Goal: Task Accomplishment & Management: Manage account settings

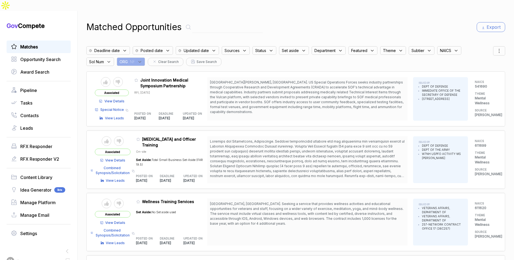
click at [30, 44] on span "Matches" at bounding box center [29, 47] width 18 height 7
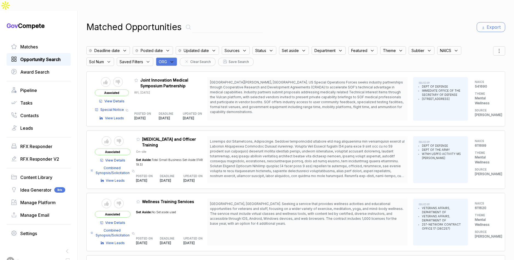
click at [41, 56] on span "Opportunity Search" at bounding box center [40, 59] width 40 height 7
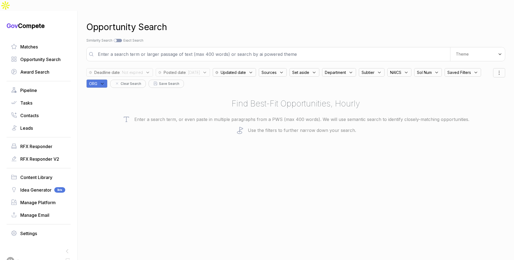
click at [105, 81] on icon at bounding box center [102, 83] width 5 height 5
click at [107, 92] on input "text" at bounding box center [123, 98] width 65 height 12
click at [104, 137] on span "EN" at bounding box center [101, 140] width 6 height 7
checkbox input "true"
click at [220, 131] on div "Opportunity Search Search by Topic Relevance Similarity Search Search by Exact …" at bounding box center [295, 141] width 419 height 260
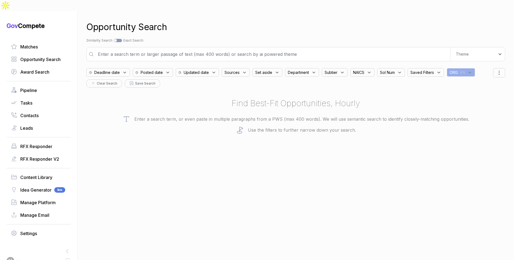
click at [163, 70] on span "Posted date" at bounding box center [152, 73] width 22 height 6
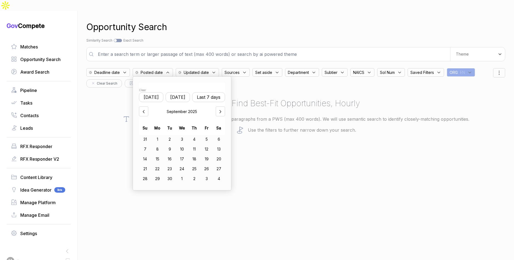
click at [182, 92] on button "[DATE]" at bounding box center [178, 97] width 24 height 10
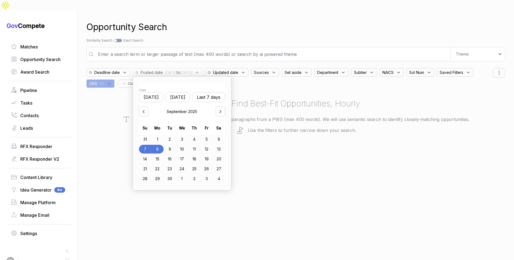
click at [196, 135] on div "4" at bounding box center [194, 139] width 12 height 9
click at [163, 145] on div "8" at bounding box center [157, 149] width 12 height 9
click at [278, 141] on div "Opportunity Search Search by Topic Relevance Similarity Search Search by Exact …" at bounding box center [295, 141] width 419 height 260
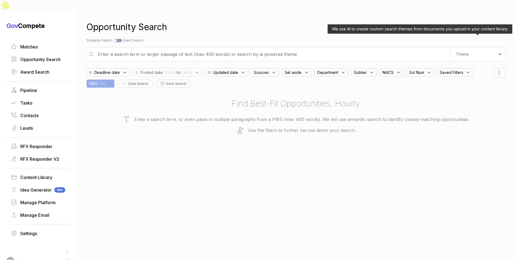
click at [461, 52] on span "Theme" at bounding box center [462, 54] width 13 height 5
click at [452, 72] on span "Digital and Professional Services" at bounding box center [462, 77] width 51 height 11
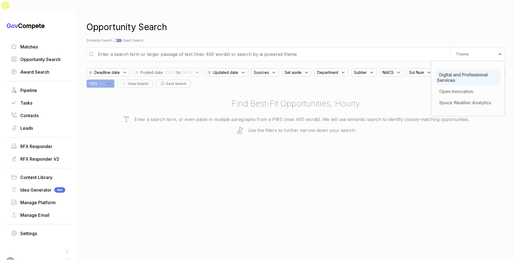
click at [390, 25] on div "Opportunity Search Search by Topic Relevance Similarity Search Search by Exact …" at bounding box center [295, 141] width 419 height 260
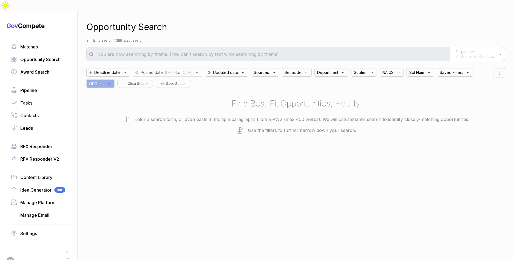
click at [279, 68] on div "Sources" at bounding box center [265, 72] width 28 height 9
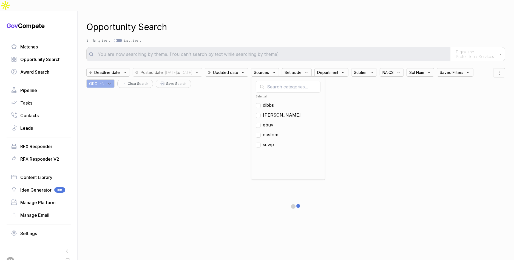
click at [273, 122] on span "ebuy" at bounding box center [268, 125] width 10 height 7
checkbox input "true"
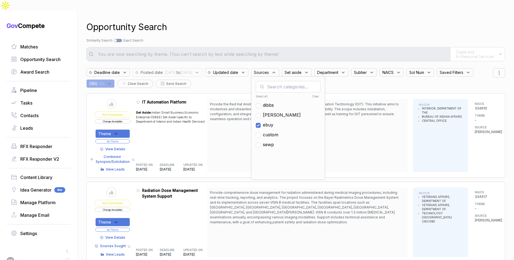
click at [315, 21] on div "Opportunity Search" at bounding box center [295, 27] width 419 height 13
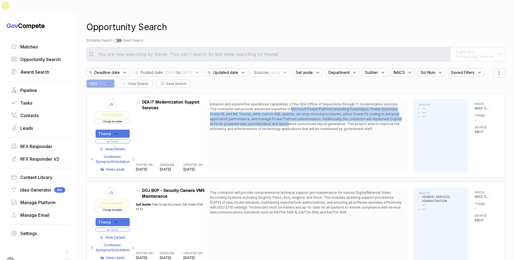
drag, startPoint x: 284, startPoint y: 96, endPoint x: 289, endPoint y: 114, distance: 18.2
click at [288, 113] on span "Enhance and expand the operational capabilities of the DEA Office of Inspection…" at bounding box center [306, 116] width 192 height 29
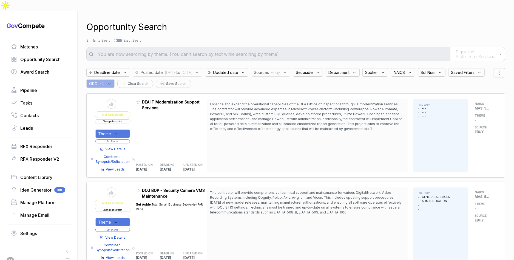
click at [290, 115] on span "Enhance and expand the operational capabilities of the DEA Office of Inspection…" at bounding box center [306, 116] width 192 height 29
click at [120, 147] on span "View Details" at bounding box center [116, 149] width 20 height 5
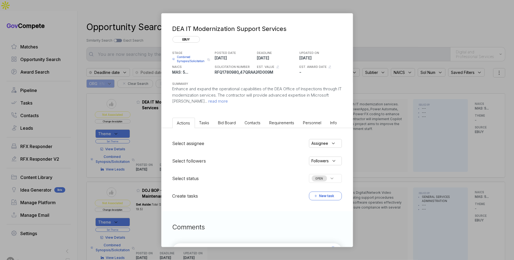
click at [218, 125] on li "Bid Board" at bounding box center [227, 123] width 27 height 10
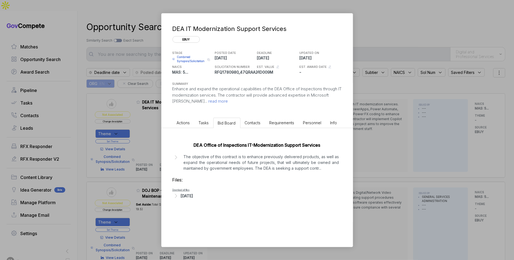
click at [221, 164] on p "The objective of this contract is to enhance previously delivered products, as …" at bounding box center [261, 162] width 155 height 17
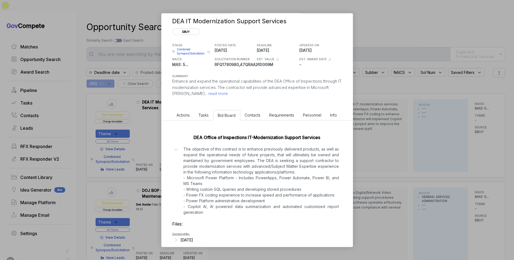
scroll to position [15, 0]
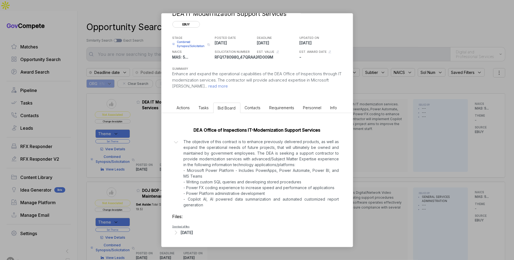
click at [193, 234] on div "[DATE]" at bounding box center [187, 233] width 12 height 6
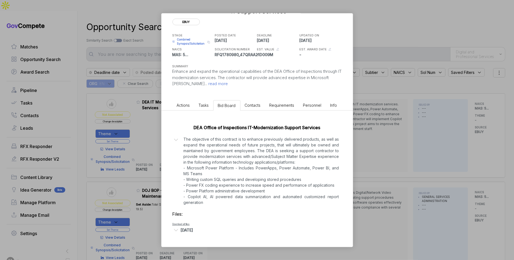
drag, startPoint x: 374, startPoint y: 151, endPoint x: 367, endPoint y: 152, distance: 6.6
click at [367, 152] on div "DEA IT Modernization Support Services ebuy STAGE Combined Synopsis/Solicitation…" at bounding box center [257, 130] width 514 height 260
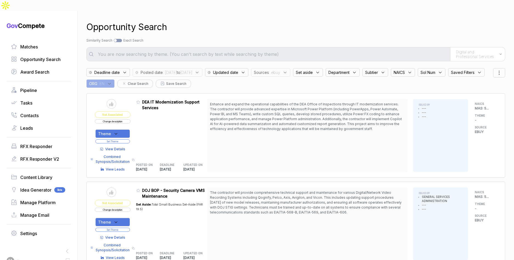
click at [123, 147] on span "View Details" at bounding box center [116, 149] width 20 height 5
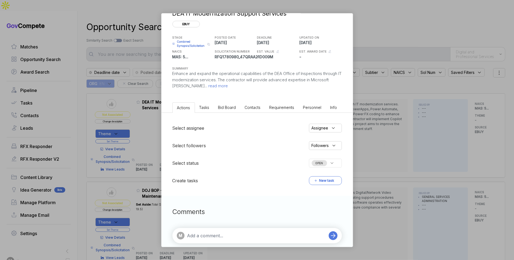
scroll to position [22, 0]
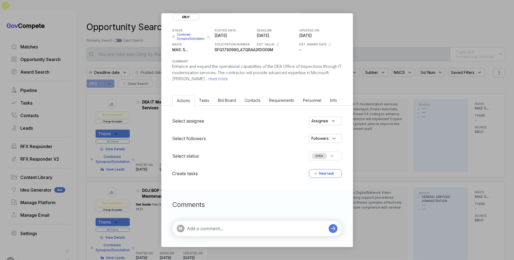
click at [217, 101] on li "Bid Board" at bounding box center [227, 100] width 27 height 10
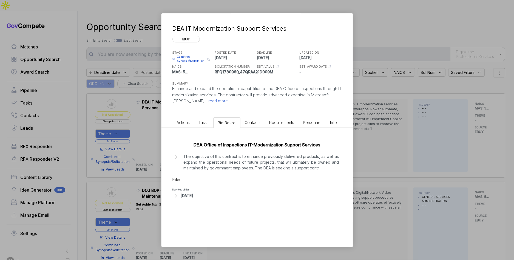
click at [216, 157] on p "The objective of this contract is to enhance previously delivered products, as …" at bounding box center [261, 162] width 155 height 17
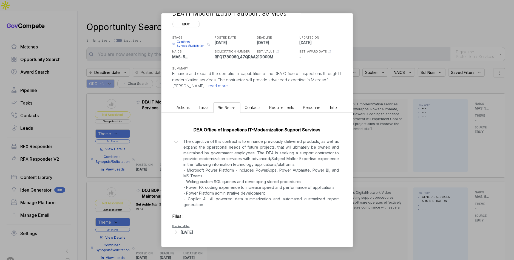
scroll to position [15, 0]
drag, startPoint x: 191, startPoint y: 237, endPoint x: 191, endPoint y: 233, distance: 4.1
click at [191, 236] on div "DEA Office of Inspections IT-Modernization Support Services The objective of th…" at bounding box center [257, 180] width 191 height 134
click at [191, 233] on div "[DATE]" at bounding box center [187, 233] width 12 height 6
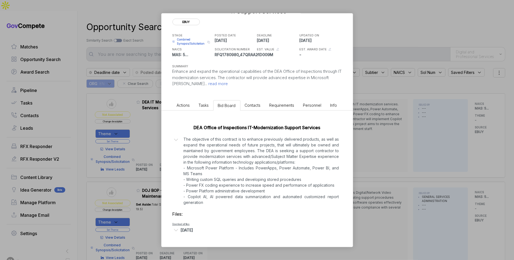
click at [360, 161] on div "DEA IT Modernization Support Services ebuy STAGE Combined Synopsis/Solicitation…" at bounding box center [257, 130] width 514 height 260
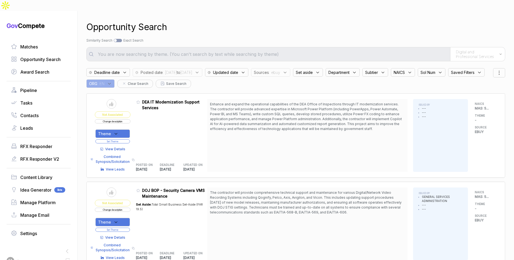
click at [118, 132] on icon at bounding box center [116, 134] width 5 height 5
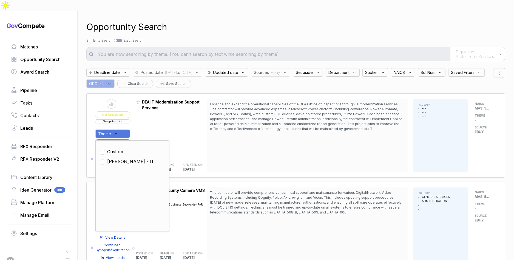
click at [121, 158] on span "SAM - IT" at bounding box center [130, 161] width 47 height 7
checkbox input "true"
drag, startPoint x: 140, startPoint y: 119, endPoint x: 133, endPoint y: 128, distance: 11.6
click at [140, 119] on div "Admin: Click to change feature to 1 RFQ1780980_47QRAA21D009M DEA IT Modernizati…" at bounding box center [171, 135] width 71 height 73
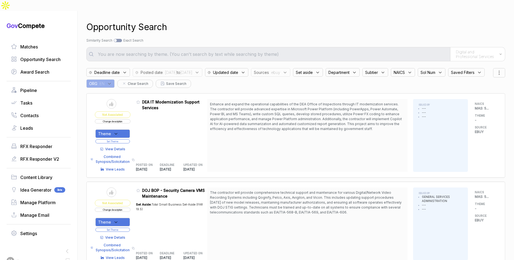
click at [130, 140] on button "Set Theme" at bounding box center [112, 142] width 35 height 4
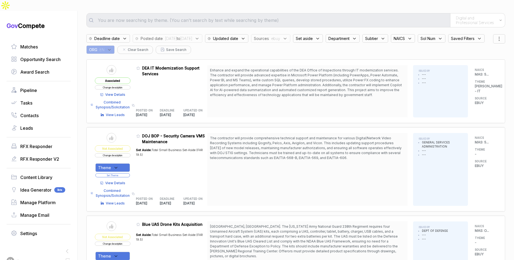
scroll to position [0, 0]
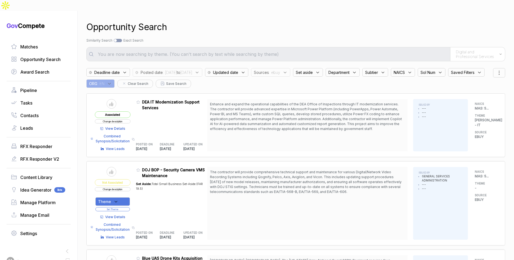
click at [280, 70] on span ": ebuy" at bounding box center [274, 73] width 11 height 6
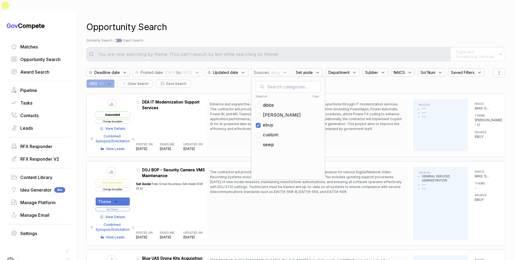
click at [273, 122] on span "ebuy" at bounding box center [268, 125] width 10 height 7
checkbox input "false"
click at [288, 112] on span "sam" at bounding box center [282, 115] width 38 height 7
checkbox input "true"
click at [287, 38] on div "Search by Topic Relevance Similarity Search Search by Exact Keyword Match Exact…" at bounding box center [295, 40] width 419 height 5
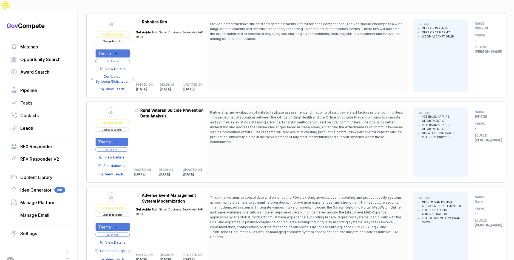
scroll to position [655, 0]
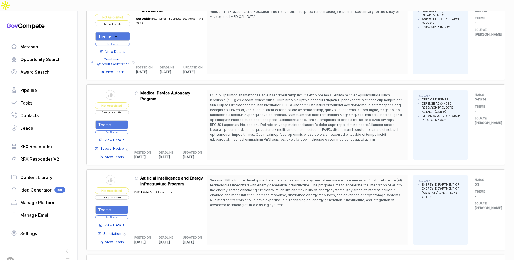
scroll to position [1995, 0]
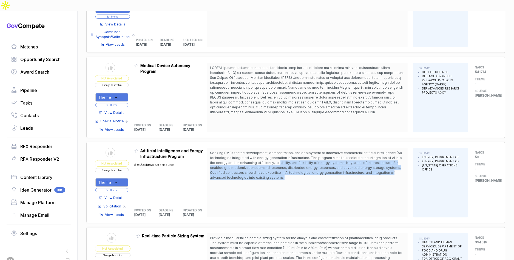
drag, startPoint x: 281, startPoint y: 144, endPoint x: 287, endPoint y: 158, distance: 14.9
click at [287, 158] on span "Seeking SMEs for the development, demonstration, and deployment of innovative c…" at bounding box center [307, 166] width 195 height 30
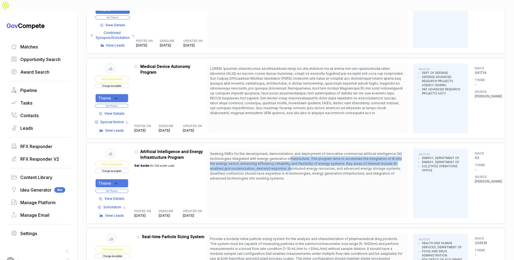
drag, startPoint x: 290, startPoint y: 138, endPoint x: 291, endPoint y: 148, distance: 10.2
click at [291, 152] on span "Seeking SMEs for the development, demonstration, and deployment of innovative c…" at bounding box center [306, 166] width 192 height 29
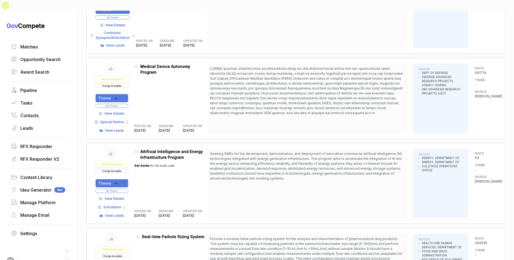
click at [121, 197] on span "View Details" at bounding box center [114, 199] width 20 height 5
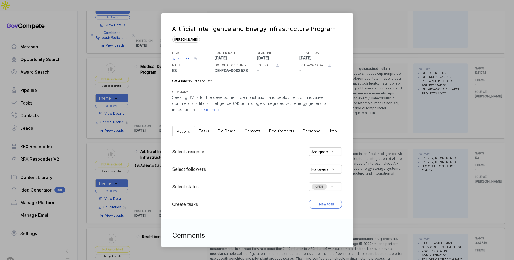
click at [233, 135] on li "Bid Board" at bounding box center [227, 131] width 27 height 10
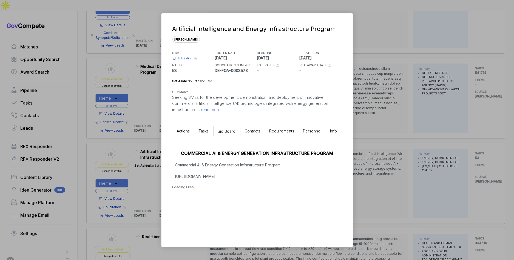
click at [228, 172] on p "Commercial AI & Energy Generation Infrastructure Program https://www.fedconnect…" at bounding box center [256, 170] width 169 height 17
click at [232, 180] on div "COMMERCIAL AI & ENERGY GENERATION INFRASTRUCTURE PROGRAM Commercial AI & Energy…" at bounding box center [257, 178] width 191 height 83
click at [193, 205] on div "Sep 8, 2025" at bounding box center [187, 205] width 12 height 6
click at [193, 204] on div "Sep 8, 2025" at bounding box center [187, 205] width 12 height 6
click at [186, 58] on span "Solicitation" at bounding box center [185, 58] width 15 height 4
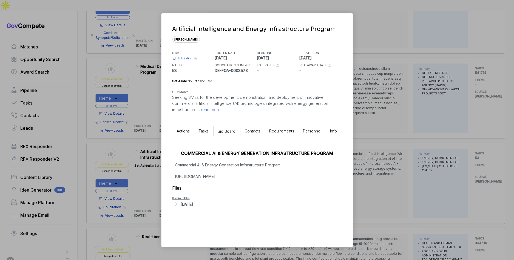
click at [385, 101] on div "Artificial Intelligence and Energy Infrastructure Program sam STAGE Solicitatio…" at bounding box center [257, 130] width 514 height 260
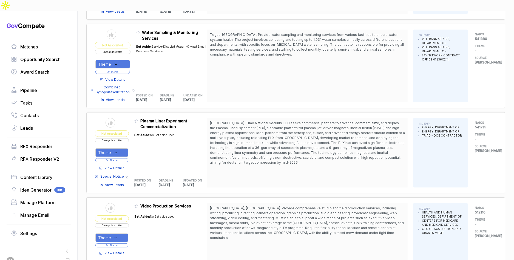
scroll to position [2384, 0]
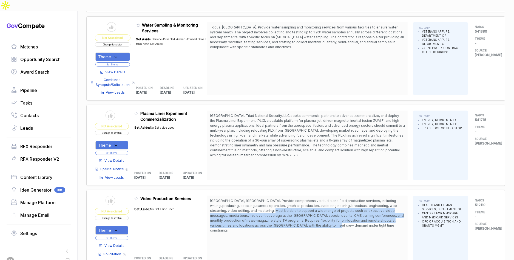
drag, startPoint x: 268, startPoint y: 188, endPoint x: 318, endPoint y: 203, distance: 52.6
click at [318, 203] on span "[GEOGRAPHIC_DATA], [GEOGRAPHIC_DATA]. Provide comprehensive studio and field pr…" at bounding box center [307, 216] width 195 height 35
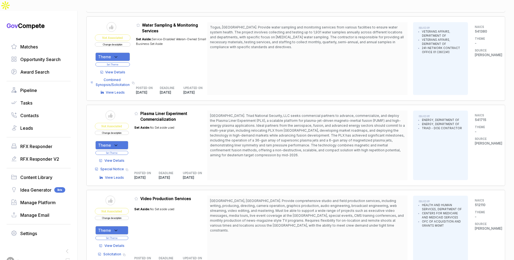
click at [115, 244] on span "View Details" at bounding box center [114, 246] width 20 height 5
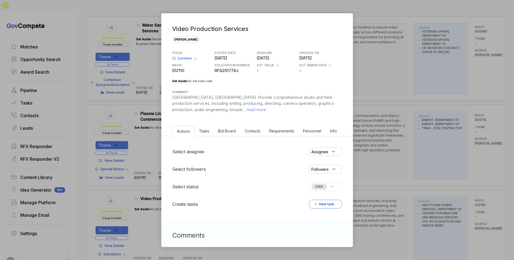
click at [236, 134] on li "Bid Board" at bounding box center [227, 131] width 27 height 10
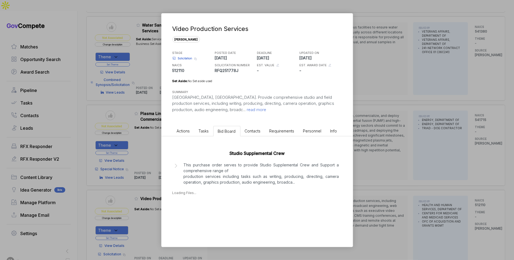
click at [232, 171] on p "This purchase order serves to provide Studio Supplemental Crew and Support a co…" at bounding box center [261, 173] width 155 height 23
click at [197, 220] on div "Studio Supplemental Crew This purchase order serves to provide Studio Supplemen…" at bounding box center [257, 184] width 191 height 94
click at [200, 212] on div "Files: Download all files Sep 5, 2025" at bounding box center [256, 208] width 169 height 23
click at [193, 216] on div "Sep 5, 2025" at bounding box center [187, 216] width 12 height 6
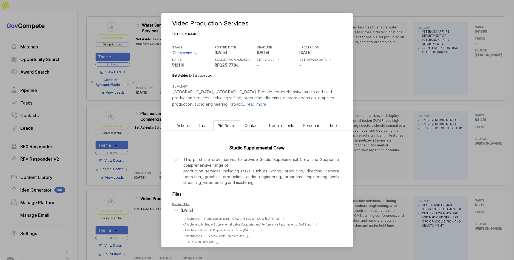
scroll to position [13, 0]
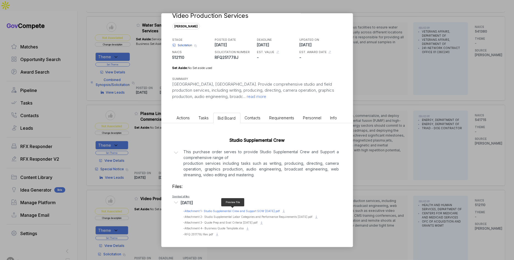
click at [254, 211] on span "- Attachment 1- Studio Supplemental Crew and Support SOW 9.04.2025.pdf" at bounding box center [231, 211] width 97 height 3
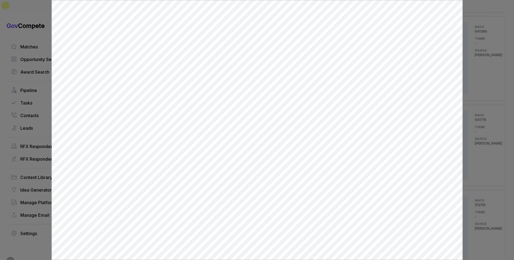
scroll to position [0, 0]
click at [474, 158] on div at bounding box center [257, 130] width 514 height 260
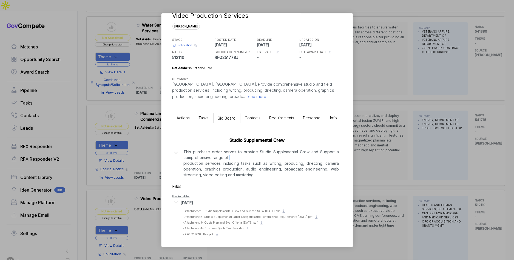
drag, startPoint x: 474, startPoint y: 158, endPoint x: 352, endPoint y: 176, distance: 123.0
click at [472, 159] on div "Video Production Services sam STAGE Solicitation Copy link POSTED DATE 2025-09-…" at bounding box center [257, 130] width 514 height 260
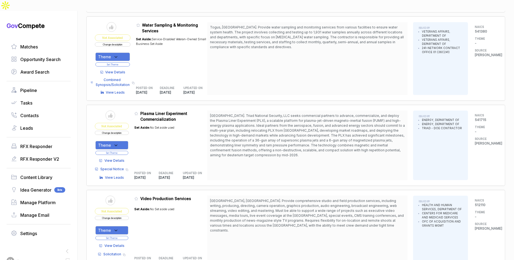
click at [124, 226] on div "Theme" at bounding box center [111, 230] width 33 height 9
drag, startPoint x: 115, startPoint y: 237, endPoint x: 136, endPoint y: 214, distance: 31.1
click at [116, 255] on span "[PERSON_NAME] - IT" at bounding box center [130, 258] width 47 height 7
checkbox input "true"
drag, startPoint x: 138, startPoint y: 211, endPoint x: 129, endPoint y: 216, distance: 10.0
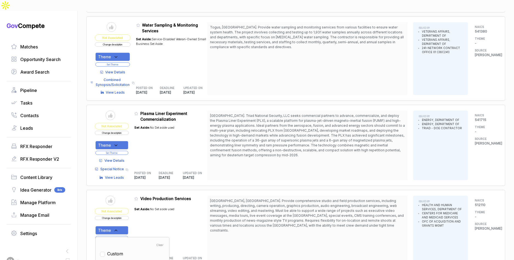
click at [137, 211] on table "Send to Pipeline Not Associated Change description Theme Clear Custom SAM - IT …" at bounding box center [151, 231] width 112 height 70
click at [128, 236] on button "Set Theme" at bounding box center [111, 238] width 33 height 4
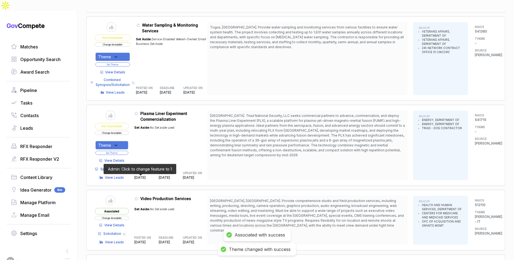
click at [138, 197] on icon at bounding box center [136, 199] width 4 height 4
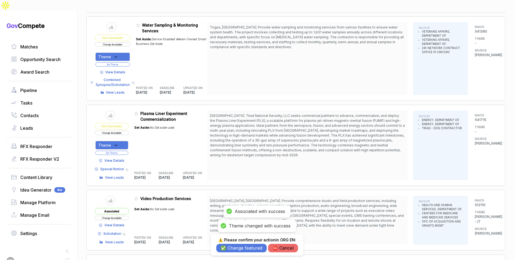
click at [225, 249] on button "✅ Change featured" at bounding box center [241, 248] width 50 height 9
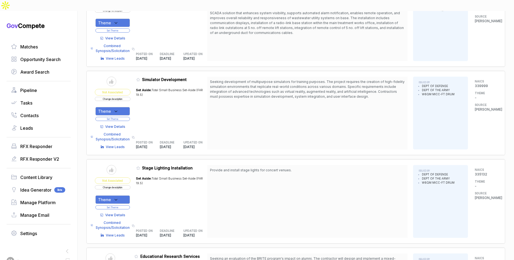
scroll to position [3011, 0]
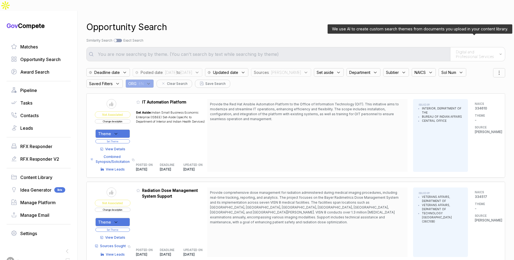
click at [480, 50] on span "Digital and Professional Services" at bounding box center [476, 55] width 41 height 10
drag, startPoint x: 456, startPoint y: 82, endPoint x: 413, endPoint y: 52, distance: 52.7
click at [456, 89] on span "Open Innovation" at bounding box center [456, 91] width 34 height 5
click at [375, 38] on div "Search by Topic Relevance Similarity Search Search by Exact Keyword Match Exact…" at bounding box center [295, 40] width 419 height 5
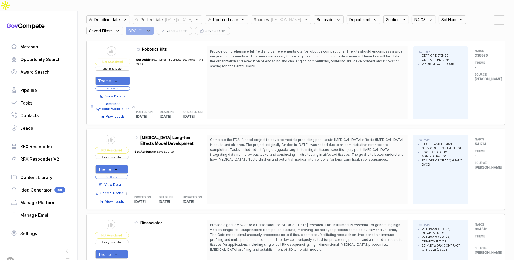
scroll to position [72, 0]
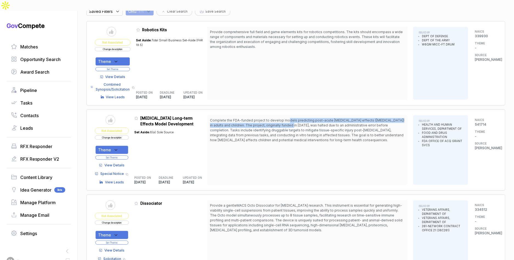
drag, startPoint x: 289, startPoint y: 107, endPoint x: 290, endPoint y: 112, distance: 4.3
click at [290, 118] on span "Complete the FDA-funded project to develop models predicting post-acute COVID-1…" at bounding box center [307, 130] width 194 height 24
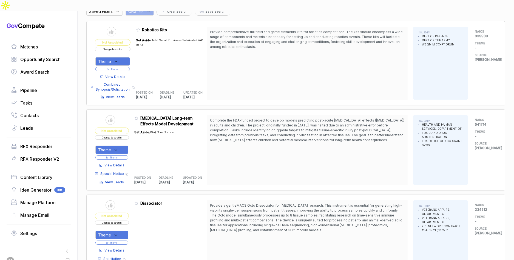
click at [119, 163] on span "View Details" at bounding box center [114, 165] width 20 height 5
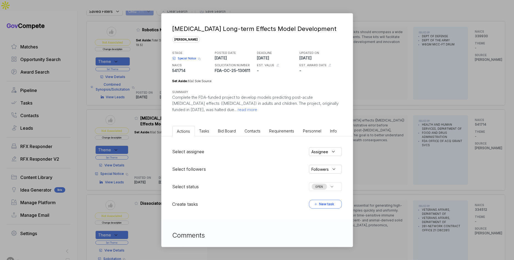
click at [232, 131] on span "Bid Board" at bounding box center [227, 131] width 18 height 5
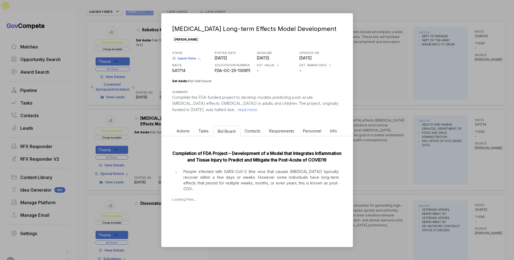
click at [219, 186] on p "People infected with SARS-CoV-2 (the virus that causes COVID-19) typically reco…" at bounding box center [261, 180] width 155 height 23
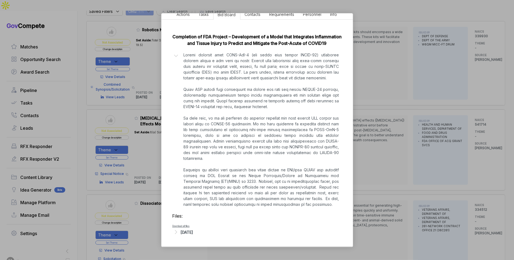
scroll to position [123, 0]
click at [204, 233] on div "[DATE]" at bounding box center [256, 232] width 169 height 7
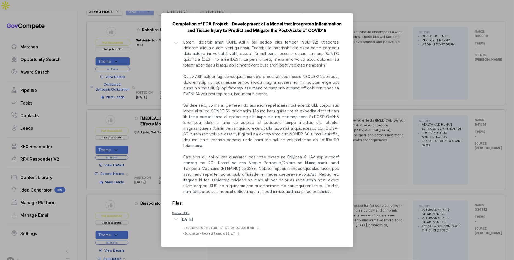
scroll to position [136, 0]
click at [395, 200] on div "COVID-19 Long-term Effects Model Development sam STAGE Special Notice Copy link…" at bounding box center [257, 130] width 514 height 260
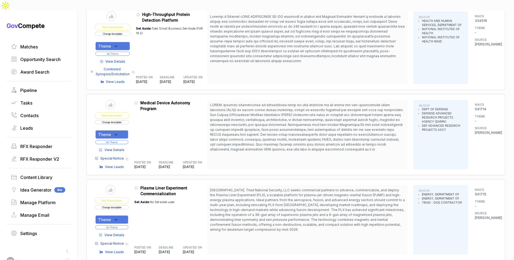
scroll to position [452, 0]
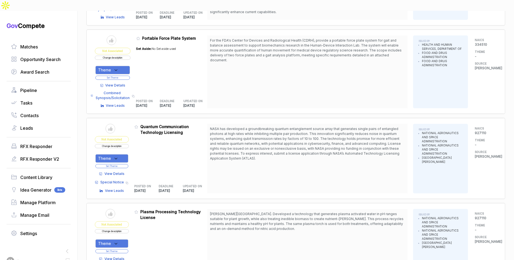
scroll to position [1415, 0]
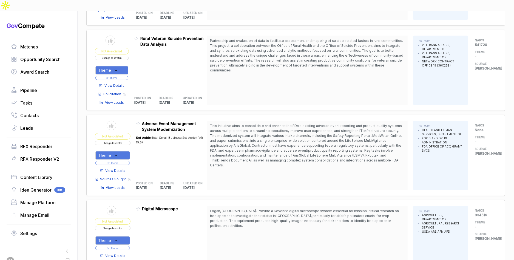
scroll to position [1689, 0]
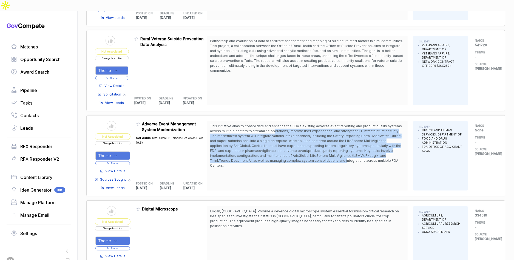
drag, startPoint x: 276, startPoint y: 112, endPoint x: 305, endPoint y: 142, distance: 42.1
click at [305, 142] on span "This initiative aims to consolidate and enhance the FDA's existing adverse even…" at bounding box center [306, 146] width 192 height 44
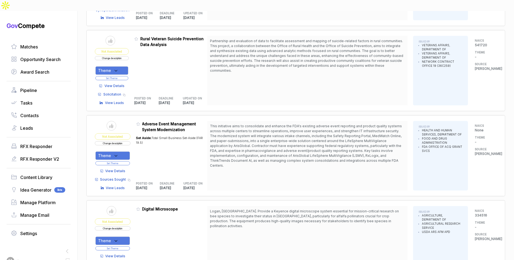
click at [317, 143] on span "This initiative aims to consolidate and enhance the FDA's existing adverse even…" at bounding box center [306, 146] width 192 height 44
click at [120, 169] on span "View Details" at bounding box center [116, 171] width 20 height 5
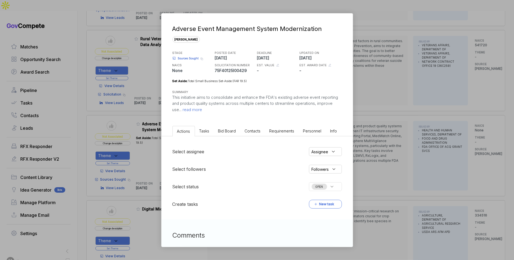
click at [227, 134] on li "Bid Board" at bounding box center [227, 131] width 27 height 10
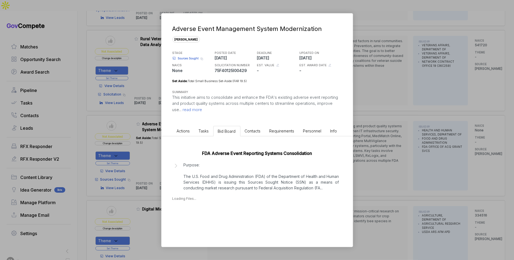
click at [216, 179] on p "Purpose: The U.S. Food and Drug Administration (FDA) of the Department of Healt…" at bounding box center [261, 176] width 155 height 29
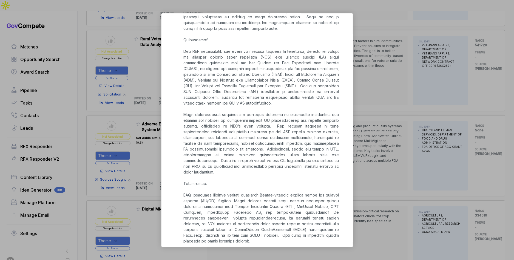
scroll to position [400, 0]
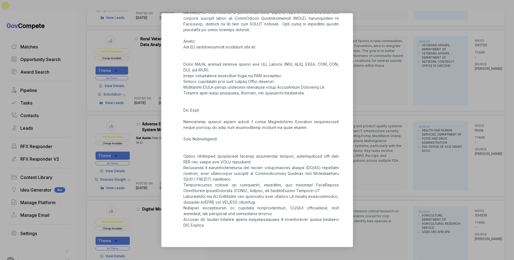
drag, startPoint x: 377, startPoint y: 174, endPoint x: 169, endPoint y: 152, distance: 208.4
click at [375, 174] on div "Adverse Event Management System Modernization sam STAGE Sources Sought Copy lin…" at bounding box center [257, 130] width 514 height 260
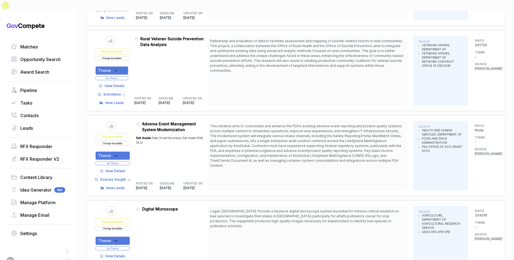
drag, startPoint x: 123, startPoint y: 137, endPoint x: 121, endPoint y: 142, distance: 5.0
click at [123, 152] on div "Theme" at bounding box center [112, 156] width 35 height 9
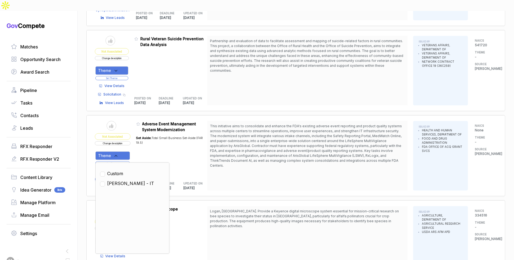
drag, startPoint x: 118, startPoint y: 166, endPoint x: 137, endPoint y: 148, distance: 26.6
click at [118, 180] on span "[PERSON_NAME] - IT" at bounding box center [130, 183] width 47 height 7
checkbox input "true"
drag, startPoint x: 144, startPoint y: 143, endPoint x: 138, endPoint y: 144, distance: 5.7
click at [140, 144] on div "Set Aside: Total Small Business Set-Aside (FAR 19.5)" at bounding box center [171, 154] width 71 height 43
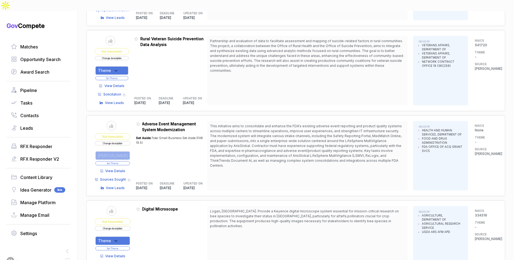
drag, startPoint x: 126, startPoint y: 145, endPoint x: 128, endPoint y: 142, distance: 3.9
click at [126, 162] on button "Set Theme" at bounding box center [112, 164] width 35 height 4
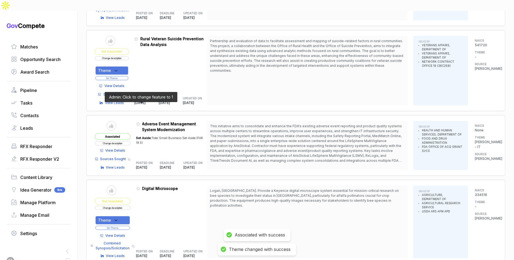
click at [140, 122] on icon at bounding box center [138, 124] width 4 height 4
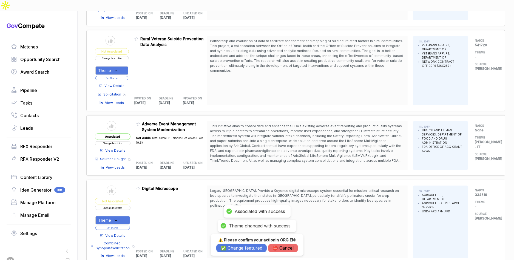
click at [250, 248] on button "✅ Change featured" at bounding box center [241, 248] width 50 height 9
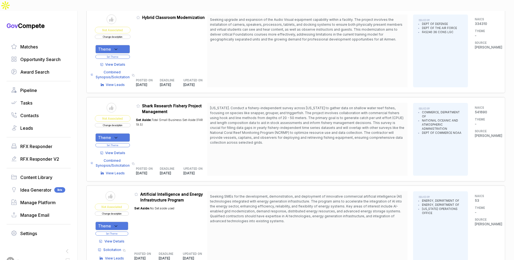
scroll to position [2259, 0]
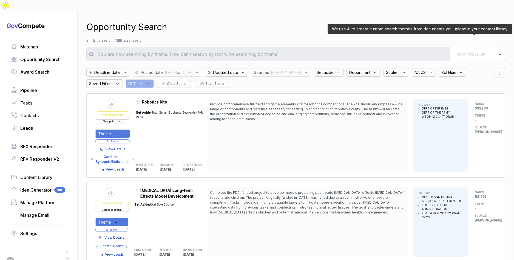
click at [483, 47] on div "Open Innovation" at bounding box center [477, 54] width 55 height 14
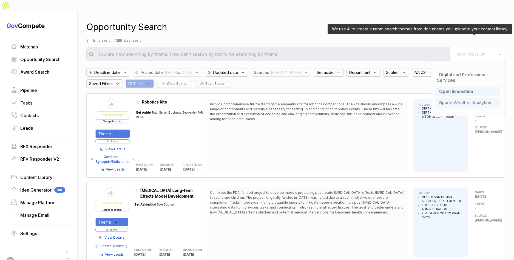
drag, startPoint x: 455, startPoint y: 90, endPoint x: 345, endPoint y: 42, distance: 120.1
click at [455, 100] on span "Space Weather Analytics" at bounding box center [465, 102] width 52 height 5
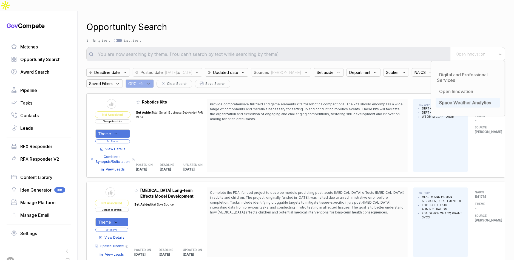
click at [307, 21] on div "Opportunity Search" at bounding box center [295, 27] width 419 height 13
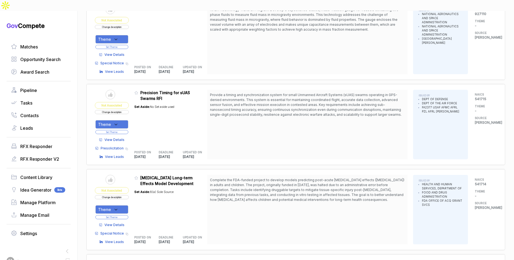
scroll to position [185, 0]
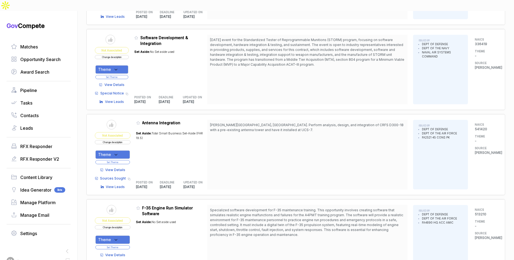
scroll to position [1346, 0]
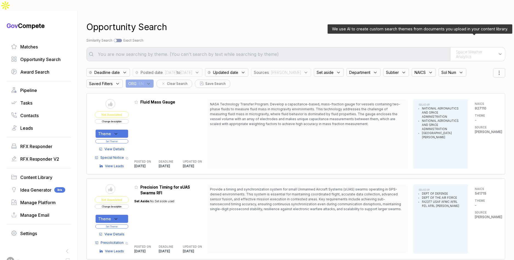
drag, startPoint x: 463, startPoint y: 40, endPoint x: 463, endPoint y: 45, distance: 4.4
click at [463, 50] on span "Space Weather Analytics" at bounding box center [476, 55] width 40 height 10
drag, startPoint x: 458, startPoint y: 93, endPoint x: 390, endPoint y: 43, distance: 84.0
click at [458, 100] on span "Space Weather Analytics" at bounding box center [465, 102] width 52 height 5
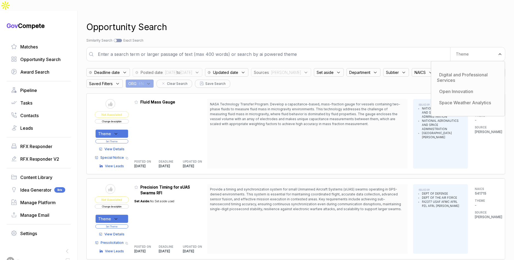
click at [360, 49] on input "text" at bounding box center [273, 54] width 356 height 11
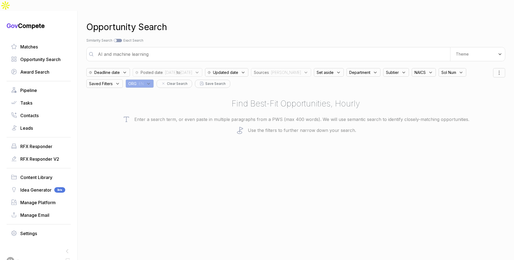
type input "AI and machine learning"
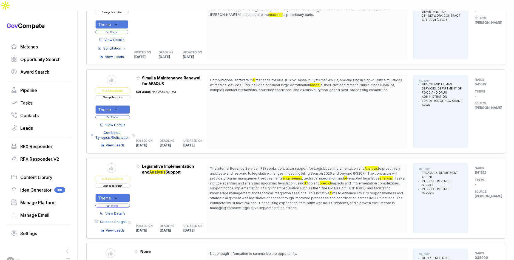
scroll to position [479, 0]
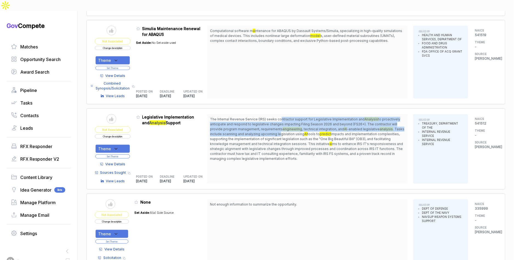
drag, startPoint x: 282, startPoint y: 106, endPoint x: 290, endPoint y: 121, distance: 17.1
click at [291, 120] on span "The Internal Revenue Service (IRS) seeks contractor support for Legislative Imp…" at bounding box center [307, 139] width 195 height 44
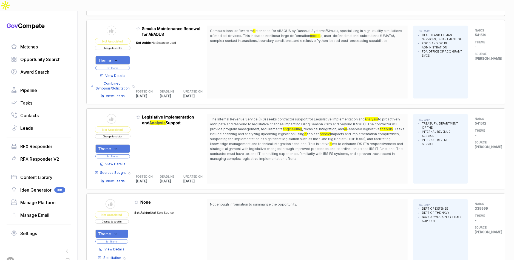
click at [124, 162] on span "View Details" at bounding box center [116, 164] width 20 height 5
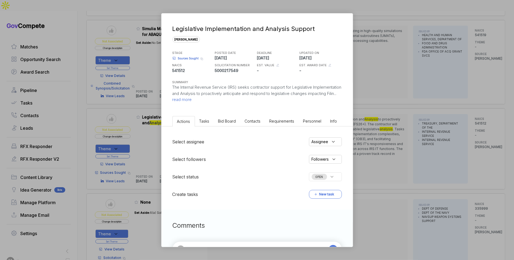
click at [222, 120] on span "Bid Board" at bounding box center [227, 121] width 18 height 5
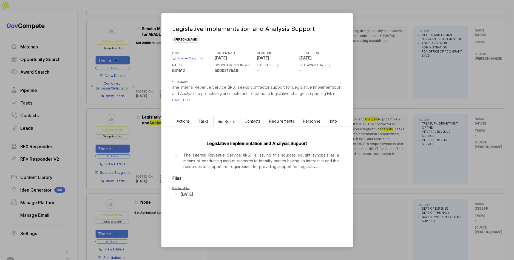
click at [204, 125] on li "Tasks" at bounding box center [203, 121] width 19 height 10
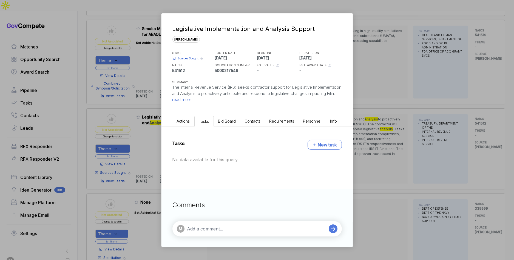
click at [219, 122] on span "Bid Board" at bounding box center [227, 121] width 18 height 5
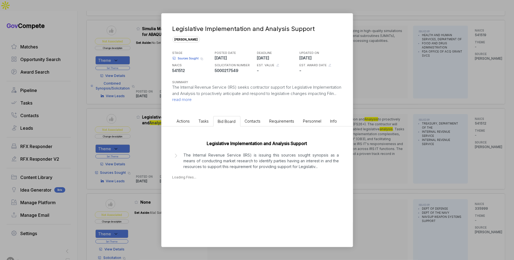
click at [190, 59] on span "Sources Sought" at bounding box center [188, 58] width 21 height 4
click at [279, 167] on p "The Internal Revenue Service (IRS) is issuing this sources sought synopsis as a…" at bounding box center [261, 160] width 155 height 17
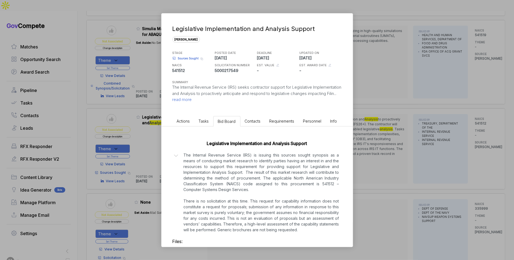
click at [373, 176] on div "Legislative Implementation and Analysis Support sam STAGE Sources Sought Copy l…" at bounding box center [257, 130] width 514 height 260
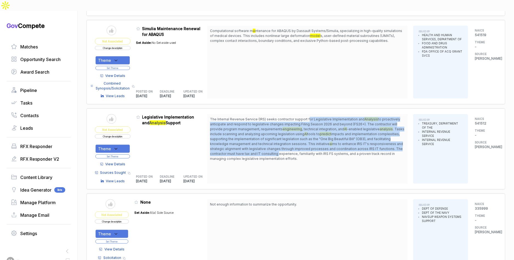
drag, startPoint x: 309, startPoint y: 107, endPoint x: 321, endPoint y: 145, distance: 38.9
click at [314, 140] on span "The Internal Revenue Service (IRS) seeks contractor support for Legislative Imp…" at bounding box center [307, 139] width 195 height 44
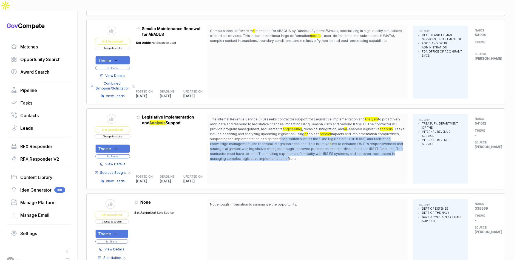
drag, startPoint x: 322, startPoint y: 145, endPoint x: 273, endPoint y: 114, distance: 58.7
click at [300, 128] on span "The Internal Revenue Service (IRS) seeks contractor support for Legislative Imp…" at bounding box center [307, 139] width 195 height 44
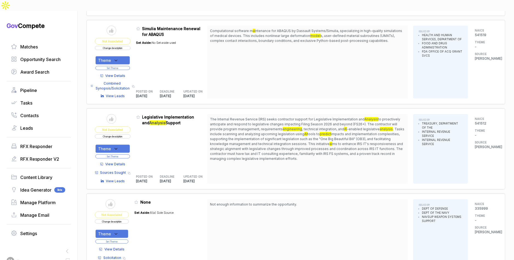
drag, startPoint x: 273, startPoint y: 114, endPoint x: 260, endPoint y: 123, distance: 15.9
click at [273, 117] on span "to proactively anticipate and respond to legislative changes impacting Filing S…" at bounding box center [305, 124] width 190 height 14
click at [127, 145] on div "Theme" at bounding box center [112, 149] width 35 height 9
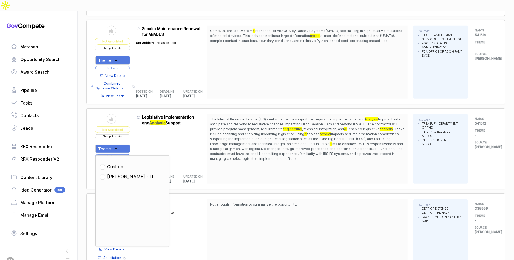
drag, startPoint x: 122, startPoint y: 162, endPoint x: 126, endPoint y: 154, distance: 9.1
click at [123, 174] on span "[PERSON_NAME] - IT" at bounding box center [130, 177] width 47 height 7
checkbox input "true"
drag, startPoint x: 149, startPoint y: 132, endPoint x: 141, endPoint y: 138, distance: 10.2
click at [148, 133] on div "Admin: Click to change feature to 1 5000217549 Legislative Implementation and A…" at bounding box center [171, 149] width 71 height 70
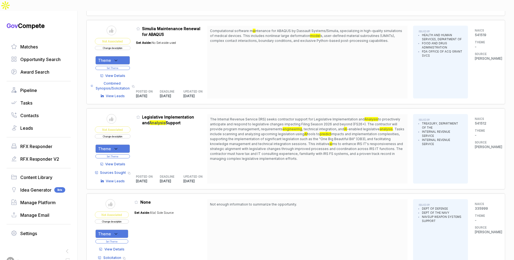
click at [129, 155] on button "Set Theme" at bounding box center [112, 157] width 35 height 4
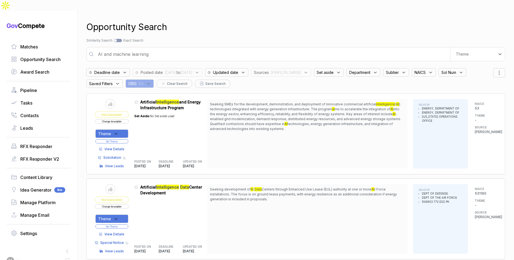
click at [166, 49] on input "AI and machine learning" at bounding box center [273, 54] width 356 height 11
click at [122, 39] on div at bounding box center [118, 40] width 8 height 3
checkbox input "true"
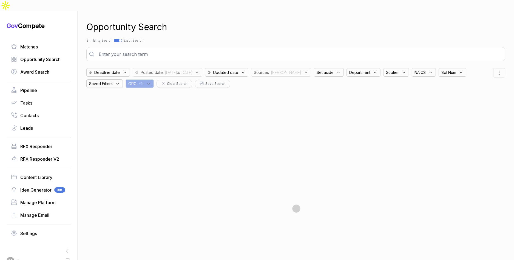
click at [269, 70] on span "Sources" at bounding box center [261, 73] width 15 height 6
click at [288, 112] on span "[PERSON_NAME]" at bounding box center [282, 115] width 38 height 7
checkbox input "false"
click at [273, 122] on span "ebuy" at bounding box center [268, 125] width 10 height 7
checkbox input "true"
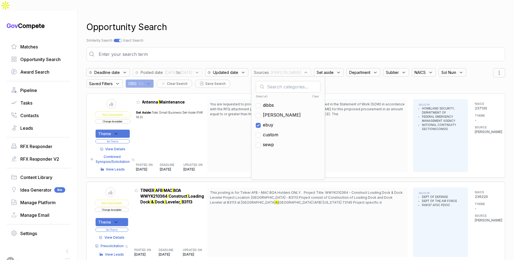
click at [293, 33] on div "Opportunity Search Search by Topic Relevance Similarity Search Search by Exact …" at bounding box center [295, 141] width 419 height 260
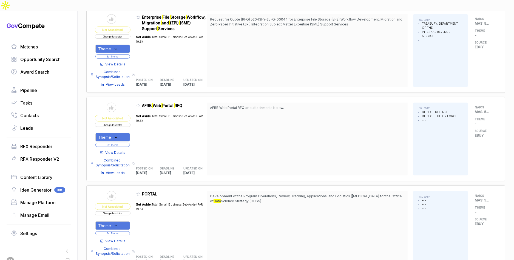
scroll to position [531, 0]
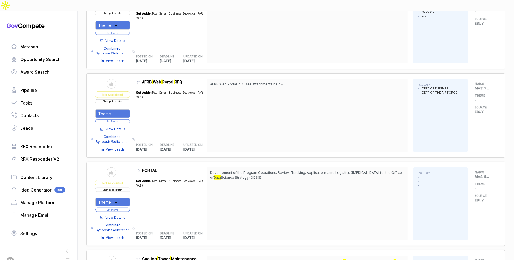
click at [115, 127] on span "View Details" at bounding box center [116, 129] width 20 height 5
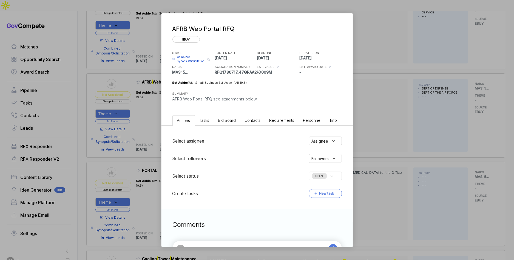
click at [223, 121] on span "Bid Board" at bounding box center [227, 120] width 18 height 5
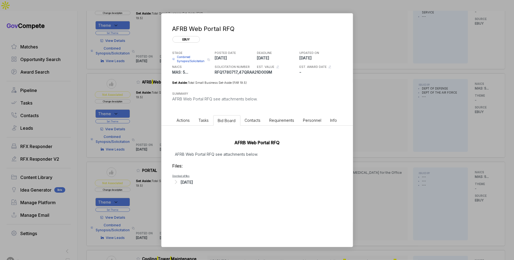
click at [193, 183] on div "[DATE]" at bounding box center [187, 183] width 12 height 6
click at [382, 99] on div "AFRB Web Portal RFQ ebuy STAGE Combined Synopsis/Solicitation Copy link POSTED …" at bounding box center [257, 130] width 514 height 260
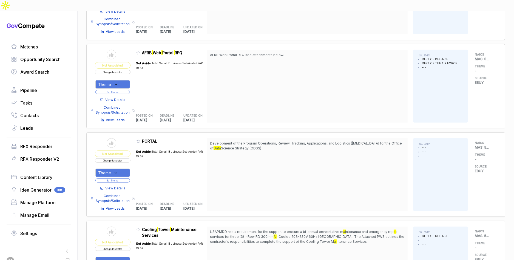
scroll to position [571, 0]
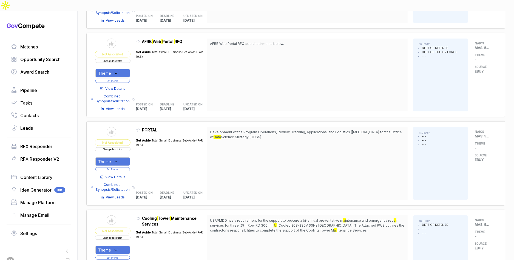
click at [118, 175] on span "View Details" at bounding box center [116, 177] width 20 height 5
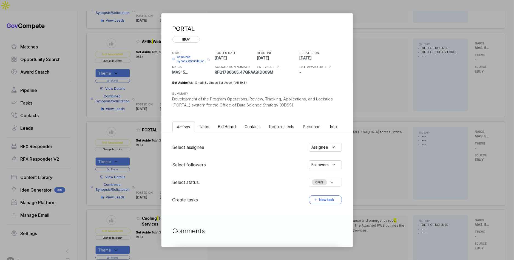
click at [229, 125] on span "Bid Board" at bounding box center [227, 126] width 18 height 5
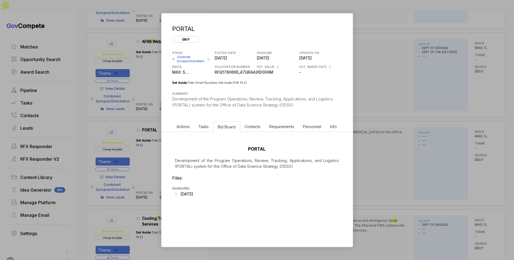
click at [193, 195] on div "[DATE]" at bounding box center [187, 194] width 12 height 6
drag, startPoint x: 238, startPoint y: 72, endPoint x: 215, endPoint y: 72, distance: 22.8
click at [215, 72] on p "RFQ1780665_47QRAA21D009M" at bounding box center [235, 72] width 41 height 6
copy p "RFQ1780665"
click at [364, 148] on div "PORTAL ebuy STAGE Combined Synopsis/Solicitation Copy link POSTED DATE 2025-09-…" at bounding box center [257, 130] width 514 height 260
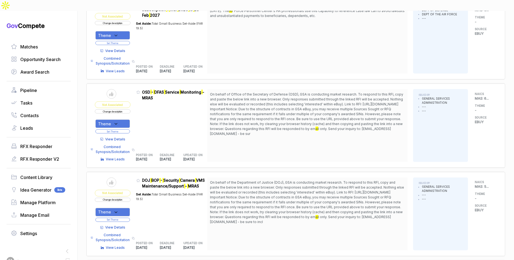
scroll to position [1142, 0]
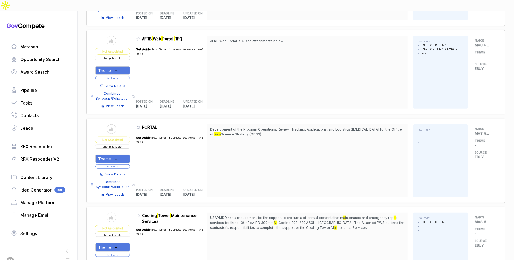
scroll to position [596, 0]
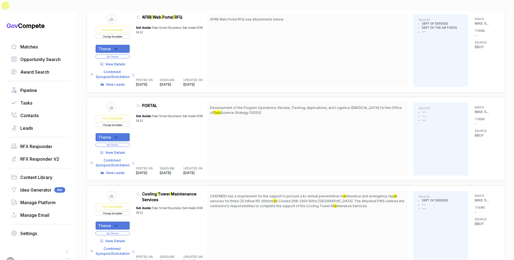
click at [117, 151] on span "View Details" at bounding box center [116, 153] width 20 height 5
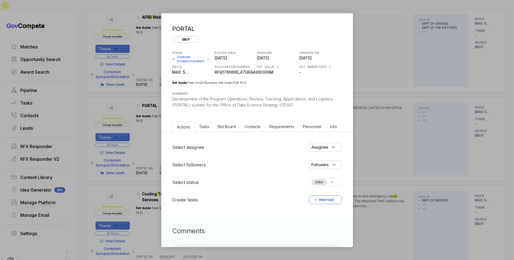
click at [361, 118] on div "PORTAL ebuy STAGE Combined Synopsis/Solicitation Copy link POSTED DATE 2025-09-…" at bounding box center [257, 130] width 514 height 260
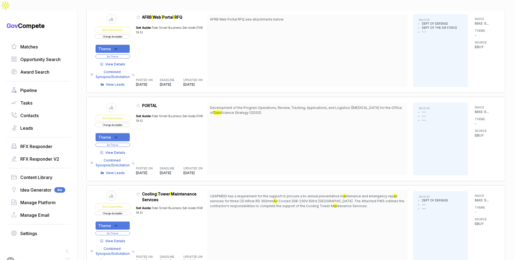
click at [127, 123] on button "Change description" at bounding box center [113, 125] width 36 height 4
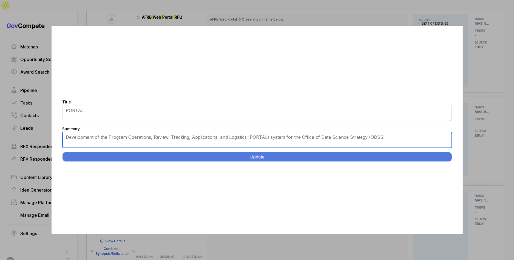
click at [159, 133] on textarea "Development of the Program Operations, Review, Tracking, Applications, and Logi…" at bounding box center [257, 140] width 389 height 16
click at [162, 137] on textarea "Development of the Program Operations, Review, Tracking, Applications, and Logi…" at bounding box center [257, 140] width 389 height 16
paste textarea "ODSS PORTAL System Development. Develop, test, and implement a secure web-based…"
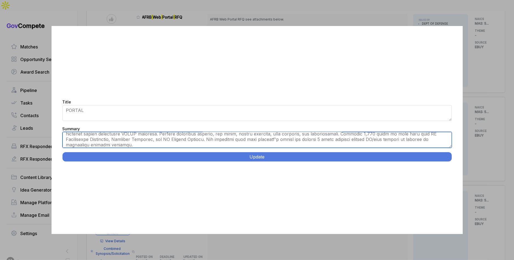
scroll to position [0, 0]
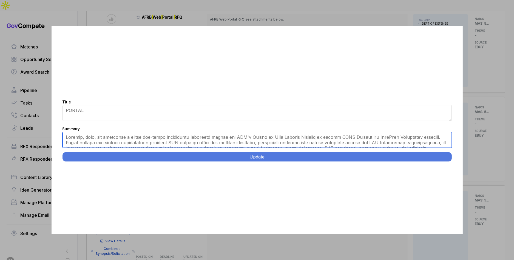
type textarea "Develop, test, and implement a secure web-based application lifecycle system fo…"
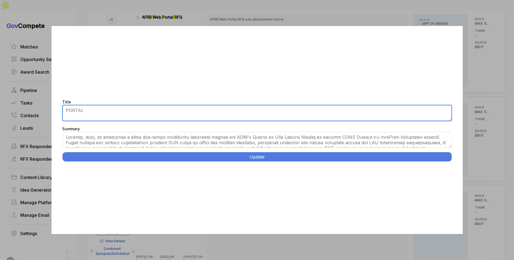
click at [168, 114] on textarea "PORTAL" at bounding box center [257, 113] width 389 height 16
paste textarea "ODSS PORTAL System Development."
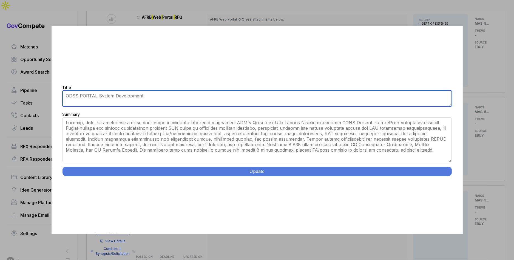
drag, startPoint x: 451, startPoint y: 146, endPoint x: 442, endPoint y: 170, distance: 24.9
click at [451, 175] on div "Title PORTAL Summary Development of the Program Operations, Review, Tracking, A…" at bounding box center [257, 130] width 411 height 208
type textarea "ODSS PORTAL System Development"
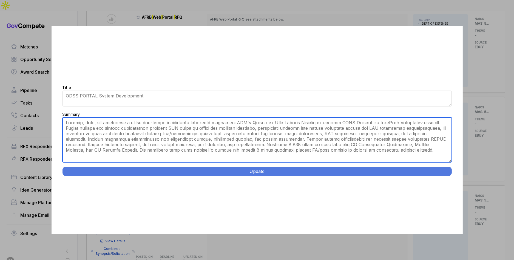
click at [423, 151] on textarea "Development of the Program Operations, Review, Tracking, Applications, and Logi…" at bounding box center [257, 140] width 389 height 45
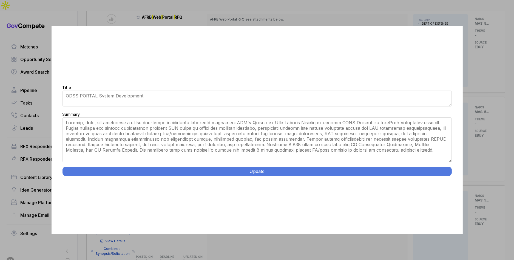
click at [412, 168] on button "Update" at bounding box center [257, 171] width 389 height 9
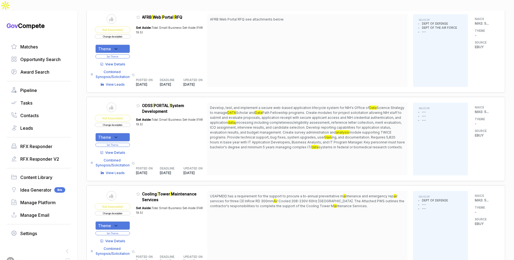
drag, startPoint x: 127, startPoint y: 123, endPoint x: 127, endPoint y: 127, distance: 3.6
click at [127, 133] on div "Theme" at bounding box center [112, 137] width 35 height 9
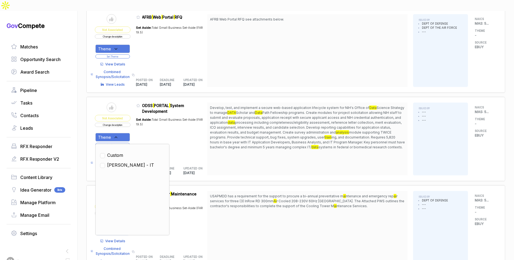
drag, startPoint x: 123, startPoint y: 150, endPoint x: 143, endPoint y: 128, distance: 29.3
click at [123, 162] on span "[PERSON_NAME] - IT" at bounding box center [130, 165] width 47 height 7
checkbox input "true"
drag, startPoint x: 147, startPoint y: 122, endPoint x: 135, endPoint y: 127, distance: 12.3
click at [145, 123] on div "Set Aside: Total Small Business Set-Aside (FAR 19.5)" at bounding box center [171, 137] width 71 height 46
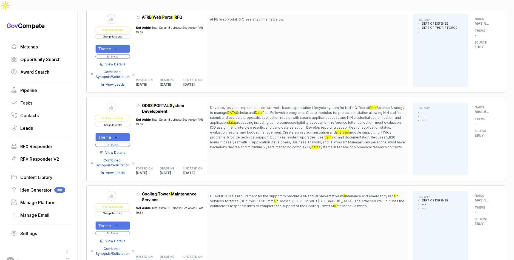
click at [128, 143] on button "Set Theme" at bounding box center [112, 145] width 35 height 4
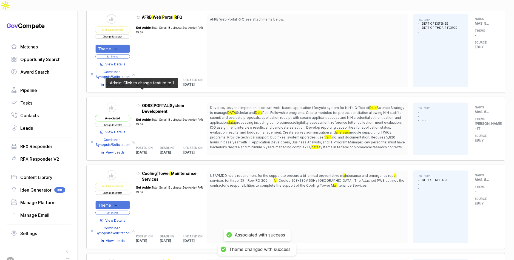
click at [142, 105] on span at bounding box center [139, 107] width 6 height 5
click at [140, 104] on icon at bounding box center [138, 106] width 4 height 4
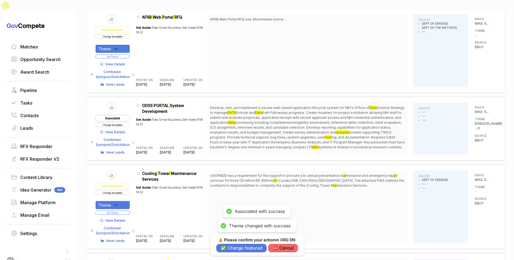
click at [248, 250] on button "✅ Change featured" at bounding box center [241, 248] width 50 height 9
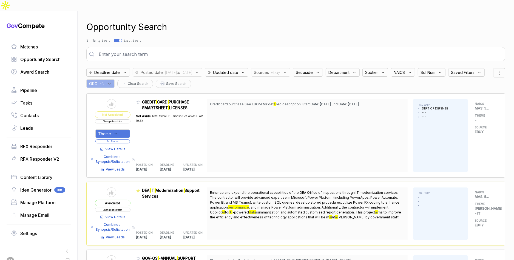
click at [130, 49] on input "text" at bounding box center [299, 54] width 408 height 11
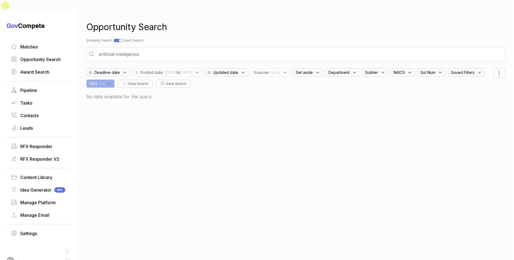
type input "artificial intelligence"
drag, startPoint x: 293, startPoint y: 61, endPoint x: 295, endPoint y: 64, distance: 4.0
click at [280, 70] on span ": ebuy" at bounding box center [274, 73] width 11 height 6
drag, startPoint x: 291, startPoint y: 114, endPoint x: 290, endPoint y: 104, distance: 9.1
click at [273, 122] on span "ebuy" at bounding box center [268, 125] width 10 height 7
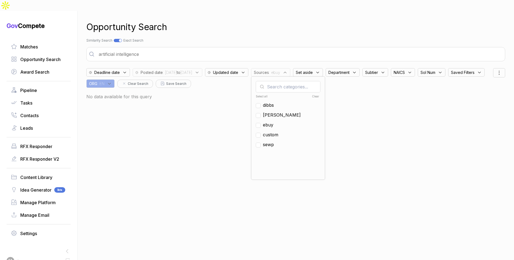
checkbox input "false"
click at [290, 112] on span "[PERSON_NAME]" at bounding box center [282, 115] width 38 height 7
checkbox input "true"
click at [313, 25] on div "Opportunity Search Search by Topic Relevance Similarity Search Search by Exact …" at bounding box center [295, 141] width 419 height 260
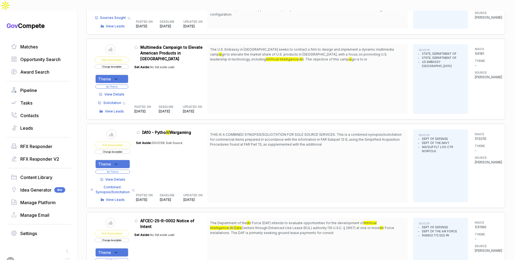
scroll to position [123, 0]
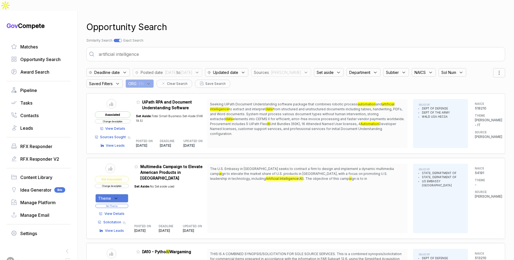
click at [120, 39] on div at bounding box center [118, 40] width 8 height 3
checkbox input "false"
drag, startPoint x: 288, startPoint y: 60, endPoint x: 290, endPoint y: 62, distance: 2.9
click at [269, 70] on span "Sources" at bounding box center [261, 73] width 15 height 6
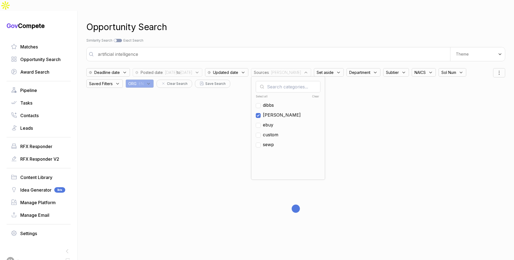
click at [233, 38] on div "Search by Topic Relevance Similarity Search Search by Exact Keyword Match Exact…" at bounding box center [295, 40] width 419 height 5
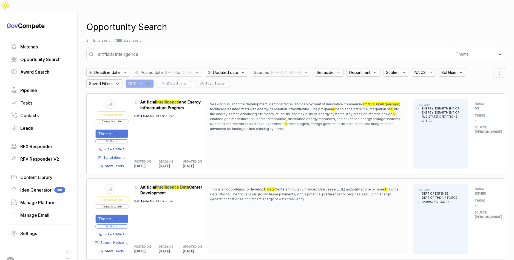
click at [466, 47] on div "Theme" at bounding box center [477, 54] width 55 height 14
click at [347, 21] on div "Opportunity Search" at bounding box center [295, 27] width 419 height 13
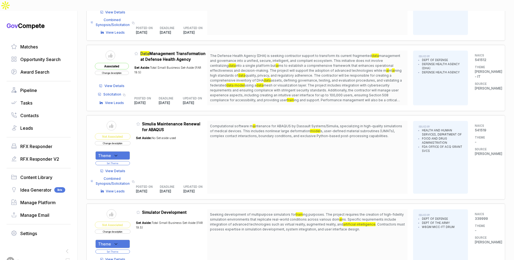
scroll to position [655, 0]
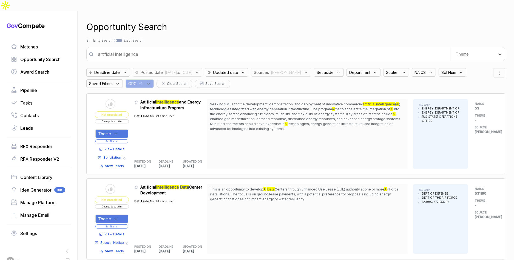
click at [203, 49] on input "artificial intelligence" at bounding box center [273, 54] width 356 height 11
drag, startPoint x: 203, startPoint y: 43, endPoint x: 200, endPoint y: 46, distance: 4.5
click at [202, 49] on input "artificial intelligence" at bounding box center [273, 54] width 356 height 11
type input "web development portal"
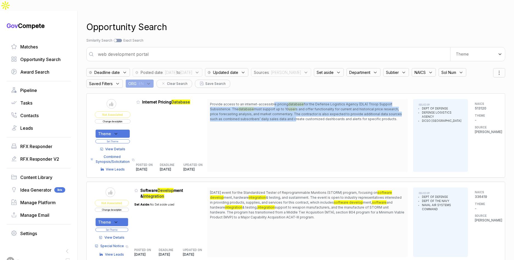
drag, startPoint x: 275, startPoint y: 91, endPoint x: 296, endPoint y: 109, distance: 27.4
click at [296, 109] on span "Provide access to an internet-accessible pricing database for the Defense Logis…" at bounding box center [307, 112] width 195 height 20
click at [296, 109] on span "s and offer functionality for current and historical price research, price fore…" at bounding box center [306, 114] width 192 height 14
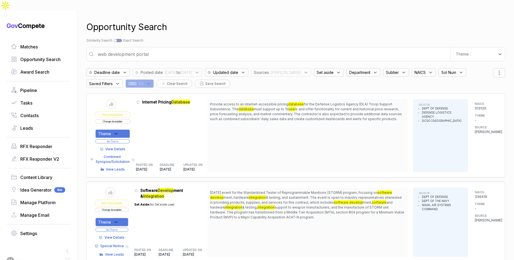
click at [119, 147] on span "View Details" at bounding box center [116, 149] width 20 height 5
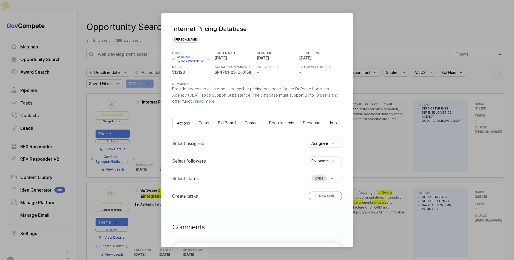
click at [235, 125] on li "Bid Board" at bounding box center [227, 123] width 27 height 10
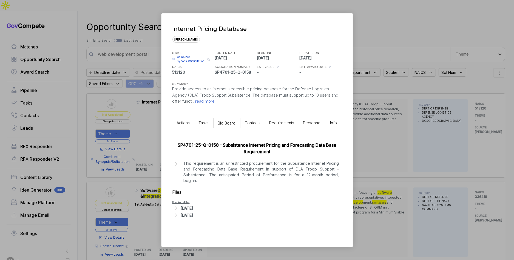
click at [254, 172] on p "This requirement is an unrestricted procurement for the Subsistence Internet Pr…" at bounding box center [261, 172] width 155 height 23
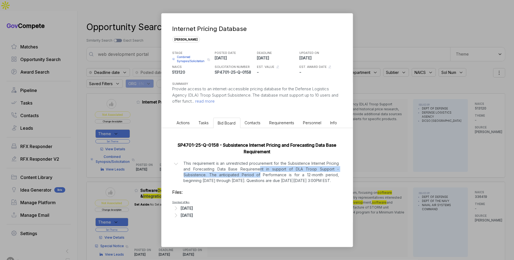
drag, startPoint x: 259, startPoint y: 169, endPoint x: 260, endPoint y: 173, distance: 4.2
click at [260, 173] on p "This requirement is an unrestricted procurement for the Subsistence Internet Pr…" at bounding box center [261, 172] width 155 height 23
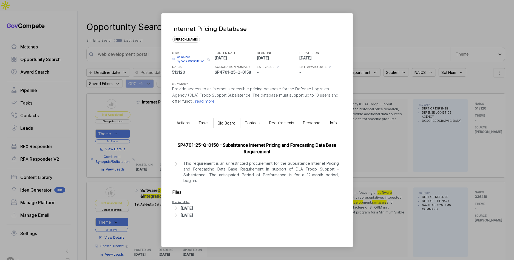
click at [193, 209] on div "[DATE]" at bounding box center [187, 209] width 12 height 6
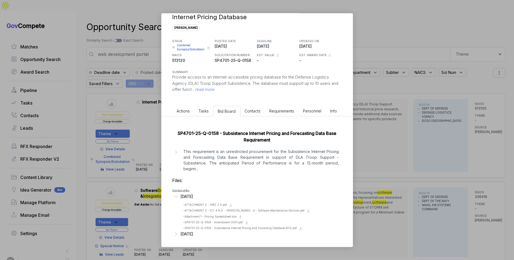
scroll to position [13, 0]
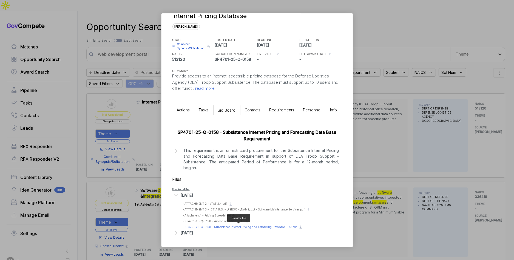
click at [229, 226] on span "- SP4701-25-Q-0158 - Subsistence Internet Pricing and Forcasting Database RFQ.p…" at bounding box center [240, 227] width 114 height 3
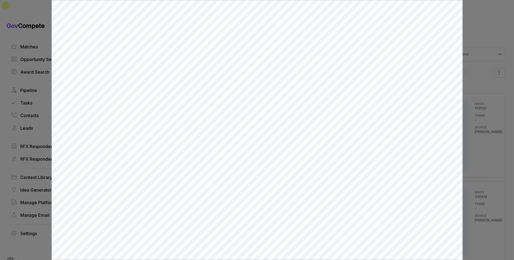
scroll to position [0, 0]
click at [469, 148] on div at bounding box center [257, 130] width 514 height 260
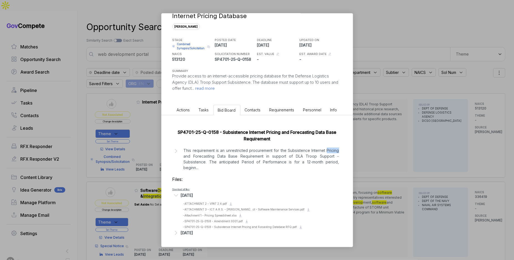
click at [469, 148] on div "Internet Pricing Database sam STAGE Combined Synopsis/Solicitation Copy link PO…" at bounding box center [257, 130] width 514 height 260
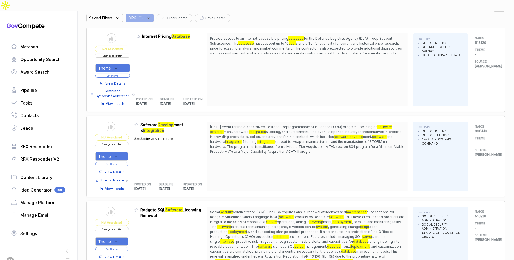
scroll to position [79, 0]
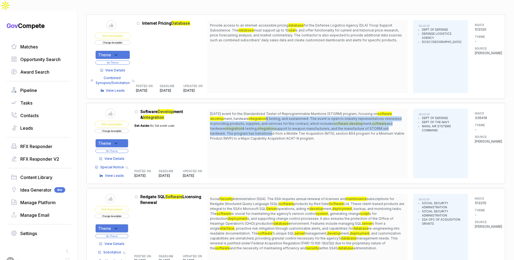
drag, startPoint x: 265, startPoint y: 106, endPoint x: 272, endPoint y: 122, distance: 17.8
click at [272, 122] on span "Industry day event for the Standardized Tester of Reprogrammable Munitions (STO…" at bounding box center [307, 127] width 195 height 30
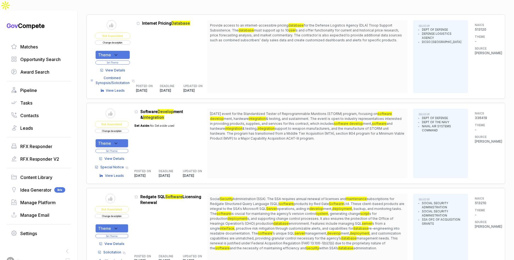
click at [116, 157] on span "View Details" at bounding box center [114, 159] width 20 height 5
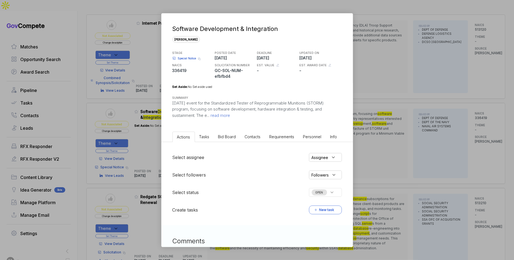
click at [232, 137] on span "Bid Board" at bounding box center [227, 137] width 18 height 5
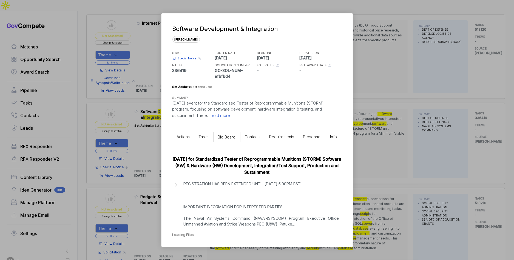
click at [237, 176] on div "Industry Day for Standardized Tester of Reprogrammable Munitions (STORM) Softwa…" at bounding box center [257, 195] width 191 height 106
click at [240, 191] on p "REGISTRATION HAS BEEN EXTENDED UNTIL 10 SEPTEMBER 2025 5:00PM EST. IMPORTANT IN…" at bounding box center [261, 204] width 155 height 46
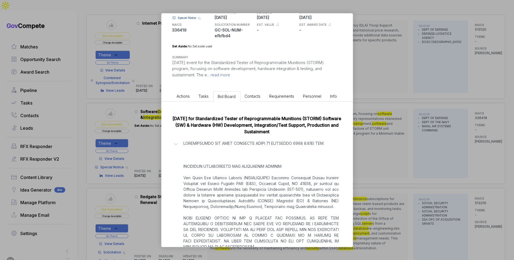
scroll to position [138, 0]
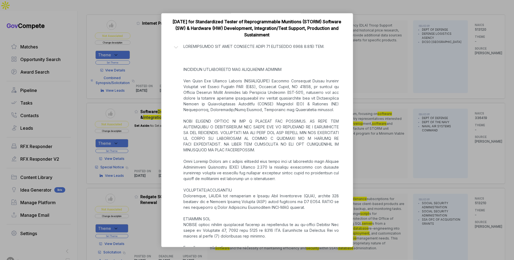
click at [387, 171] on div "Software Development & Integration sam STAGE Special Notice Copy link POSTED DA…" at bounding box center [257, 130] width 514 height 260
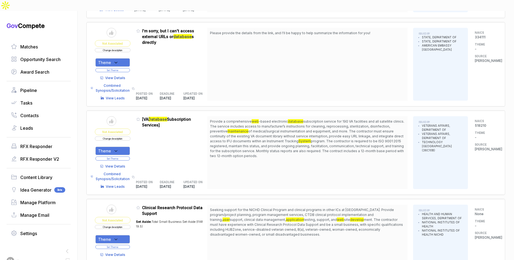
scroll to position [579, 0]
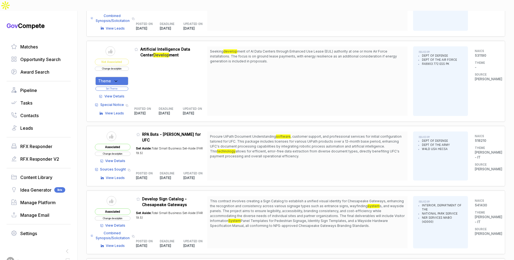
scroll to position [1310, 0]
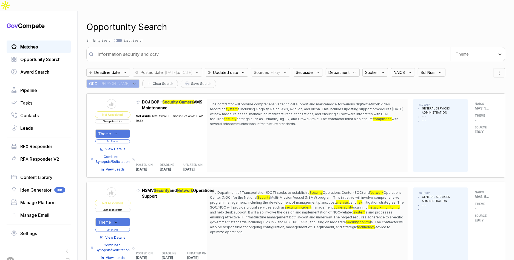
click at [35, 44] on span "Matches" at bounding box center [29, 47] width 18 height 7
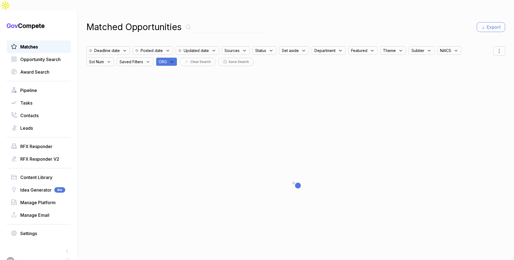
click at [167, 59] on span "ORG" at bounding box center [163, 62] width 8 height 6
click at [180, 70] on input "text" at bounding box center [193, 76] width 65 height 12
click at [174, 115] on span "EN" at bounding box center [171, 118] width 6 height 7
checkbox input "true"
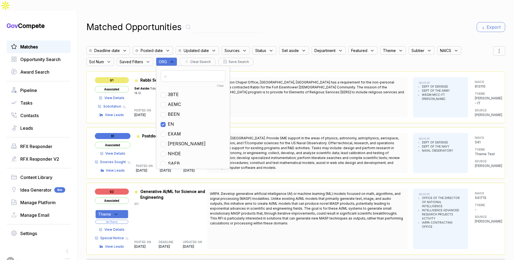
drag, startPoint x: 288, startPoint y: 13, endPoint x: 458, endPoint y: 16, distance: 170.0
click at [296, 21] on div "Matched Opportunities Export" at bounding box center [295, 27] width 419 height 13
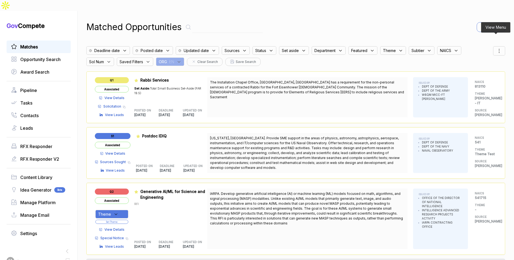
drag, startPoint x: 492, startPoint y: 36, endPoint x: 494, endPoint y: 39, distance: 3.7
click at [493, 46] on div at bounding box center [499, 50] width 12 height 9
click at [474, 70] on span "Sorting" at bounding box center [480, 73] width 13 height 6
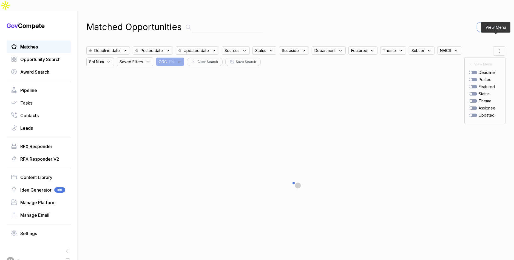
click at [474, 78] on div at bounding box center [473, 79] width 8 height 3
checkbox input "true"
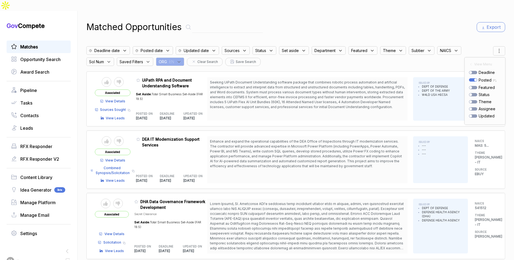
click at [308, 21] on div "Matched Opportunities Export" at bounding box center [295, 27] width 419 height 13
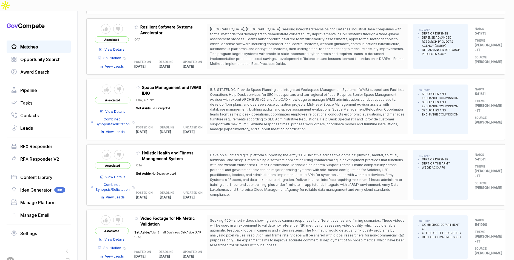
scroll to position [426, 0]
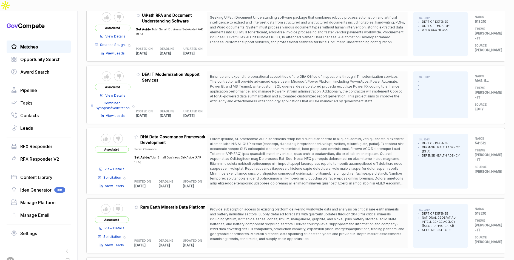
scroll to position [69, 0]
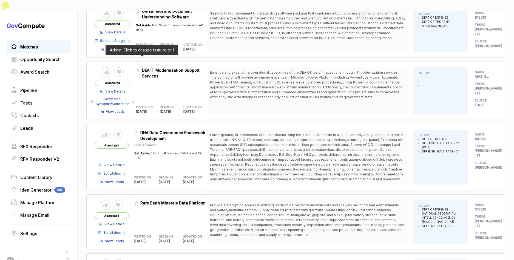
click at [140, 69] on icon at bounding box center [138, 70] width 3 height 3
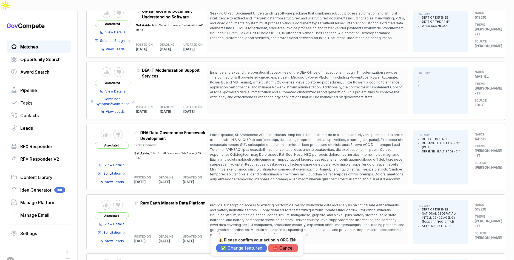
click at [240, 249] on button "✅ Change featured" at bounding box center [241, 248] width 50 height 9
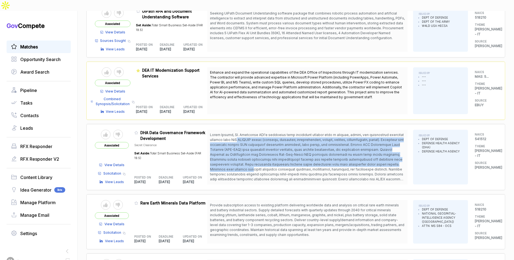
drag, startPoint x: 238, startPoint y: 128, endPoint x: 249, endPoint y: 159, distance: 32.3
click at [249, 159] on span at bounding box center [307, 159] width 195 height 53
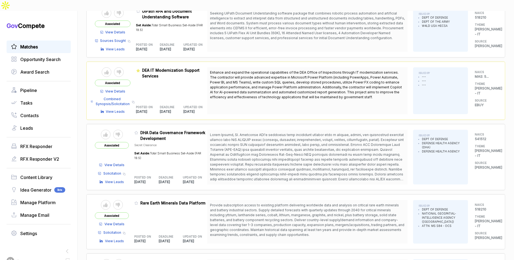
click at [250, 162] on span at bounding box center [307, 159] width 195 height 53
drag, startPoint x: 258, startPoint y: 130, endPoint x: 259, endPoint y: 145, distance: 15.4
click at [259, 145] on span at bounding box center [307, 159] width 195 height 53
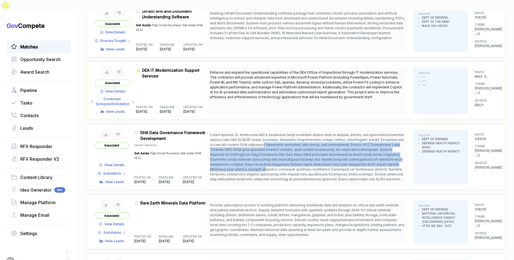
drag, startPoint x: 268, startPoint y: 134, endPoint x: 265, endPoint y: 156, distance: 22.1
click at [265, 156] on span at bounding box center [307, 159] width 195 height 53
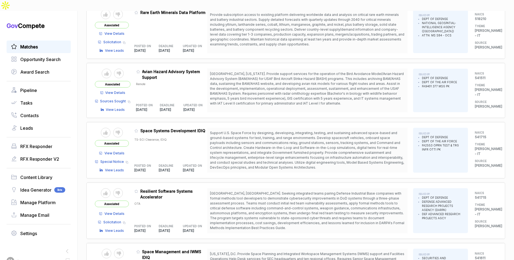
scroll to position [281, 0]
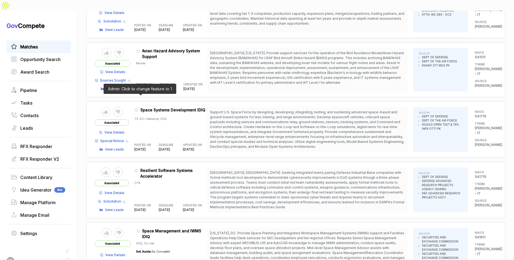
click at [138, 108] on icon at bounding box center [136, 110] width 4 height 4
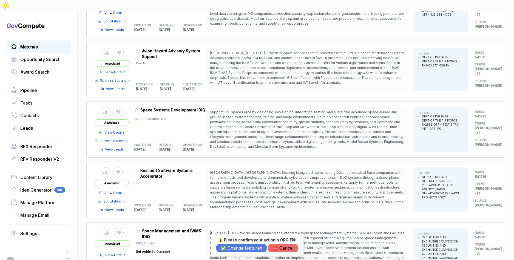
click at [234, 248] on button "✅ Change featured" at bounding box center [241, 248] width 50 height 9
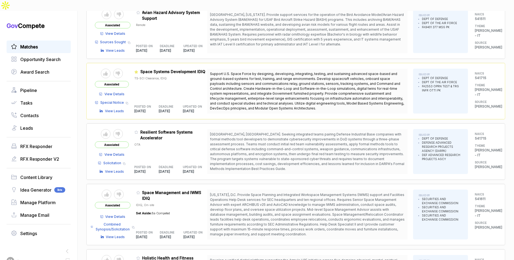
scroll to position [320, 0]
click at [140, 191] on icon at bounding box center [138, 193] width 4 height 4
drag, startPoint x: 234, startPoint y: 248, endPoint x: 233, endPoint y: 244, distance: 3.9
click at [234, 248] on button "✅ Change featured" at bounding box center [241, 248] width 50 height 9
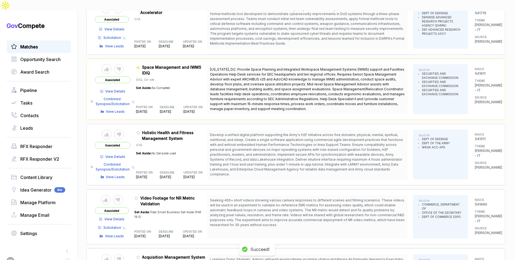
scroll to position [446, 0]
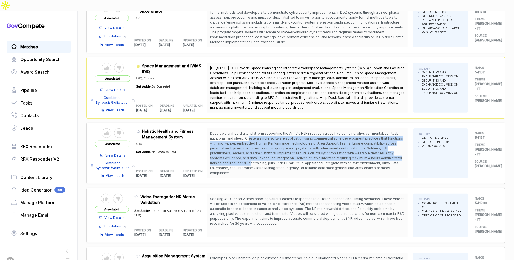
drag, startPoint x: 250, startPoint y: 127, endPoint x: 252, endPoint y: 149, distance: 22.1
click at [252, 149] on span "Develop a unified digital platform supporting the Army's H2F initiative across …" at bounding box center [306, 154] width 193 height 44
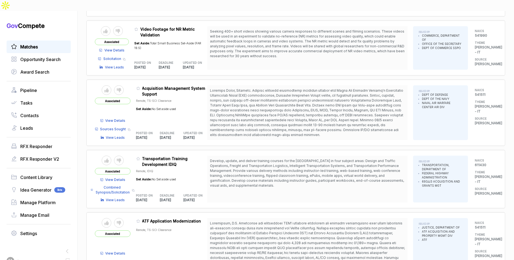
scroll to position [616, 0]
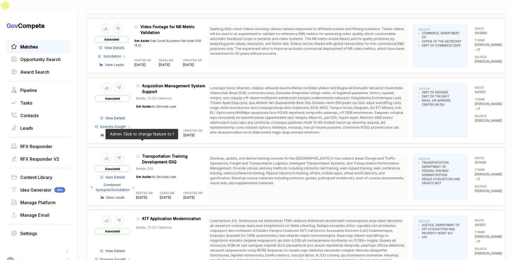
click at [140, 155] on icon at bounding box center [138, 156] width 3 height 3
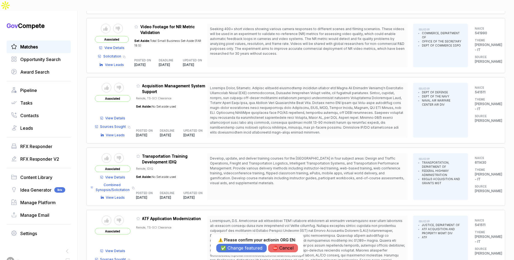
click at [228, 248] on button "✅ Change featured" at bounding box center [241, 248] width 50 height 9
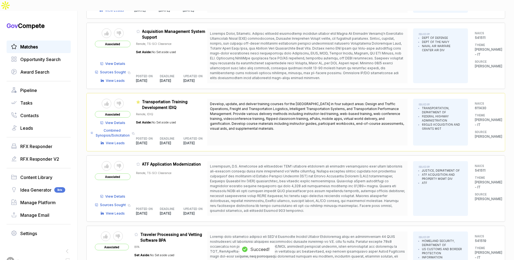
scroll to position [686, 0]
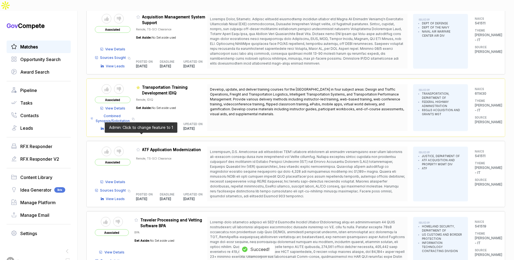
click at [138, 148] on icon at bounding box center [138, 150] width 4 height 4
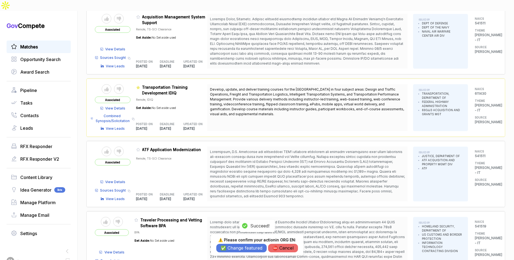
click at [236, 250] on button "✅ Change featured" at bounding box center [241, 248] width 50 height 9
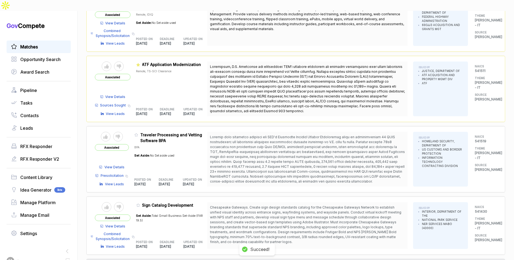
scroll to position [788, 0]
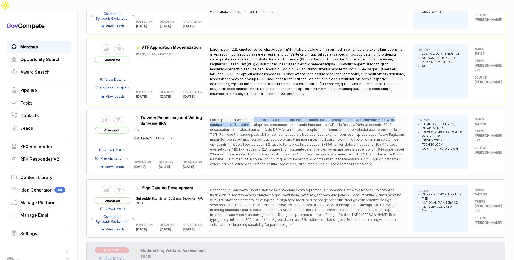
drag, startPoint x: 248, startPoint y: 106, endPoint x: 250, endPoint y: 111, distance: 4.5
click at [250, 118] on span at bounding box center [307, 142] width 195 height 49
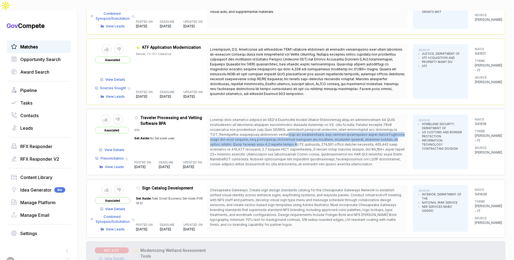
drag, startPoint x: 278, startPoint y: 121, endPoint x: 283, endPoint y: 129, distance: 9.1
click at [283, 129] on span at bounding box center [307, 142] width 195 height 49
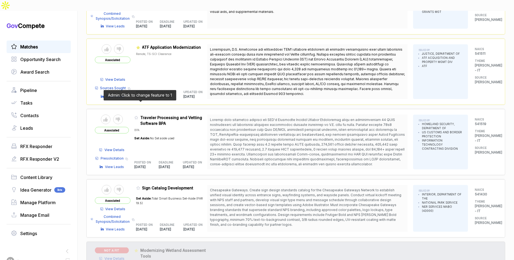
click at [138, 116] on icon at bounding box center [136, 118] width 4 height 4
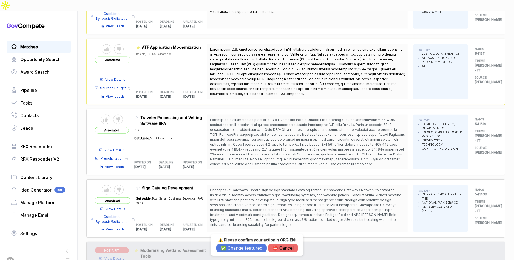
drag, startPoint x: 249, startPoint y: 249, endPoint x: 256, endPoint y: 242, distance: 10.5
click at [250, 248] on button "✅ Change featured" at bounding box center [241, 248] width 50 height 9
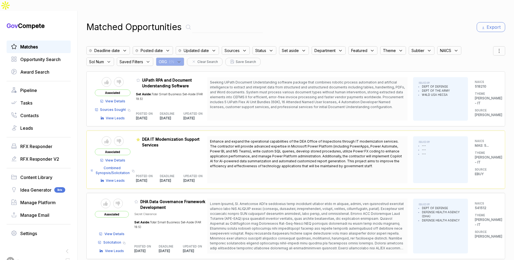
scroll to position [0, 0]
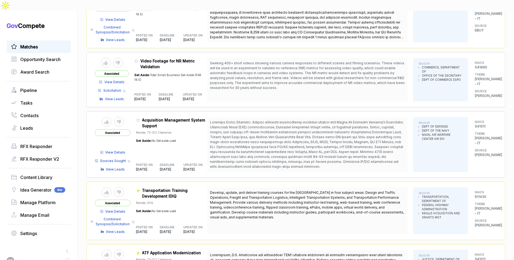
scroll to position [867, 0]
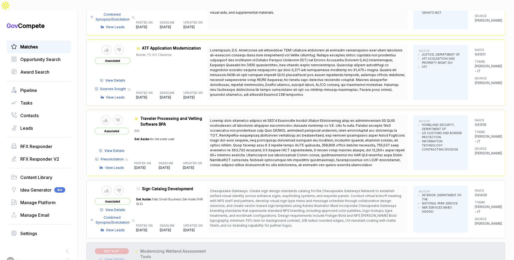
scroll to position [1049, 0]
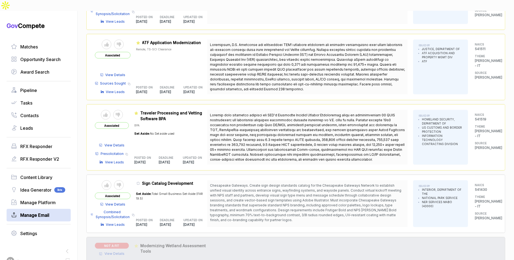
click at [32, 212] on span "Manage Email" at bounding box center [34, 215] width 29 height 7
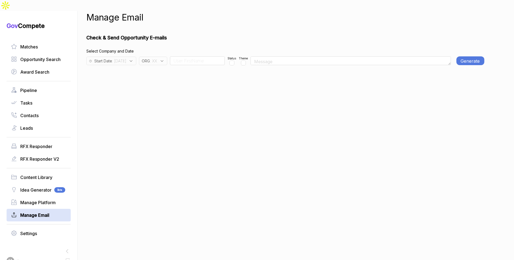
click at [134, 59] on icon at bounding box center [131, 61] width 5 height 5
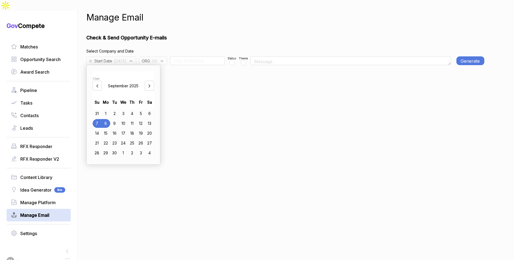
drag, startPoint x: 135, startPoint y: 102, endPoint x: 140, endPoint y: 101, distance: 4.7
click at [136, 109] on div "4" at bounding box center [132, 113] width 9 height 9
drag, startPoint x: 217, startPoint y: 100, endPoint x: 172, endPoint y: 55, distance: 63.8
click at [204, 91] on div "Manage Email Check & Send Opportunity E-mails Select Company and Date Start Dat…" at bounding box center [285, 141] width 398 height 260
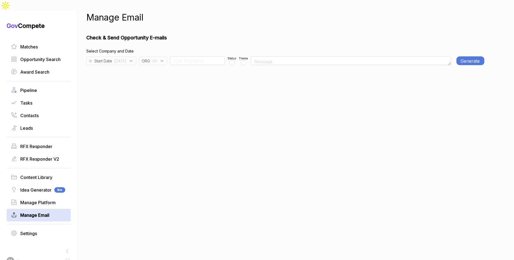
click at [167, 57] on div "ORG : XX" at bounding box center [153, 61] width 28 height 9
click at [174, 70] on input "text" at bounding box center [176, 76] width 65 height 12
drag, startPoint x: 167, startPoint y: 101, endPoint x: 173, endPoint y: 74, distance: 28.3
click at [157, 110] on span "XX" at bounding box center [154, 113] width 6 height 7
checkbox input "false"
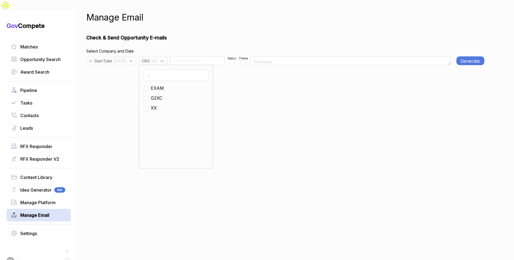
click at [174, 70] on input "x" at bounding box center [176, 76] width 65 height 12
type input "e"
drag, startPoint x: 167, startPoint y: 107, endPoint x: 176, endPoint y: 100, distance: 11.6
click at [157, 115] on span "EN" at bounding box center [154, 118] width 6 height 7
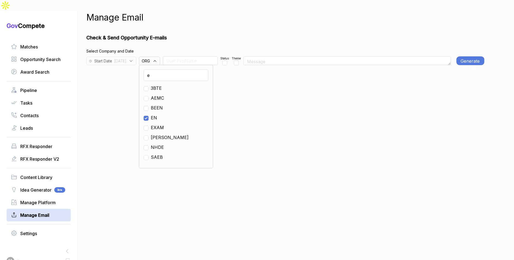
checkbox input "true"
drag, startPoint x: 252, startPoint y: 87, endPoint x: 215, endPoint y: 56, distance: 48.4
click at [249, 84] on div "Manage Email Check & Send Opportunity E-mails Select Company and Date Start Dat…" at bounding box center [285, 141] width 398 height 260
click at [207, 56] on input at bounding box center [190, 60] width 55 height 9
type input "Team"
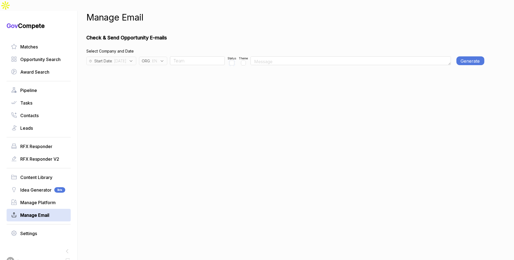
click at [234, 61] on input "checkbox" at bounding box center [232, 63] width 5 height 5
checkbox input "true"
click at [475, 56] on button "Generate E-mail" at bounding box center [471, 60] width 28 height 9
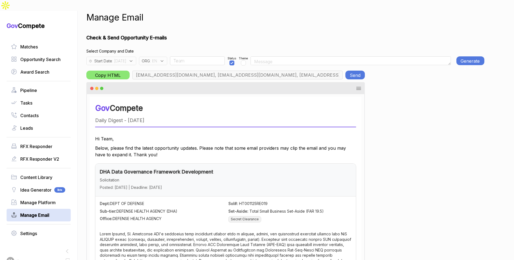
click at [357, 71] on button "Send" at bounding box center [354, 75] width 19 height 9
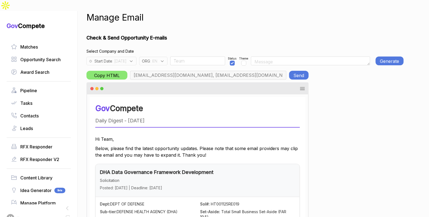
drag, startPoint x: 158, startPoint y: 49, endPoint x: 162, endPoint y: 52, distance: 4.5
click at [150, 58] on span "ORG" at bounding box center [146, 61] width 8 height 6
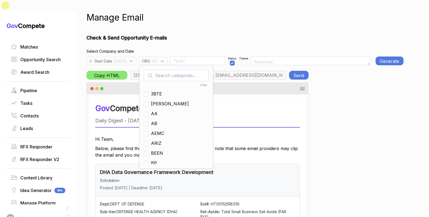
drag, startPoint x: 168, startPoint y: 61, endPoint x: 173, endPoint y: 69, distance: 9.3
click at [168, 70] on input "text" at bounding box center [176, 76] width 65 height 12
drag, startPoint x: 168, startPoint y: 112, endPoint x: 169, endPoint y: 94, distance: 18.2
click at [157, 120] on span "EN" at bounding box center [154, 123] width 6 height 7
checkbox input "false"
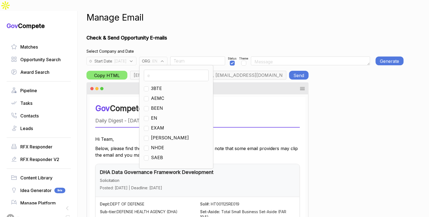
click at [170, 70] on input "e" at bounding box center [176, 76] width 65 height 12
type input "g"
drag, startPoint x: 166, startPoint y: 97, endPoint x: 175, endPoint y: 78, distance: 20.9
click at [157, 105] on span "GO" at bounding box center [154, 108] width 7 height 7
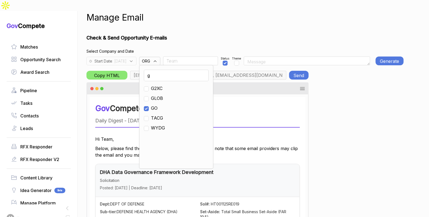
checkbox input "true"
drag, startPoint x: 203, startPoint y: 32, endPoint x: 208, endPoint y: 34, distance: 5.3
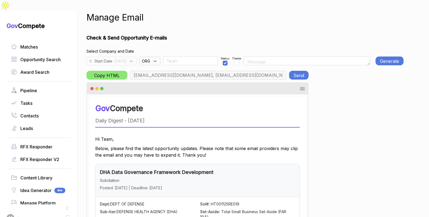
type input "chris.cancialosi@gothamculture.com, elizabeth@gothamgovernment.com, smetcalfe@g…"
click at [388, 56] on button "Generate E-mail" at bounding box center [389, 60] width 28 height 9
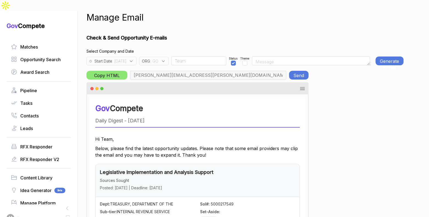
click at [293, 71] on button "Send" at bounding box center [298, 75] width 19 height 9
click at [158, 58] on span ": GO" at bounding box center [154, 61] width 8 height 6
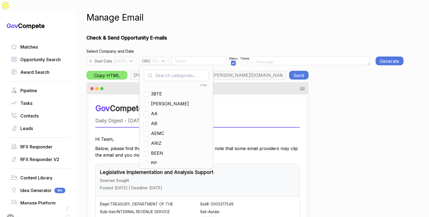
click at [189, 34] on h1 "Check & Send Opportunity E-mails" at bounding box center [244, 37] width 317 height 7
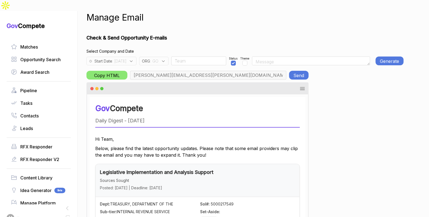
drag, startPoint x: 174, startPoint y: 50, endPoint x: 173, endPoint y: 53, distance: 3.1
click at [168, 57] on div "ORG : GO" at bounding box center [153, 61] width 29 height 9
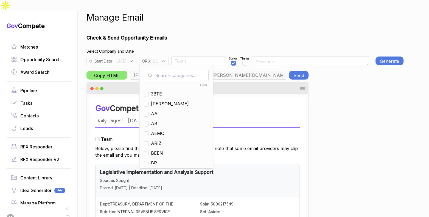
click at [172, 70] on input "text" at bounding box center [176, 76] width 65 height 12
drag, startPoint x: 166, startPoint y: 104, endPoint x: 168, endPoint y: 97, distance: 6.8
click at [157, 110] on span "GO" at bounding box center [154, 113] width 7 height 7
checkbox input "false"
click at [172, 70] on input "g" at bounding box center [176, 76] width 65 height 12
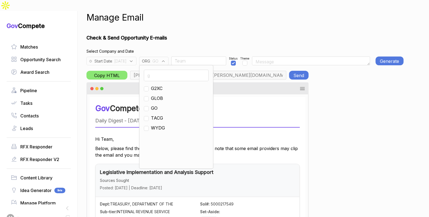
click at [172, 70] on input "g" at bounding box center [176, 76] width 65 height 12
type input "ps"
click at [157, 85] on span "PS" at bounding box center [154, 88] width 6 height 7
checkbox input "true"
click at [186, 56] on input "Team" at bounding box center [190, 60] width 55 height 9
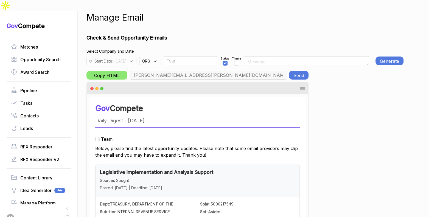
click at [187, 56] on input "Team" at bounding box center [190, 60] width 55 height 9
type input "rudy.delosreyes@pie-ps.com, max@macronometry.com, abigail@govcompete.com"
click at [387, 56] on button "Generate E-mail" at bounding box center [389, 60] width 28 height 9
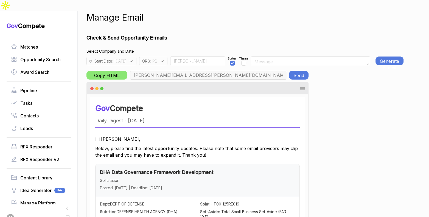
click at [383, 56] on button "Generate E-mail" at bounding box center [389, 60] width 28 height 9
click at [305, 71] on button "Send" at bounding box center [298, 75] width 19 height 9
click at [194, 56] on input "Rudy" at bounding box center [197, 60] width 55 height 9
click at [193, 56] on input "Rudy" at bounding box center [197, 60] width 55 height 9
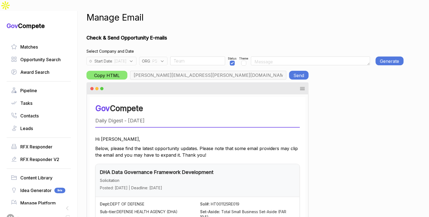
type input "Team"
click at [165, 59] on icon at bounding box center [162, 61] width 5 height 5
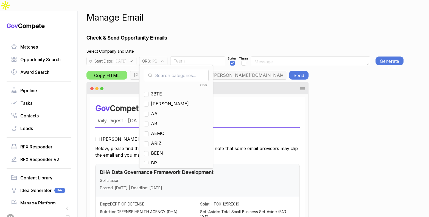
click at [178, 70] on input "text" at bounding box center [176, 76] width 65 height 12
checkbox input "true"
type input "ps"
drag, startPoint x: 165, startPoint y: 82, endPoint x: 165, endPoint y: 69, distance: 12.9
click at [157, 90] on span "PS" at bounding box center [154, 93] width 6 height 7
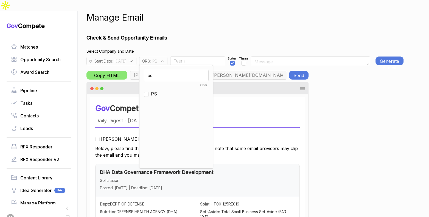
checkbox input "false"
click at [165, 70] on input "ps" at bounding box center [176, 76] width 65 height 12
type input "ja"
drag, startPoint x: 158, startPoint y: 76, endPoint x: 178, endPoint y: 49, distance: 34.1
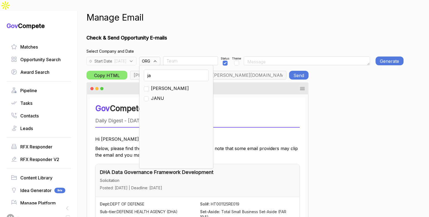
click at [149, 86] on input "checkbox" at bounding box center [146, 88] width 5 height 5
checkbox input "true"
click at [186, 48] on h4 "Select Company and Date" at bounding box center [244, 51] width 317 height 6
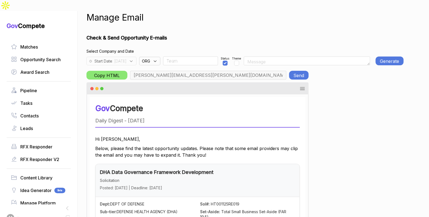
click at [136, 57] on div "Start Date : 2025-09-04" at bounding box center [111, 61] width 50 height 9
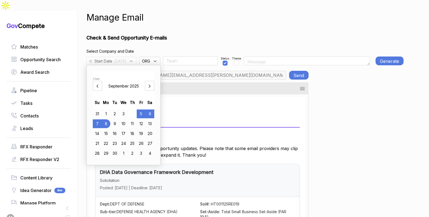
type input "m.pulk@janus-ag.com, a.jones@janus-ag.com, t.davis@janus-ag.com, j.milstead@jan…"
drag, startPoint x: 124, startPoint y: 104, endPoint x: 148, endPoint y: 76, distance: 36.7
click at [124, 109] on div "3" at bounding box center [123, 113] width 9 height 9
drag, startPoint x: 201, startPoint y: 32, endPoint x: 207, endPoint y: 31, distance: 6.2
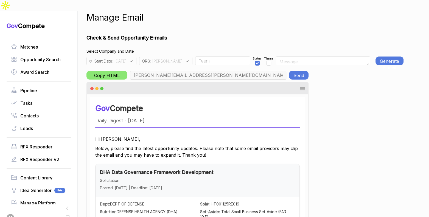
click at [386, 56] on button "Generate E-mail" at bounding box center [389, 60] width 28 height 9
click at [297, 71] on button "Send" at bounding box center [298, 75] width 19 height 9
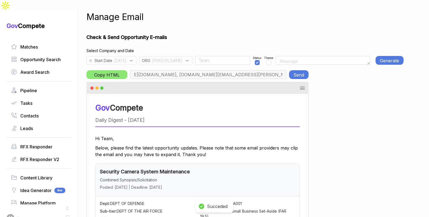
scroll to position [1, 0]
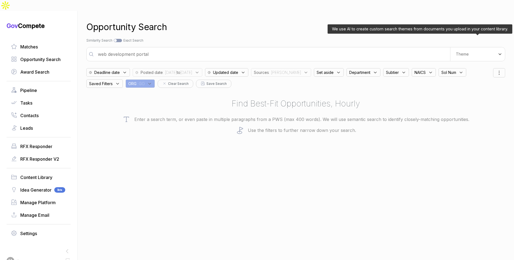
click at [472, 47] on div "Theme" at bounding box center [477, 54] width 55 height 14
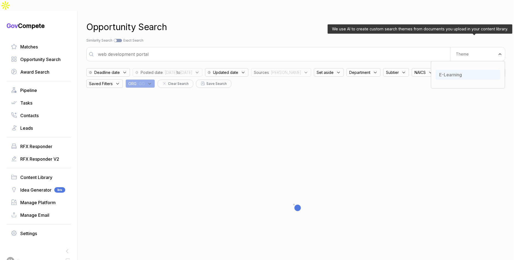
drag, startPoint x: 471, startPoint y: 47, endPoint x: 462, endPoint y: 64, distance: 19.5
click at [463, 70] on div "E-Learning" at bounding box center [468, 75] width 65 height 10
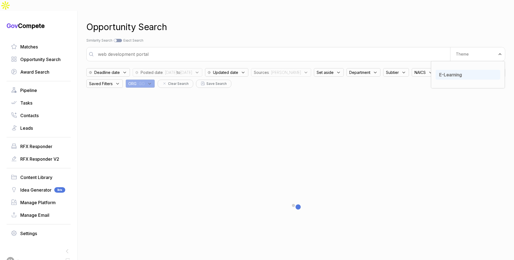
click at [317, 27] on div "Opportunity Search Search by Topic Relevance Similarity Search Search by Exact …" at bounding box center [295, 141] width 419 height 260
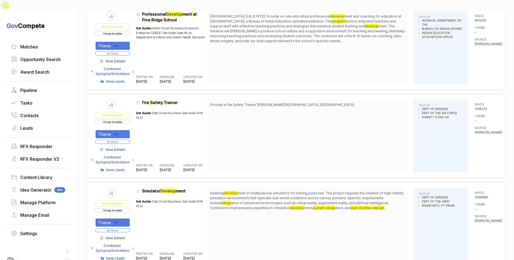
scroll to position [676, 0]
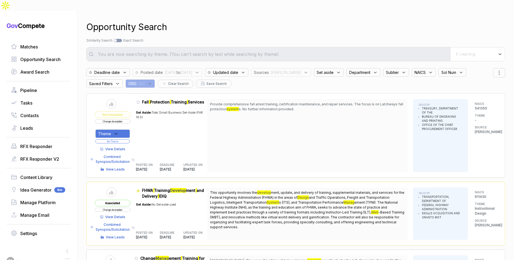
click at [269, 70] on span "Sources" at bounding box center [261, 73] width 15 height 6
drag, startPoint x: 288, startPoint y: 105, endPoint x: 289, endPoint y: 112, distance: 6.9
click at [288, 112] on span "[PERSON_NAME]" at bounding box center [282, 115] width 38 height 7
checkbox input "false"
drag, startPoint x: 289, startPoint y: 112, endPoint x: 292, endPoint y: 100, distance: 12.7
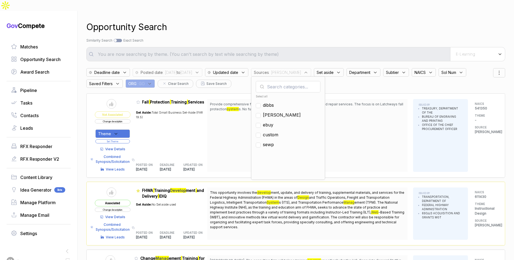
click at [273, 122] on span "ebuy" at bounding box center [268, 125] width 10 height 7
checkbox input "true"
click at [309, 23] on div "Opportunity Search Search by Topic Relevance Similarity Search Search by Exact …" at bounding box center [295, 141] width 419 height 260
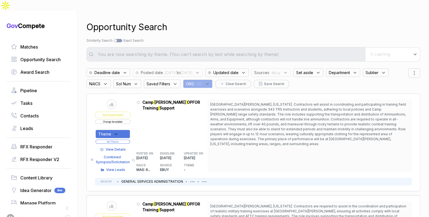
click at [282, 11] on div "Opportunity Search Search by Topic Relevance Similarity Search Search by Exact …" at bounding box center [252, 119] width 333 height 217
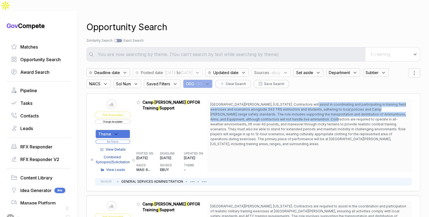
drag, startPoint x: 304, startPoint y: 92, endPoint x: 306, endPoint y: 109, distance: 16.4
click at [306, 109] on span "Camp Bullis, Texas. Contractors will assist in coordinating and participating i…" at bounding box center [308, 124] width 196 height 44
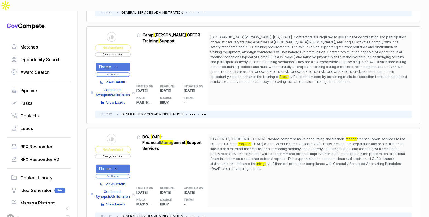
scroll to position [171, 0]
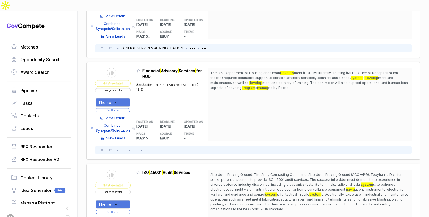
scroll to position [336, 0]
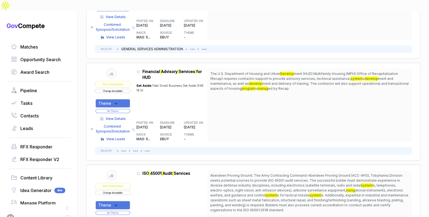
click at [114, 116] on span "View Details" at bounding box center [116, 118] width 20 height 5
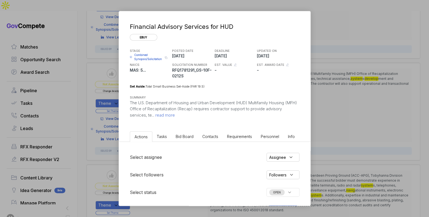
click at [183, 136] on span "Bid Board" at bounding box center [184, 136] width 18 height 5
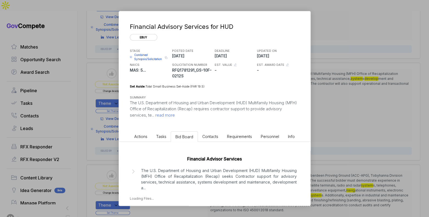
click at [202, 177] on p "The U.S. Department of Housing and Urban Development (HUD) Multifamily Housing …" at bounding box center [218, 179] width 155 height 23
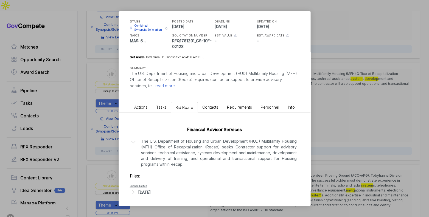
scroll to position [29, 0]
click at [151, 192] on div "[DATE]" at bounding box center [144, 193] width 12 height 6
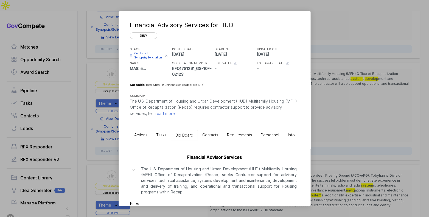
scroll to position [0, 0]
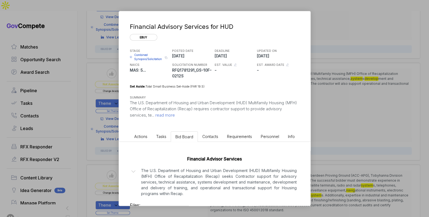
click at [168, 114] on span "read more" at bounding box center [164, 114] width 21 height 5
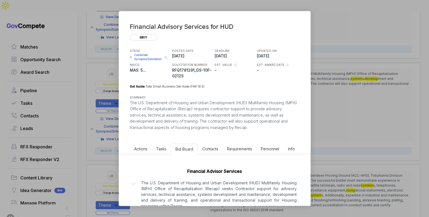
click at [327, 119] on div "Financial Advisory Services for HUD ebuy STAGE Combined Synopsis/Solicitation C…" at bounding box center [214, 108] width 429 height 217
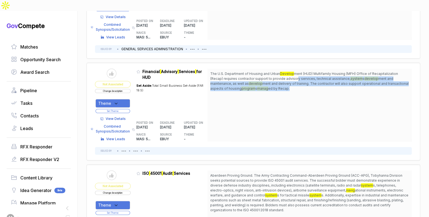
drag, startPoint x: 298, startPoint y: 66, endPoint x: 308, endPoint y: 73, distance: 13.1
click at [308, 73] on span "The U.S. Department of Housing and Urban Develop ment (HUD) Multifamily Housing…" at bounding box center [309, 81] width 199 height 20
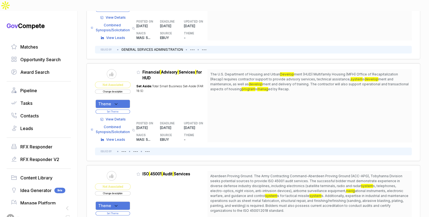
scroll to position [335, 0]
click at [123, 100] on div "Theme" at bounding box center [112, 104] width 35 height 9
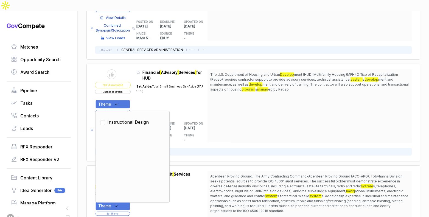
click at [121, 119] on span "Instructional Design" at bounding box center [127, 122] width 41 height 7
checkbox input "true"
drag, startPoint x: 143, startPoint y: 91, endPoint x: 135, endPoint y: 97, distance: 9.9
click at [143, 92] on div "Set Aside: Total Small Business Set-Aside (FAR 19.5)" at bounding box center [171, 98] width 71 height 35
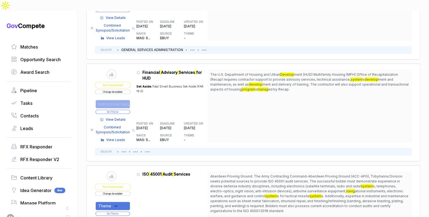
click at [128, 110] on button "Set Theme" at bounding box center [112, 112] width 35 height 4
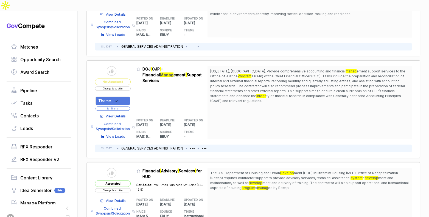
scroll to position [236, 0]
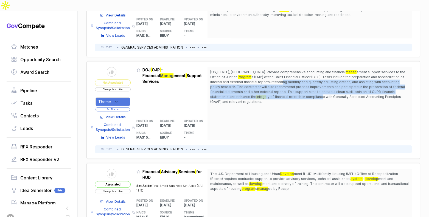
drag, startPoint x: 270, startPoint y: 68, endPoint x: 277, endPoint y: 85, distance: 18.2
click at [277, 83] on span "Washington, DC. Provide comprehensive accounting and financial manag ement supp…" at bounding box center [309, 87] width 199 height 35
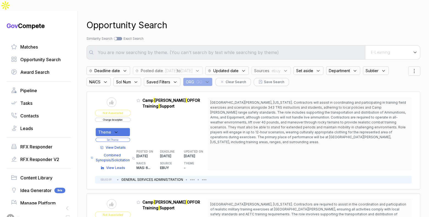
scroll to position [0, 0]
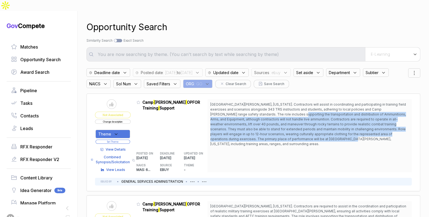
drag, startPoint x: 276, startPoint y: 103, endPoint x: 281, endPoint y: 126, distance: 23.5
click at [281, 126] on span "Camp Bullis, Texas. Contractors will assist in coordinating and participating i…" at bounding box center [308, 124] width 196 height 44
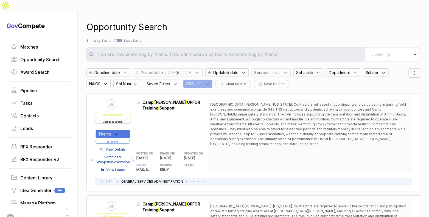
click at [122, 39] on div at bounding box center [118, 40] width 8 height 3
checkbox input "true"
type input "E-Learning"
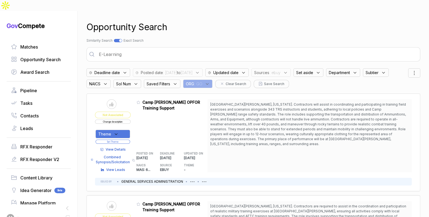
click at [157, 49] on input "E-Learning" at bounding box center [256, 54] width 323 height 11
drag, startPoint x: 157, startPoint y: 39, endPoint x: 158, endPoint y: 36, distance: 3.6
click at [157, 49] on input "E-Learning" at bounding box center [256, 54] width 323 height 11
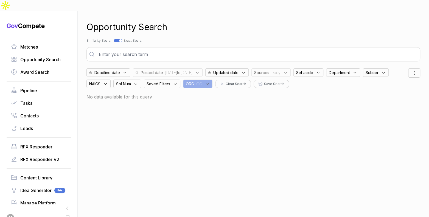
click at [229, 21] on div "Opportunity Search" at bounding box center [252, 27] width 333 height 13
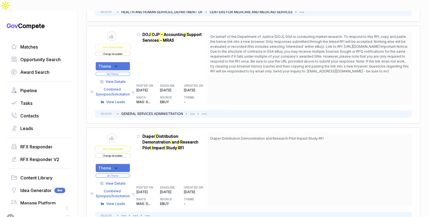
scroll to position [866, 0]
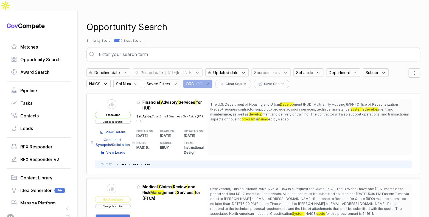
click at [269, 70] on span "Sources" at bounding box center [261, 73] width 15 height 6
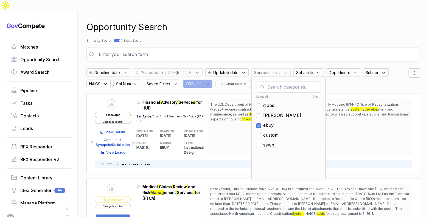
drag, startPoint x: 288, startPoint y: 112, endPoint x: 288, endPoint y: 104, distance: 8.0
click at [273, 122] on span "ebuy" at bounding box center [268, 125] width 10 height 7
checkbox input "false"
click at [288, 112] on span "[PERSON_NAME]" at bounding box center [282, 115] width 38 height 7
checkbox input "true"
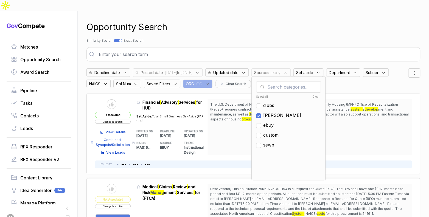
drag, startPoint x: 175, startPoint y: 19, endPoint x: 142, endPoint y: 26, distance: 33.8
click at [168, 22] on div "Opportunity Search" at bounding box center [252, 27] width 333 height 13
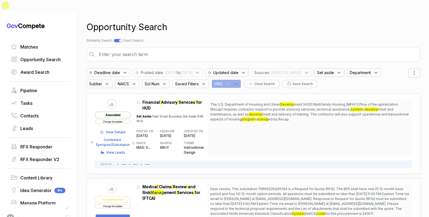
click at [120, 39] on div at bounding box center [118, 40] width 8 height 3
checkbox input "false"
click at [133, 49] on input "text" at bounding box center [229, 54] width 270 height 11
click at [385, 47] on div "Theme" at bounding box center [392, 54] width 55 height 14
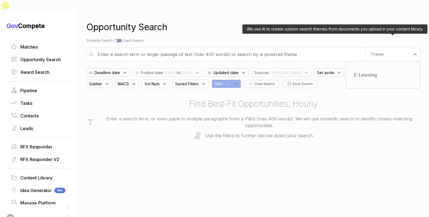
drag, startPoint x: 378, startPoint y: 67, endPoint x: 355, endPoint y: 44, distance: 32.4
click at [377, 70] on div "E-Learning" at bounding box center [382, 75] width 65 height 10
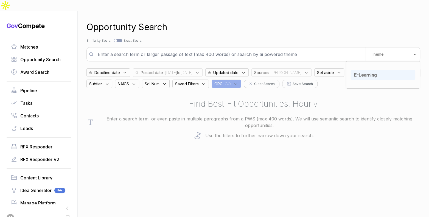
click at [341, 22] on div "Opportunity Search" at bounding box center [252, 27] width 333 height 13
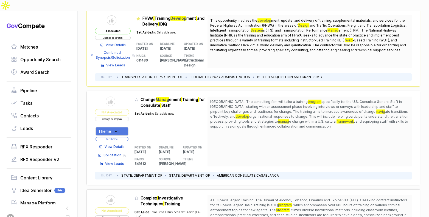
scroll to position [194, 0]
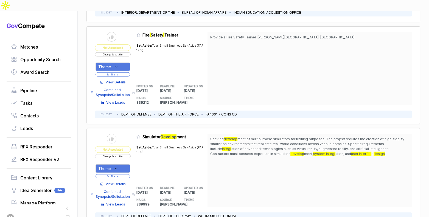
scroll to position [849, 0]
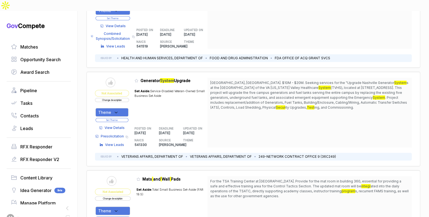
scroll to position [2745, 0]
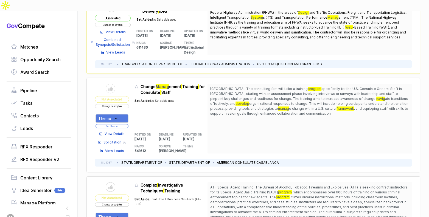
scroll to position [199, 0]
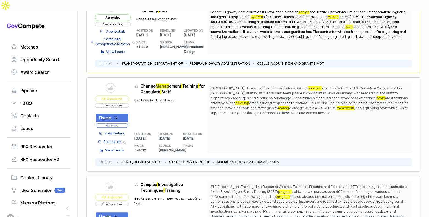
click at [122, 114] on div "Theme" at bounding box center [111, 118] width 33 height 9
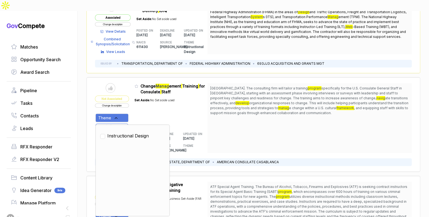
drag, startPoint x: 125, startPoint y: 122, endPoint x: 141, endPoint y: 112, distance: 18.6
click at [125, 132] on span "Instructional Design" at bounding box center [127, 135] width 41 height 7
checkbox input "true"
click at [153, 105] on div "Set Aside: No Set aside used" at bounding box center [154, 110] width 40 height 31
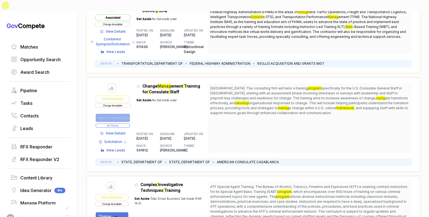
click at [128, 123] on button "Set Theme" at bounding box center [112, 125] width 35 height 4
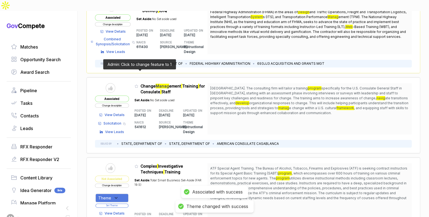
click at [138, 84] on icon at bounding box center [136, 86] width 4 height 4
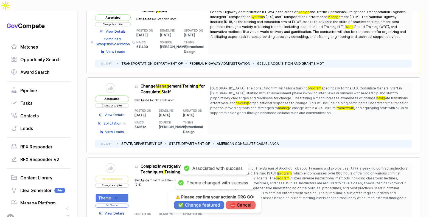
drag, startPoint x: 208, startPoint y: 205, endPoint x: 162, endPoint y: 153, distance: 69.3
click at [207, 203] on button "✅ Change featured" at bounding box center [199, 205] width 50 height 9
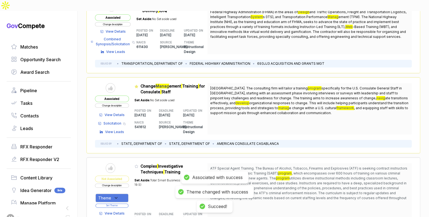
click at [124, 112] on span "View Details" at bounding box center [114, 114] width 20 height 5
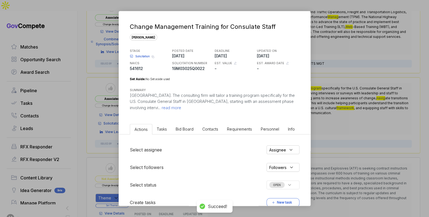
click at [186, 130] on span "Bid Board" at bounding box center [184, 129] width 18 height 5
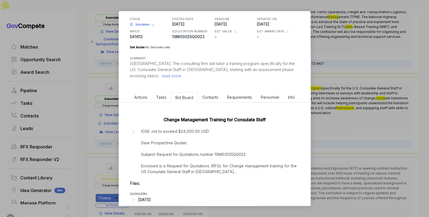
scroll to position [33, 0]
drag, startPoint x: 316, startPoint y: 141, endPoint x: 314, endPoint y: 142, distance: 3.1
click at [316, 141] on div "Change Management Training for Consulate Staff sam STAGE Solicitation Copy link…" at bounding box center [214, 108] width 429 height 217
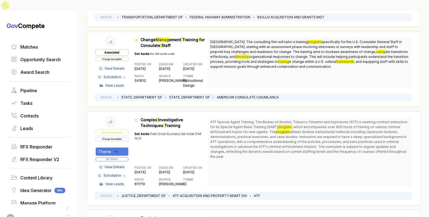
scroll to position [259, 0]
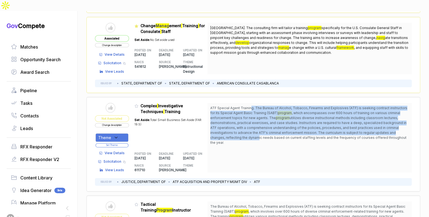
drag, startPoint x: 253, startPoint y: 95, endPoint x: 256, endPoint y: 127, distance: 32.5
click at [256, 126] on span "ATF Special Agent Training. The Bureau of Alcohol, Tobacco, Firearms and Explos…" at bounding box center [309, 125] width 199 height 39
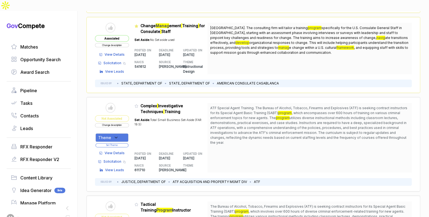
drag, startPoint x: 256, startPoint y: 128, endPoint x: 239, endPoint y: 134, distance: 17.3
click at [255, 128] on span "ATF Special Agent Training. The Bureau of Alcohol, Tobacco, Firearms and Explos…" at bounding box center [309, 125] width 199 height 39
click at [125, 133] on div "Theme" at bounding box center [111, 137] width 33 height 9
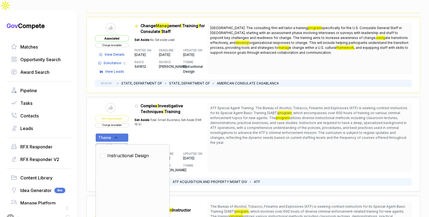
click at [127, 152] on span "Instructional Design" at bounding box center [127, 155] width 41 height 7
checkbox input "true"
drag, startPoint x: 147, startPoint y: 122, endPoint x: 142, endPoint y: 125, distance: 5.6
click at [146, 123] on div "Set Aside: Total Small Business Set-Aside (FAR 19.5)" at bounding box center [170, 129] width 73 height 31
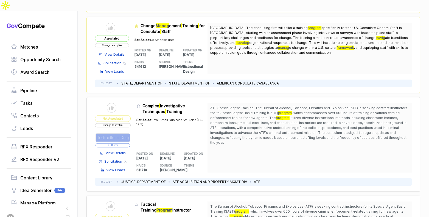
click at [127, 143] on button "Set Theme" at bounding box center [112, 145] width 35 height 4
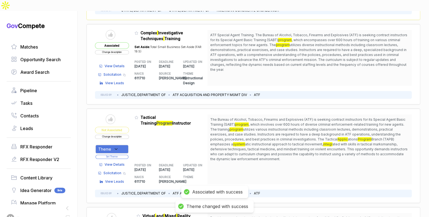
scroll to position [333, 0]
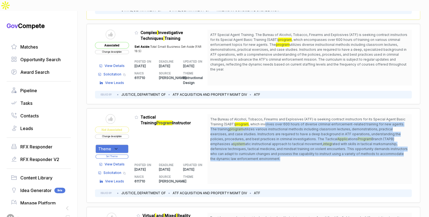
drag, startPoint x: 268, startPoint y: 112, endPoint x: 276, endPoint y: 145, distance: 33.6
click at [276, 145] on span "The Bureau of Alcohol, Tobacco, Firearms and Explosives (ATF) is seeking contra…" at bounding box center [309, 139] width 199 height 44
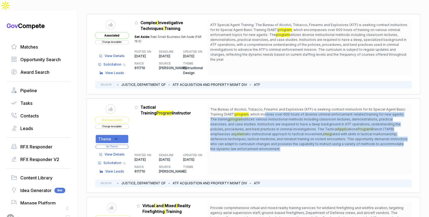
scroll to position [386, 0]
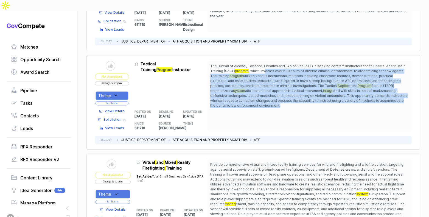
click at [267, 93] on span "ated with skills in tactical marksmanship, defensive techniques, tactical medic…" at bounding box center [308, 98] width 197 height 19
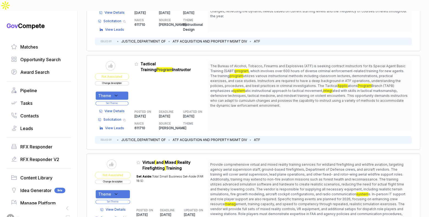
drag, startPoint x: 123, startPoint y: 80, endPoint x: 122, endPoint y: 86, distance: 6.1
click at [122, 91] on div "Theme" at bounding box center [111, 95] width 33 height 9
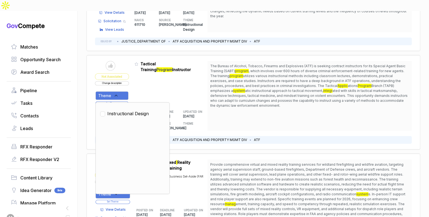
drag, startPoint x: 123, startPoint y: 100, endPoint x: 130, endPoint y: 92, distance: 11.5
click at [123, 110] on span "Instructional Design" at bounding box center [127, 113] width 41 height 7
checkbox input "true"
drag, startPoint x: 138, startPoint y: 84, endPoint x: 128, endPoint y: 87, distance: 10.6
click at [137, 85] on table "Send to Pipeline Not Associated Change description Theme Clear Instructional De…" at bounding box center [151, 96] width 112 height 70
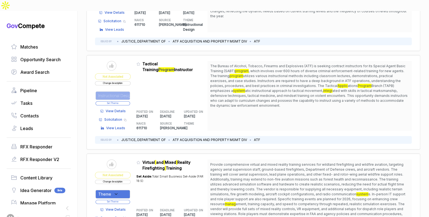
click at [126, 101] on button "Set Theme" at bounding box center [112, 103] width 35 height 4
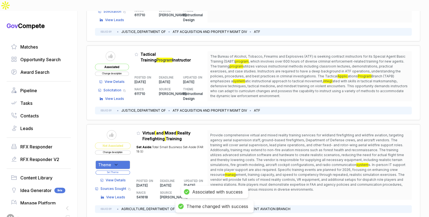
scroll to position [416, 0]
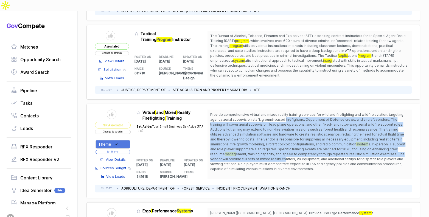
drag, startPoint x: 285, startPoint y: 108, endPoint x: 285, endPoint y: 144, distance: 36.5
click at [285, 144] on span "Provide comprehensive virtual and mixed reality training services for wildland …" at bounding box center [309, 141] width 199 height 59
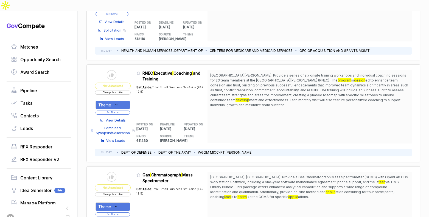
scroll to position [1062, 0]
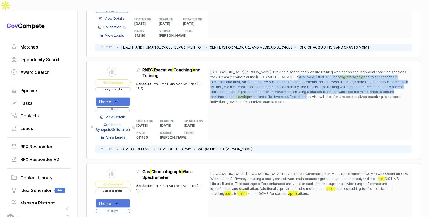
drag, startPoint x: 278, startPoint y: 60, endPoint x: 276, endPoint y: 83, distance: 23.9
click at [277, 83] on span "Fort Carson. Provide a series of six onsite training workshops and individual c…" at bounding box center [309, 87] width 199 height 35
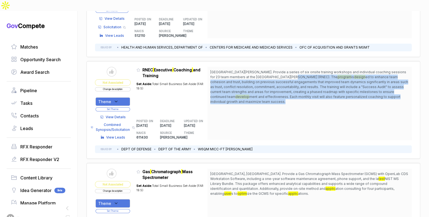
click at [273, 86] on span "Fort Carson. Provide a series of six onsite training workshops and individual c…" at bounding box center [309, 87] width 199 height 35
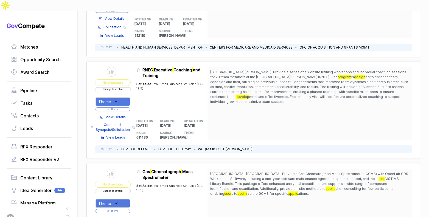
click at [118, 115] on span "View Details" at bounding box center [116, 117] width 20 height 5
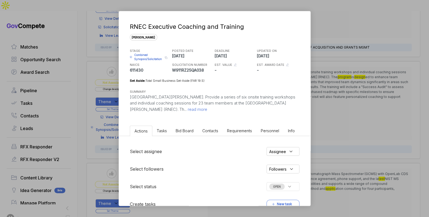
click at [183, 132] on span "Bid Board" at bounding box center [184, 130] width 18 height 5
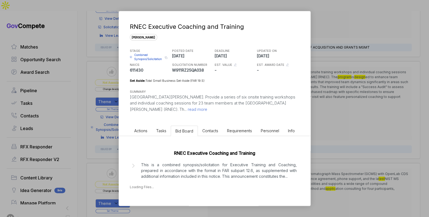
click at [209, 181] on div "RNEC Executive Coaching and Training This is a combined synopsis/solicitation f…" at bounding box center [214, 168] width 191 height 64
click at [214, 173] on p "This is a combined synopsis/solicitation for Executive Training and Coaching, p…" at bounding box center [218, 170] width 155 height 17
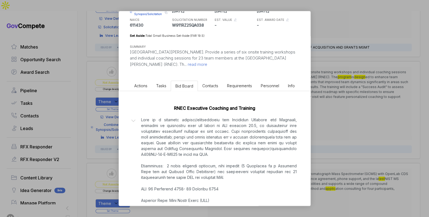
scroll to position [116, 0]
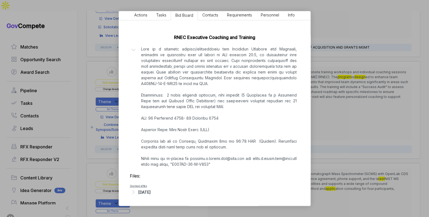
click at [150, 191] on div "[DATE]" at bounding box center [144, 192] width 12 height 6
click at [320, 121] on div "RNEC Executive Coaching and Training sam STAGE Combined Synopsis/Solicitation C…" at bounding box center [214, 108] width 429 height 217
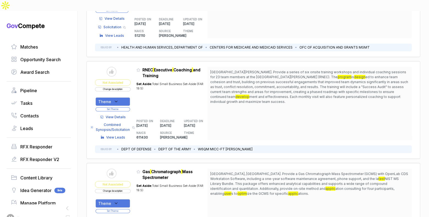
click at [122, 115] on span "View Details" at bounding box center [116, 117] width 20 height 5
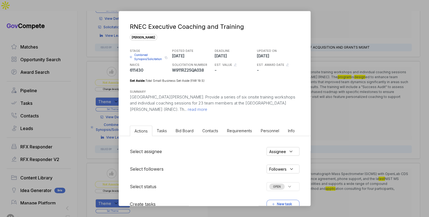
click at [183, 133] on li "Bid Board" at bounding box center [184, 131] width 27 height 10
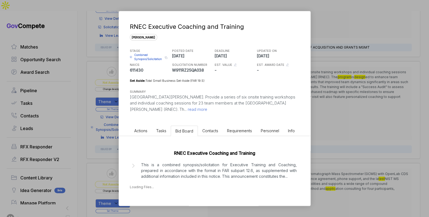
click at [201, 165] on p "This is a combined synopsis/solicitation for Executive Training and Coaching, p…" at bounding box center [218, 170] width 155 height 17
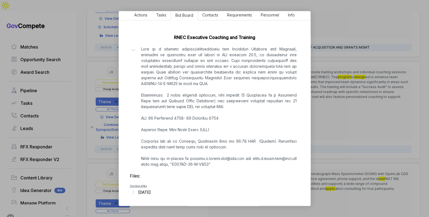
scroll to position [115, 0]
click at [313, 116] on div "RNEC Executive Coaching and Training sam STAGE Combined Synopsis/Solicitation C…" at bounding box center [214, 108] width 429 height 217
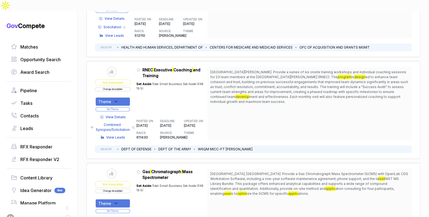
click at [127, 97] on div "Theme" at bounding box center [112, 101] width 35 height 9
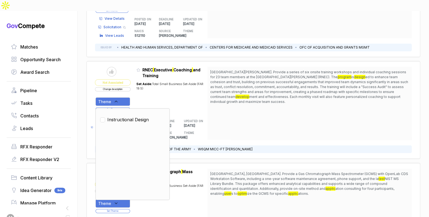
drag, startPoint x: 127, startPoint y: 102, endPoint x: 145, endPoint y: 88, distance: 22.2
click at [128, 116] on span "Instructional Design" at bounding box center [127, 119] width 41 height 7
checkbox input "true"
drag, startPoint x: 146, startPoint y: 86, endPoint x: 140, endPoint y: 89, distance: 7.1
click at [144, 87] on div "Set Aside: Total Small Business Set-Aside (FAR 19.5)" at bounding box center [171, 95] width 71 height 35
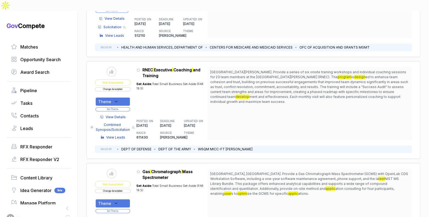
click at [130, 107] on button "Set Theme" at bounding box center [112, 109] width 35 height 4
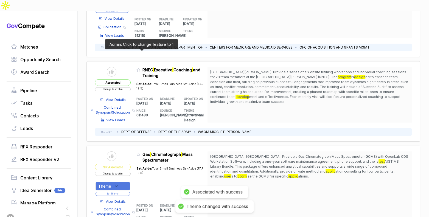
click at [140, 68] on icon at bounding box center [138, 69] width 3 height 3
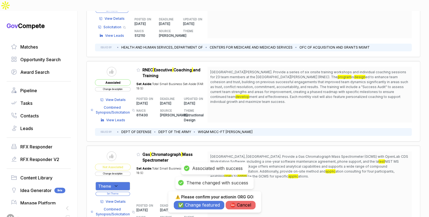
click at [212, 206] on button "✅ Change featured" at bounding box center [199, 205] width 50 height 9
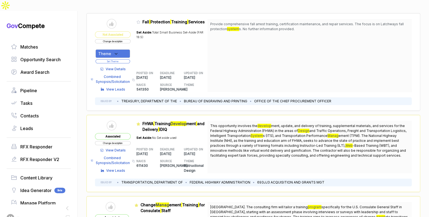
scroll to position [0, 0]
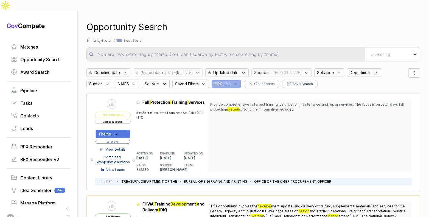
drag, startPoint x: 398, startPoint y: 39, endPoint x: 397, endPoint y: 45, distance: 6.7
click at [398, 47] on div "E-Learning" at bounding box center [392, 54] width 55 height 14
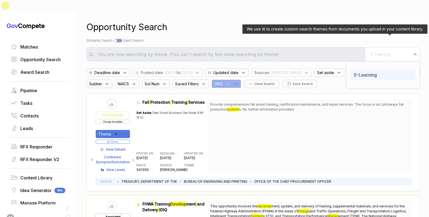
drag, startPoint x: 385, startPoint y: 65, endPoint x: 365, endPoint y: 51, distance: 23.7
click at [382, 70] on div "E-Learning" at bounding box center [382, 75] width 65 height 10
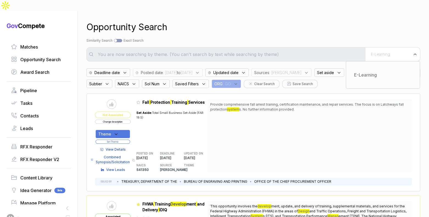
drag, startPoint x: 313, startPoint y: 22, endPoint x: 298, endPoint y: 35, distance: 20.0
click at [312, 23] on div "Opportunity Search Search by Topic Relevance Similarity Search Search by Exact …" at bounding box center [252, 119] width 333 height 217
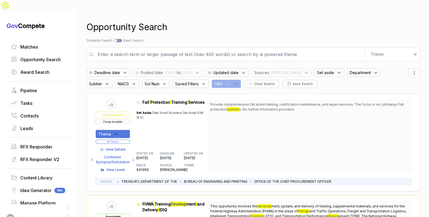
click at [295, 49] on input "text" at bounding box center [229, 54] width 270 height 11
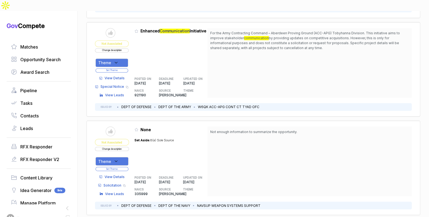
scroll to position [534, 0]
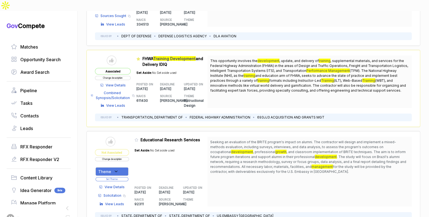
scroll to position [807, 0]
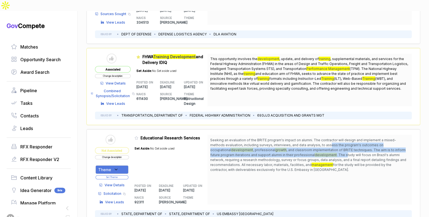
drag, startPoint x: 316, startPoint y: 130, endPoint x: 321, endPoint y: 141, distance: 11.8
click at [321, 140] on span "Seeking an evaluation of the BRITE program's impact on alumni. The contractor w…" at bounding box center [309, 155] width 199 height 35
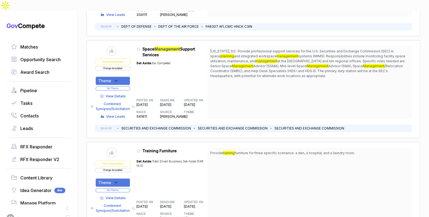
scroll to position [1627, 0]
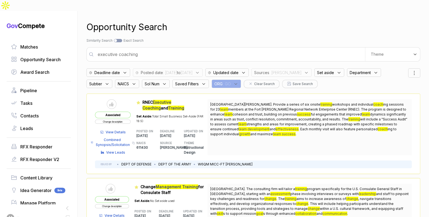
click at [222, 49] on input "executive coaching" at bounding box center [229, 54] width 270 height 11
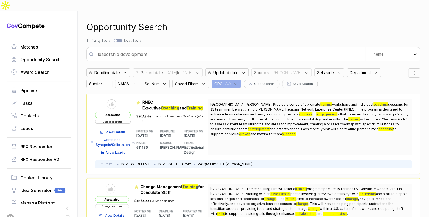
click at [241, 49] on input "leadership development" at bounding box center [229, 54] width 270 height 11
click at [242, 49] on input "leadership development" at bounding box center [229, 54] width 270 height 11
type input "software development and AI"
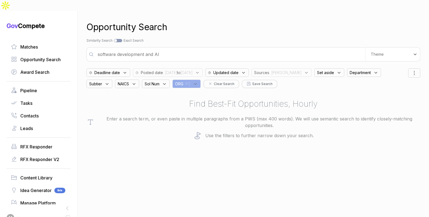
click at [296, 70] on span ": [PERSON_NAME]" at bounding box center [285, 73] width 32 height 6
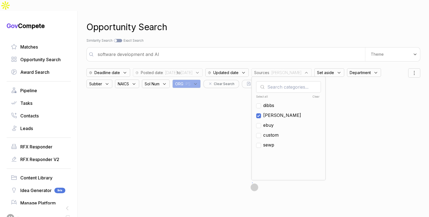
click at [285, 38] on div "Search by Topic Relevance Similarity Search Search by Exact Keyword Match Exact…" at bounding box center [252, 40] width 333 height 5
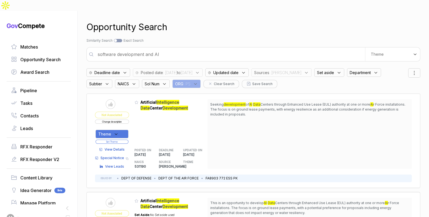
drag, startPoint x: 319, startPoint y: 61, endPoint x: 321, endPoint y: 64, distance: 2.9
click at [319, 70] on span "Set aside" at bounding box center [325, 73] width 17 height 6
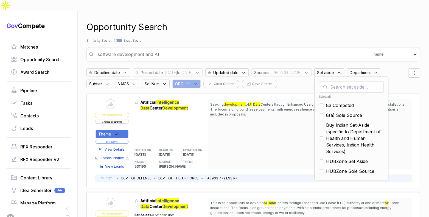
drag, startPoint x: 336, startPoint y: 94, endPoint x: 337, endPoint y: 97, distance: 3.3
click at [336, 102] on span "8a Competed" at bounding box center [340, 105] width 28 height 7
checkbox input "true"
drag, startPoint x: 338, startPoint y: 104, endPoint x: 337, endPoint y: 118, distance: 13.7
click at [338, 112] on span "8(a) Sole Source" at bounding box center [344, 115] width 36 height 7
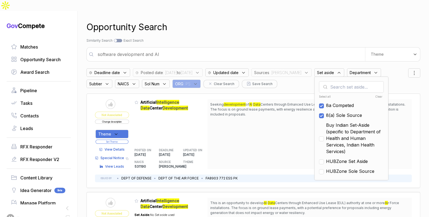
checkbox input "true"
drag, startPoint x: 337, startPoint y: 122, endPoint x: 340, endPoint y: 140, distance: 18.8
click at [338, 126] on span "Buy Indian Set-Aside (specific to Department of Health and Human Services, Indi…" at bounding box center [355, 138] width 58 height 33
checkbox input "true"
drag, startPoint x: 341, startPoint y: 149, endPoint x: 341, endPoint y: 158, distance: 9.6
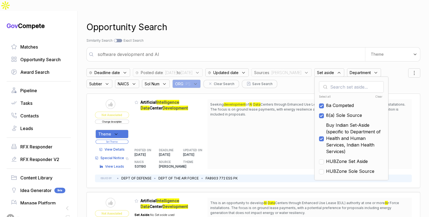
click at [341, 158] on span "HUBZone Set Aside" at bounding box center [347, 161] width 42 height 7
checkbox input "true"
click at [342, 168] on span "HUBZone Sole Source" at bounding box center [350, 171] width 48 height 7
checkbox input "true"
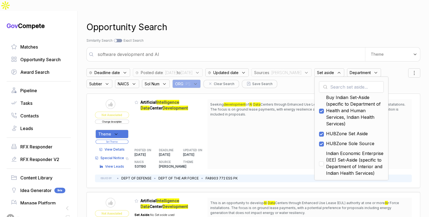
click at [345, 157] on span "Indian Economic Enterprise (IEE) Set-Aside (specific to Department of Interior …" at bounding box center [355, 163] width 58 height 26
checkbox input "true"
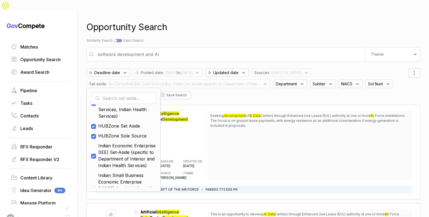
scroll to position [50, 0]
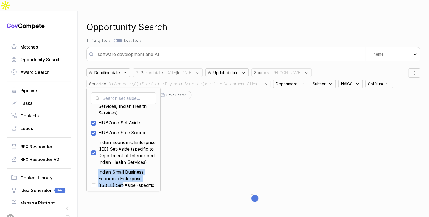
drag, startPoint x: 123, startPoint y: 169, endPoint x: 122, endPoint y: 177, distance: 7.5
click at [122, 176] on div "Select all Clear 8a Competed 8(a) Sole Source Buy Indian Set-Aside (specific to…" at bounding box center [123, 140] width 74 height 104
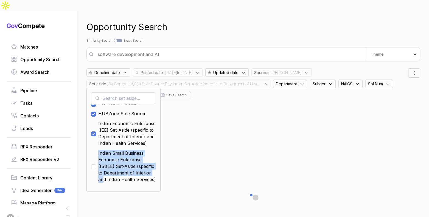
scroll to position [1, 0]
drag, startPoint x: 125, startPoint y: 164, endPoint x: 130, endPoint y: 162, distance: 5.2
click at [126, 164] on span "Indian Small Business Economic Enterprise (ISBEE) Set-Aside (specific to Depart…" at bounding box center [127, 165] width 58 height 33
checkbox input "true"
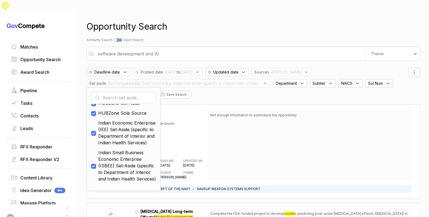
click at [256, 24] on div "Opportunity Search Search by Topic Relevance Similarity Search Search by Exact …" at bounding box center [252, 118] width 333 height 217
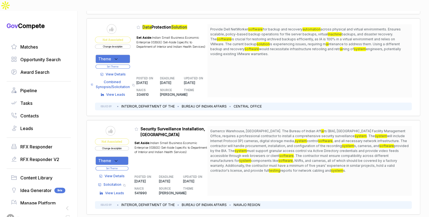
scroll to position [382, 0]
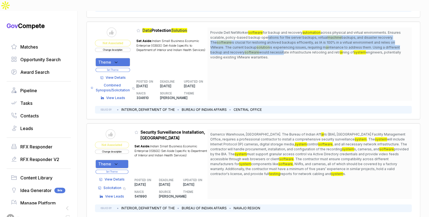
drag, startPoint x: 265, startPoint y: 23, endPoint x: 264, endPoint y: 39, distance: 15.7
click at [264, 39] on span "Provide Dell NetWorker software for backup and recovery automation across physi…" at bounding box center [309, 45] width 199 height 30
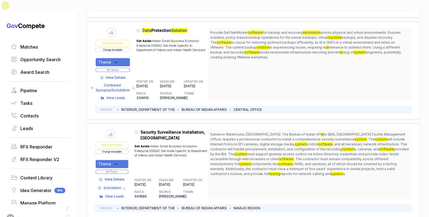
drag, startPoint x: 259, startPoint y: 46, endPoint x: 223, endPoint y: 56, distance: 37.6
click at [256, 47] on div "Provide Dell NetWorker software for backup and recovery automation across physi…" at bounding box center [309, 63] width 204 height 73
click at [111, 75] on span "View Details" at bounding box center [116, 77] width 20 height 5
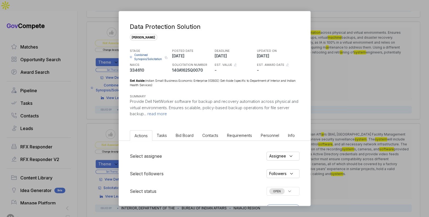
click at [183, 140] on li "Bid Board" at bounding box center [184, 135] width 27 height 10
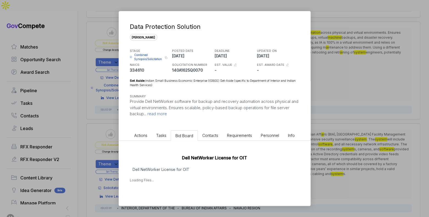
click at [187, 164] on div "Dell NetWorker License for OIT Dell NetWorker License for OIT Loading Files..." at bounding box center [214, 167] width 191 height 53
click at [184, 178] on h3 "Files:" at bounding box center [214, 181] width 169 height 7
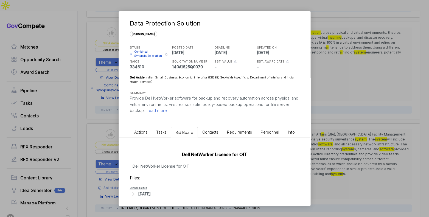
scroll to position [5, 0]
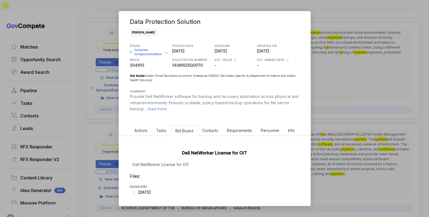
click at [160, 189] on div "[DATE]" at bounding box center [214, 192] width 169 height 7
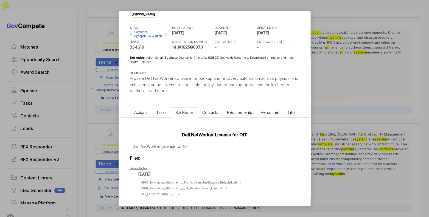
scroll to position [24, 0]
click at [163, 194] on span "- Sol_140A1625Q0070.pdf" at bounding box center [158, 193] width 35 height 3
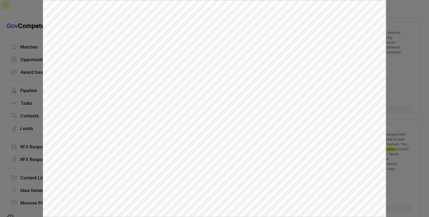
scroll to position [0, 0]
click at [396, 101] on div at bounding box center [214, 108] width 429 height 217
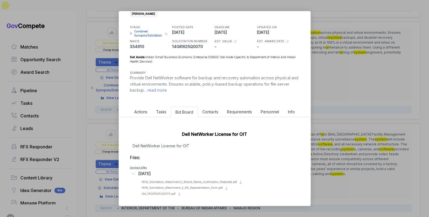
drag, startPoint x: 396, startPoint y: 101, endPoint x: 383, endPoint y: 101, distance: 13.4
click at [396, 101] on div "Data Protection Solution [PERSON_NAME] STAGE Combined Synopsis/Solicitation Cop…" at bounding box center [214, 108] width 429 height 217
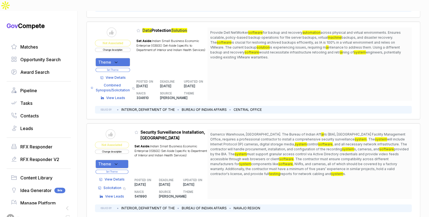
click at [120, 48] on button "Change description" at bounding box center [113, 50] width 36 height 4
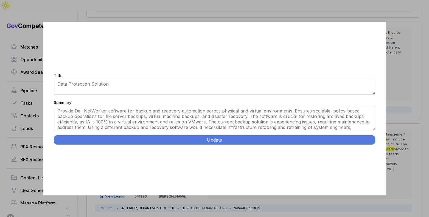
drag, startPoint x: 372, startPoint y: 124, endPoint x: 361, endPoint y: 134, distance: 14.5
click at [372, 136] on div "Title Data Protection Solution Summary Provide Dell NetWorker software for back…" at bounding box center [214, 109] width 343 height 174
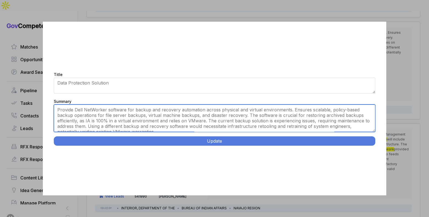
scroll to position [5, 0]
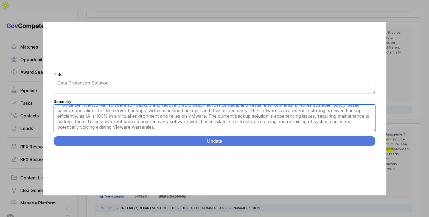
drag, startPoint x: 246, startPoint y: 115, endPoint x: 266, endPoint y: 136, distance: 29.1
click at [266, 136] on div "Title Data Protection Solution Summary Provide Dell NetWorker software for back…" at bounding box center [214, 109] width 343 height 174
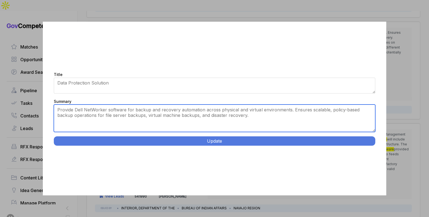
scroll to position [0, 0]
drag, startPoint x: 125, startPoint y: 110, endPoint x: 75, endPoint y: 109, distance: 49.6
click at [75, 109] on textarea "Provide Dell NetWorker software for backup and recovery automation across physi…" at bounding box center [214, 117] width 321 height 27
type textarea "Provide Dell NetWorker software for backup and recovery automation across physi…"
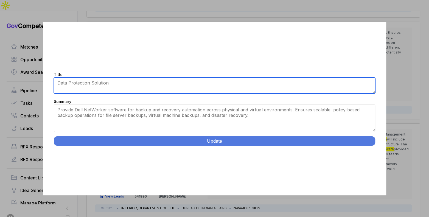
click at [84, 83] on textarea "Data Protection Solution" at bounding box center [214, 86] width 321 height 16
paste textarea "ell NetWorker software"
type textarea "Dell NetWorker Software"
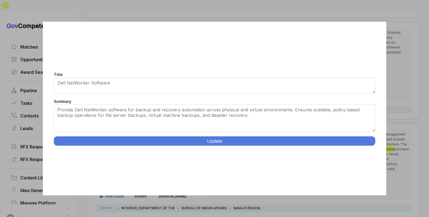
click at [128, 141] on button "Update" at bounding box center [214, 140] width 321 height 9
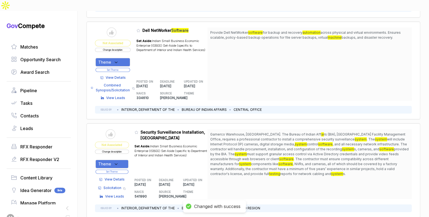
click at [129, 58] on div "Theme" at bounding box center [112, 62] width 35 height 9
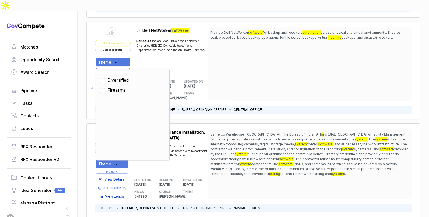
click at [126, 77] on span "Diversified" at bounding box center [117, 80] width 21 height 7
checkbox input "true"
drag, startPoint x: 150, startPoint y: 46, endPoint x: 135, endPoint y: 55, distance: 17.9
click at [149, 47] on div "Set Aside: Indian Small Business Economic Enterprise (ISBEE) Set-Aside (specifi…" at bounding box center [171, 54] width 71 height 38
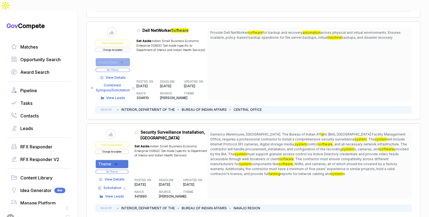
click at [130, 68] on button "Set Theme" at bounding box center [112, 70] width 35 height 4
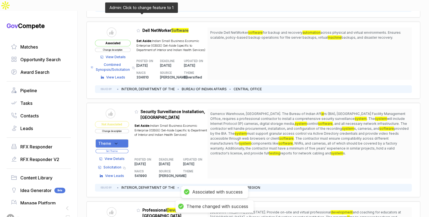
click at [140, 29] on icon at bounding box center [138, 31] width 4 height 4
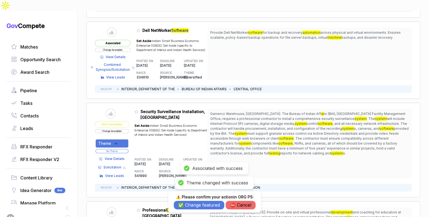
drag, startPoint x: 194, startPoint y: 205, endPoint x: 194, endPoint y: 199, distance: 5.2
click at [194, 204] on button "✅ Change featured" at bounding box center [199, 205] width 50 height 9
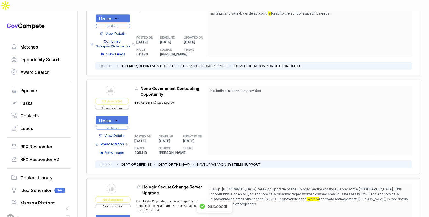
scroll to position [665, 0]
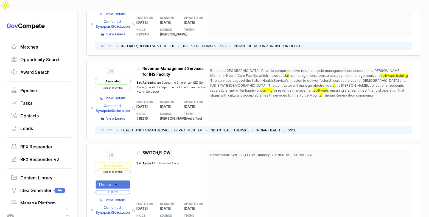
scroll to position [1594, 0]
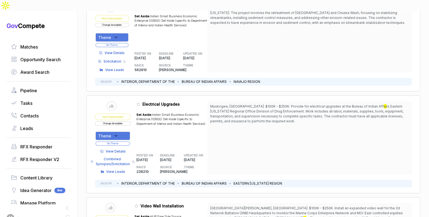
scroll to position [2111, 0]
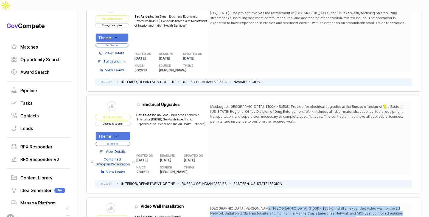
drag, startPoint x: 260, startPoint y: 186, endPoint x: 270, endPoint y: 194, distance: 12.3
click at [270, 206] on span "[GEOGRAPHIC_DATA][PERSON_NAME], [GEOGRAPHIC_DATA]. $100K - $250K. Install an ex…" at bounding box center [309, 216] width 199 height 20
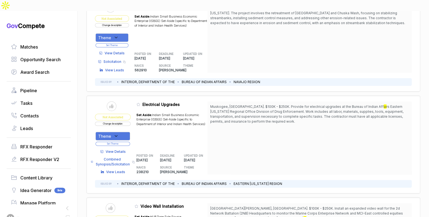
click at [290, 216] on span "n. The work will be jointly used by 2NB and Marine Corps Installations East (MC…" at bounding box center [303, 220] width 187 height 9
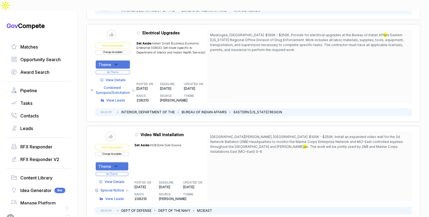
scroll to position [2186, 0]
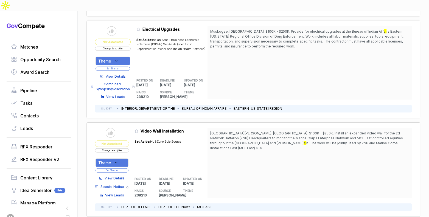
click at [116, 176] on span "View Details" at bounding box center [114, 178] width 20 height 5
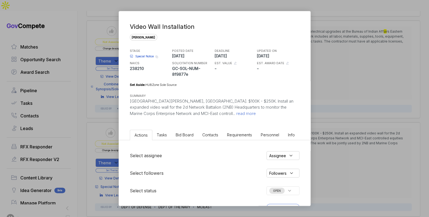
click at [187, 135] on span "Bid Board" at bounding box center [184, 134] width 18 height 5
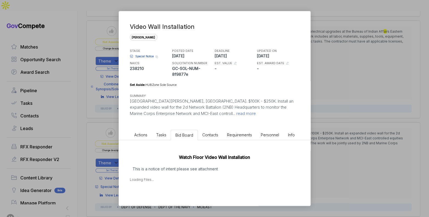
click at [205, 168] on p "This is a notice of intent please see attachment" at bounding box center [214, 169] width 169 height 6
click at [328, 150] on div "Video Wall Installation [PERSON_NAME] STAGE Special Notice Copy link POSTED DAT…" at bounding box center [214, 108] width 429 height 217
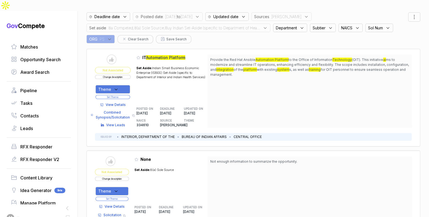
scroll to position [0, 0]
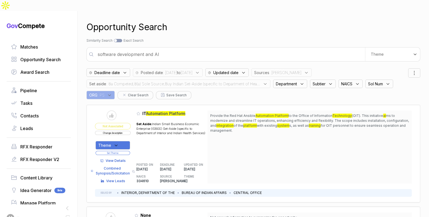
click at [243, 80] on div "Set aside : 8a Competed,8(a) Sole Source,Buy Indian Set-Aside (specific to Depa…" at bounding box center [178, 84] width 184 height 9
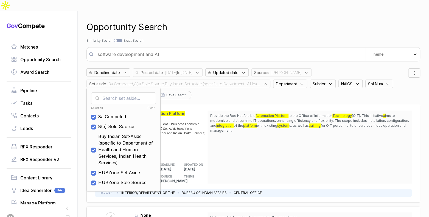
drag, startPoint x: 150, startPoint y: 95, endPoint x: 191, endPoint y: 42, distance: 67.4
click at [150, 106] on div "Clear" at bounding box center [139, 108] width 32 height 4
checkbox input "false"
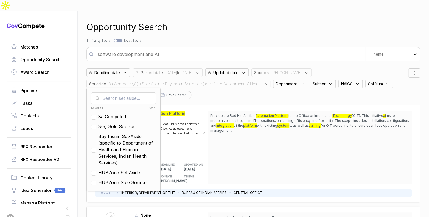
checkbox input "false"
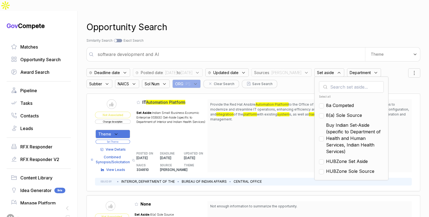
click at [202, 26] on div "Opportunity Search Search by Topic Relevance Similarity Search Search by Exact …" at bounding box center [252, 119] width 333 height 217
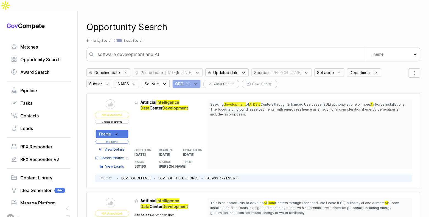
click at [180, 49] on input "software development and AI" at bounding box center [229, 54] width 270 height 11
click at [178, 49] on input "software development and AI" at bounding box center [229, 54] width 270 height 11
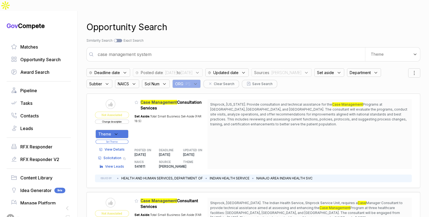
click at [185, 49] on input "case management system" at bounding box center [229, 54] width 270 height 11
type input "video production and multimedia"
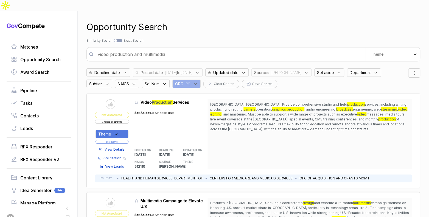
drag, startPoint x: 123, startPoint y: 121, endPoint x: 125, endPoint y: 128, distance: 7.5
click at [123, 130] on div "Theme" at bounding box center [111, 134] width 33 height 9
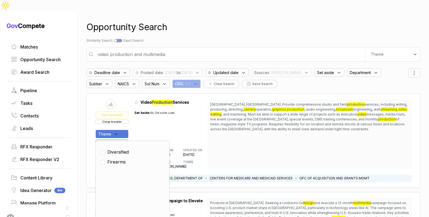
click at [123, 149] on span "Diversified" at bounding box center [117, 152] width 21 height 7
checkbox input "true"
drag, startPoint x: 137, startPoint y: 122, endPoint x: 132, endPoint y: 127, distance: 6.4
click at [136, 123] on table "Send to Pipeline Not Associated Change description Theme Clear Diversified Fire…" at bounding box center [151, 134] width 112 height 70
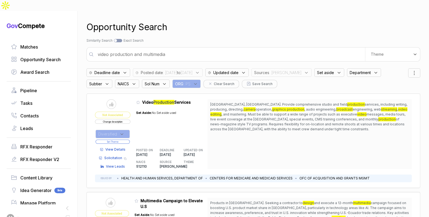
click at [128, 140] on button "Set Theme" at bounding box center [112, 142] width 34 height 4
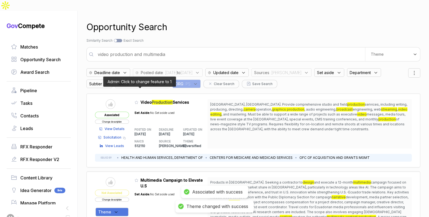
drag, startPoint x: 139, startPoint y: 91, endPoint x: 149, endPoint y: 117, distance: 27.6
click at [138, 100] on icon at bounding box center [136, 102] width 4 height 4
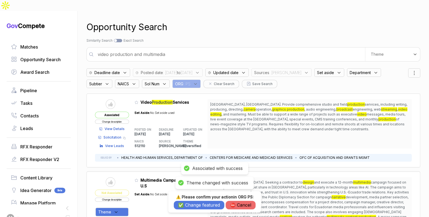
click at [190, 201] on button "✅ Change featured" at bounding box center [199, 205] width 50 height 9
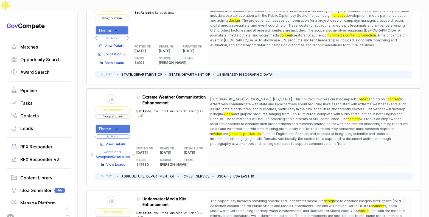
scroll to position [182, 0]
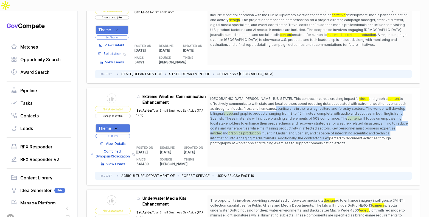
drag, startPoint x: 227, startPoint y: 95, endPoint x: 262, endPoint y: 126, distance: 46.4
click at [262, 126] on span "[GEOGRAPHIC_DATA][PERSON_NAME], [US_STATE]. This contract involves creating imp…" at bounding box center [309, 120] width 199 height 49
click at [262, 131] on span ", fluent in English and Spanish, and capable of integrating scientific and tech…" at bounding box center [300, 138] width 180 height 14
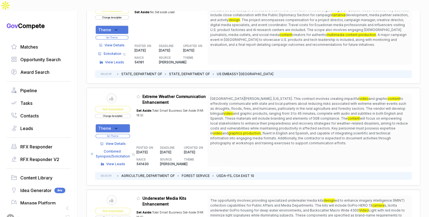
click at [118, 141] on span "View Details" at bounding box center [116, 143] width 20 height 5
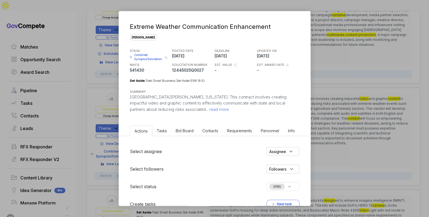
click at [183, 134] on li "Bid Board" at bounding box center [184, 131] width 27 height 10
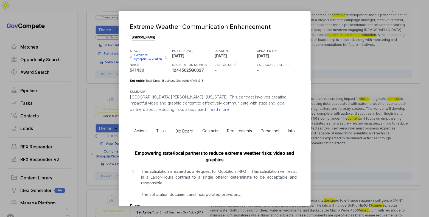
click at [229, 183] on p "This solicitation is issued as a Request for Quotation (RFQ). This solicitation…" at bounding box center [218, 182] width 155 height 29
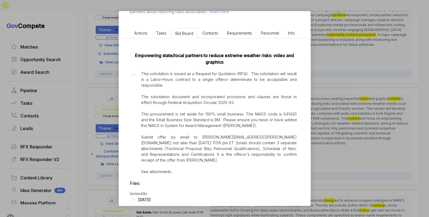
scroll to position [99, 0]
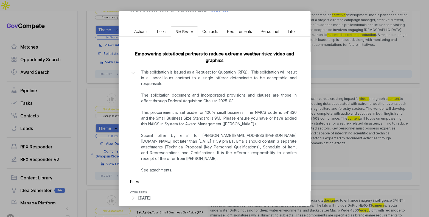
click at [326, 141] on div "Extreme Weather Communication Enhancement [PERSON_NAME] STAGE Combined Synopsis…" at bounding box center [214, 108] width 429 height 217
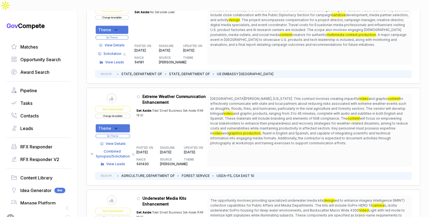
click at [123, 124] on div "Theme" at bounding box center [112, 128] width 35 height 9
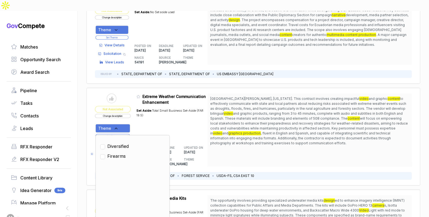
drag, startPoint x: 123, startPoint y: 133, endPoint x: 146, endPoint y: 111, distance: 32.0
click at [124, 143] on span "Diversified" at bounding box center [117, 146] width 21 height 7
checkbox input "true"
drag, startPoint x: 138, startPoint y: 120, endPoint x: 126, endPoint y: 123, distance: 12.6
click at [135, 121] on table "Send to Pipeline Not Associated Change description Theme Clear Diversified Fire…" at bounding box center [151, 130] width 112 height 73
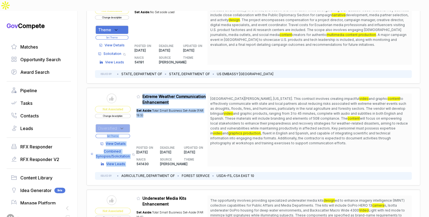
click at [126, 134] on button "Set Theme" at bounding box center [112, 136] width 35 height 4
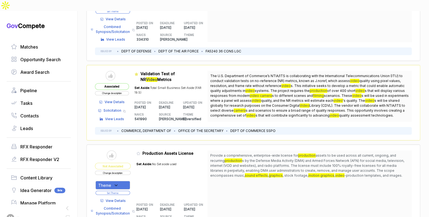
scroll to position [562, 0]
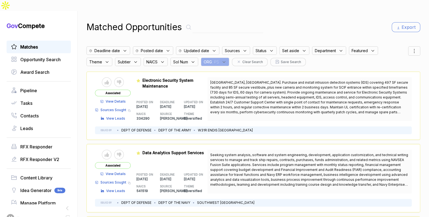
scroll to position [2, 0]
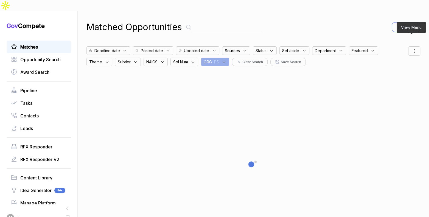
click at [410, 48] on icon at bounding box center [413, 51] width 7 height 7
click at [391, 70] on span "Sorting" at bounding box center [395, 73] width 13 height 6
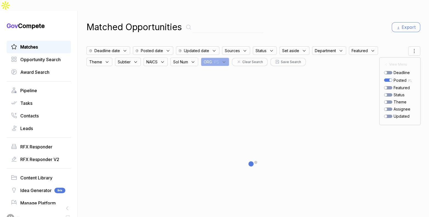
drag, startPoint x: 349, startPoint y: 19, endPoint x: 346, endPoint y: 22, distance: 4.3
click at [349, 21] on div "Matched Opportunities Export" at bounding box center [252, 27] width 333 height 13
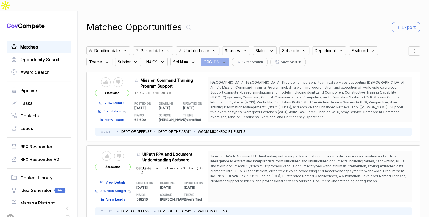
scroll to position [1, 0]
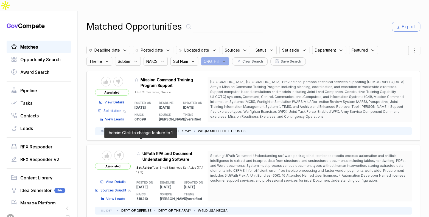
click at [140, 152] on icon at bounding box center [138, 154] width 4 height 4
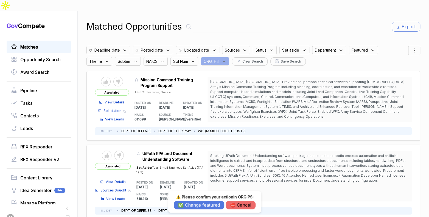
click at [201, 207] on button "✅ Change featured" at bounding box center [199, 205] width 50 height 9
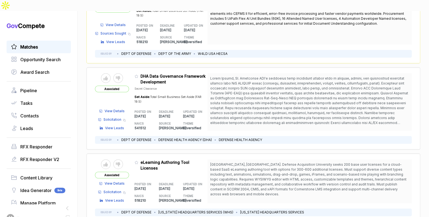
scroll to position [158, 0]
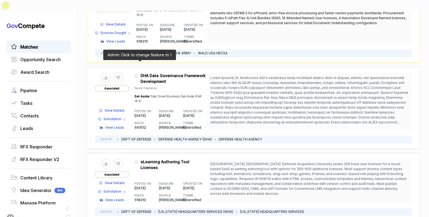
click at [138, 74] on icon at bounding box center [136, 76] width 4 height 4
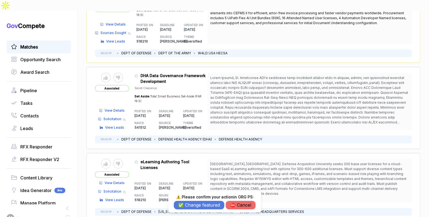
drag, startPoint x: 236, startPoint y: 202, endPoint x: 233, endPoint y: 199, distance: 3.9
click at [236, 202] on button "⛔️ Cancel" at bounding box center [240, 205] width 30 height 9
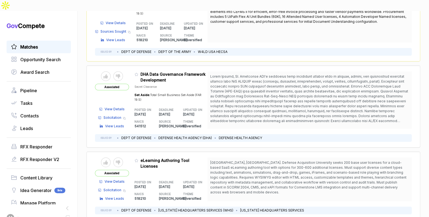
scroll to position [162, 0]
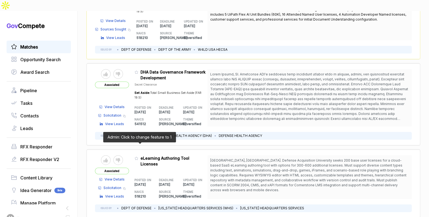
click at [138, 156] on icon at bounding box center [136, 158] width 4 height 4
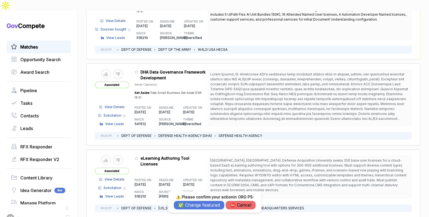
click at [199, 206] on button "✅ Change featured" at bounding box center [199, 205] width 50 height 9
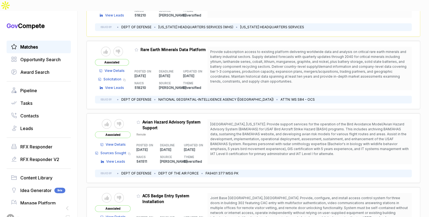
scroll to position [344, 0]
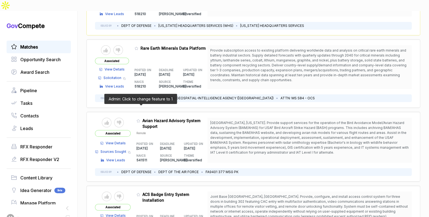
click at [140, 119] on icon at bounding box center [138, 120] width 3 height 3
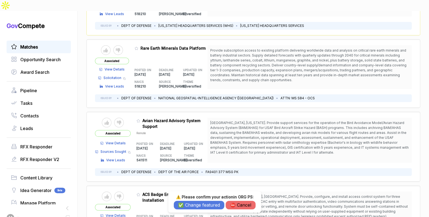
click at [188, 205] on button "✅ Change featured" at bounding box center [199, 205] width 50 height 9
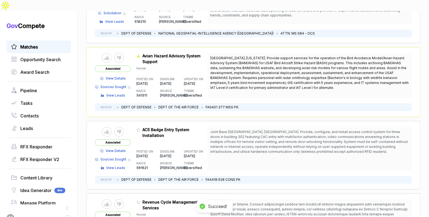
scroll to position [454, 0]
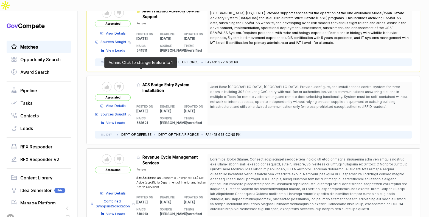
click at [140, 83] on icon at bounding box center [138, 85] width 4 height 4
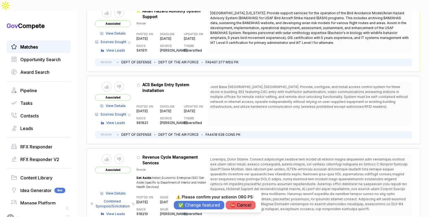
click at [236, 205] on button "⛔️ Cancel" at bounding box center [240, 205] width 30 height 9
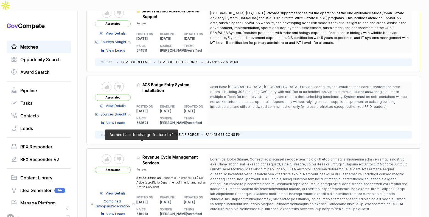
click at [140, 155] on icon at bounding box center [138, 157] width 4 height 4
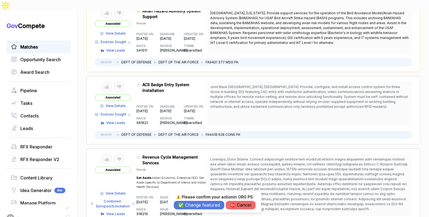
click at [189, 204] on button "✅ Change featured" at bounding box center [199, 205] width 50 height 9
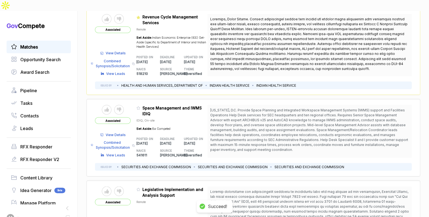
scroll to position [627, 0]
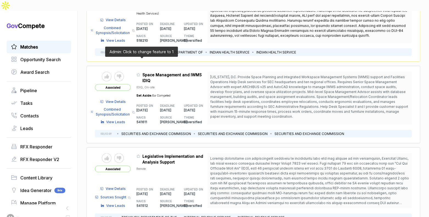
click at [140, 73] on icon at bounding box center [138, 75] width 4 height 4
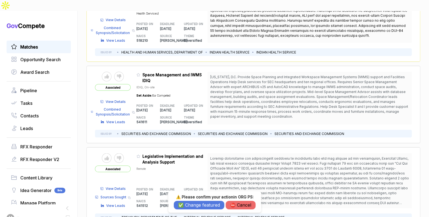
drag, startPoint x: 191, startPoint y: 204, endPoint x: 160, endPoint y: 176, distance: 41.7
click at [188, 199] on div "⚠️ Please confirm your action in ORG PS : ✅ Change featured ⛔️ Cancel" at bounding box center [215, 201] width 82 height 15
drag, startPoint x: 192, startPoint y: 205, endPoint x: 152, endPoint y: 171, distance: 52.5
click at [191, 204] on button "✅ Change featured" at bounding box center [199, 205] width 50 height 9
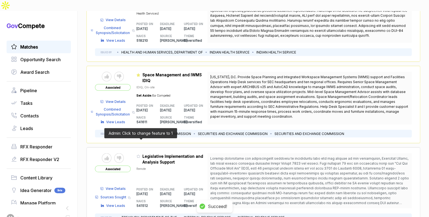
drag, startPoint x: 139, startPoint y: 141, endPoint x: 162, endPoint y: 179, distance: 44.1
click at [139, 154] on icon at bounding box center [138, 156] width 4 height 4
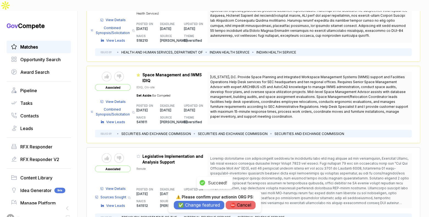
click at [186, 205] on button "✅ Change featured" at bounding box center [199, 205] width 50 height 9
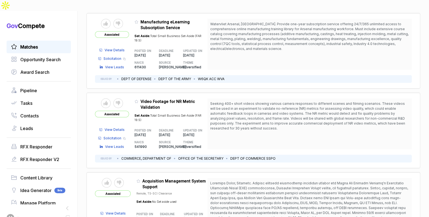
scroll to position [922, 0]
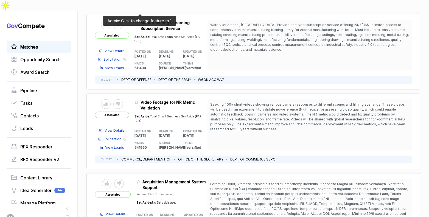
click at [138, 21] on icon at bounding box center [136, 23] width 4 height 4
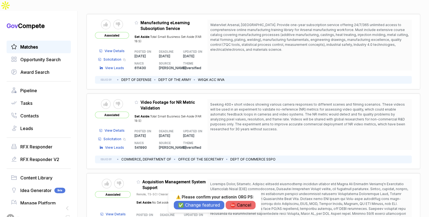
drag, startPoint x: 193, startPoint y: 204, endPoint x: 185, endPoint y: 188, distance: 18.0
click at [192, 204] on button "✅ Change featured" at bounding box center [199, 205] width 50 height 9
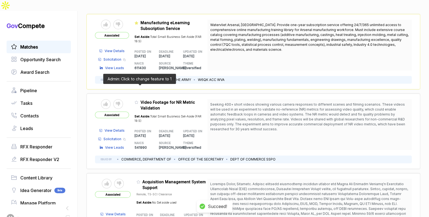
click at [138, 100] on icon at bounding box center [136, 102] width 4 height 4
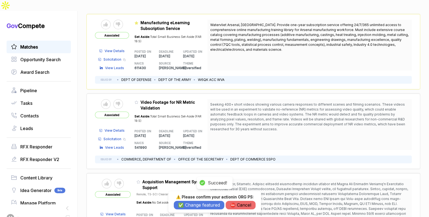
click at [181, 202] on button "✅ Change featured" at bounding box center [199, 205] width 50 height 9
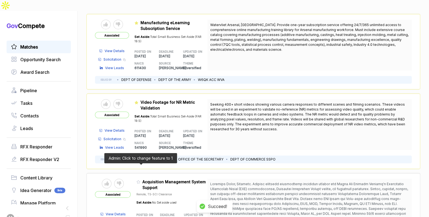
drag, startPoint x: 139, startPoint y: 166, endPoint x: 150, endPoint y: 175, distance: 14.6
click at [139, 180] on icon at bounding box center [138, 182] width 4 height 4
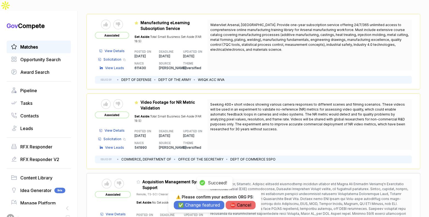
drag, startPoint x: 185, startPoint y: 206, endPoint x: 177, endPoint y: 192, distance: 16.5
click at [185, 206] on button "✅ Change featured" at bounding box center [199, 205] width 50 height 9
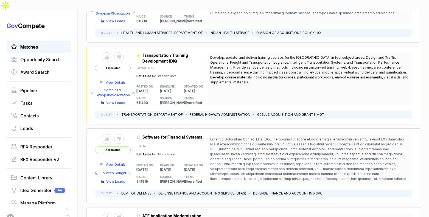
scroll to position [1268, 0]
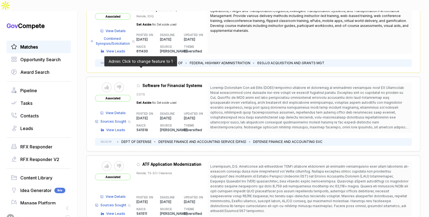
click at [140, 84] on icon at bounding box center [138, 86] width 4 height 4
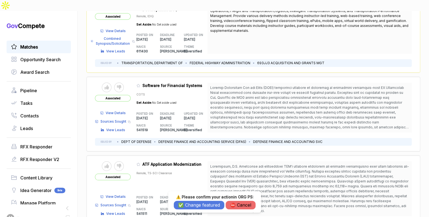
click at [186, 203] on button "✅ Change featured" at bounding box center [199, 205] width 50 height 9
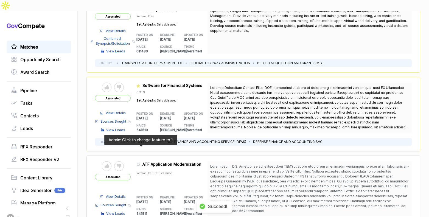
click at [140, 163] on icon at bounding box center [138, 164] width 3 height 3
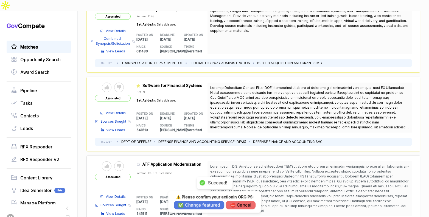
click at [191, 204] on button "✅ Change featured" at bounding box center [199, 205] width 50 height 9
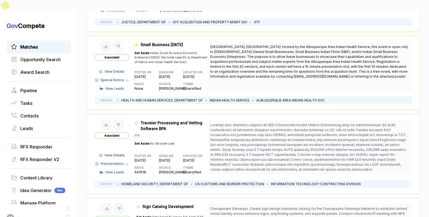
scroll to position [1492, 0]
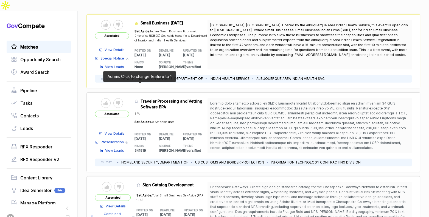
click at [138, 99] on icon at bounding box center [136, 101] width 4 height 4
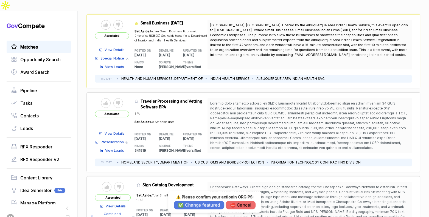
click at [183, 205] on button "✅ Change featured" at bounding box center [199, 205] width 50 height 9
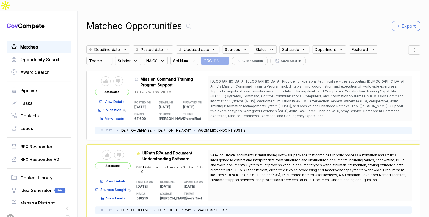
scroll to position [0, 0]
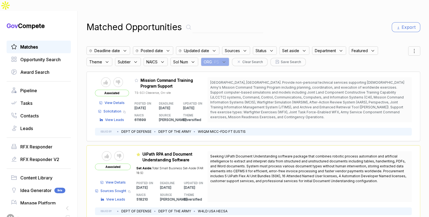
click at [222, 58] on div "ORG : PS" at bounding box center [215, 62] width 28 height 9
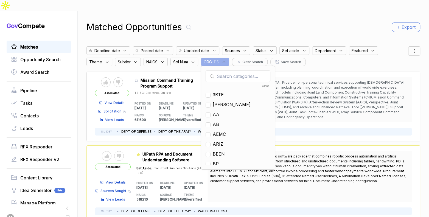
click at [226, 70] on input "text" at bounding box center [237, 76] width 65 height 12
type input "ja"
click at [218, 91] on span "[PERSON_NAME]" at bounding box center [232, 94] width 38 height 7
checkbox input "true"
drag, startPoint x: 270, startPoint y: 25, endPoint x: 350, endPoint y: 23, distance: 79.8
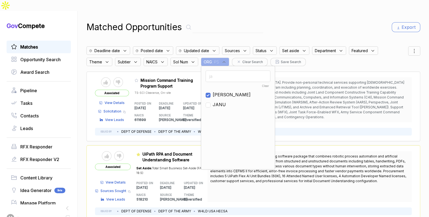
click at [272, 24] on div "Matched Opportunities Export Deadline date Posted date Updated date Sources Sta…" at bounding box center [252, 119] width 333 height 217
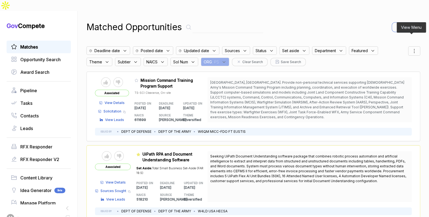
drag, startPoint x: 415, startPoint y: 39, endPoint x: 413, endPoint y: 44, distance: 5.3
click at [414, 46] on div at bounding box center [414, 50] width 12 height 9
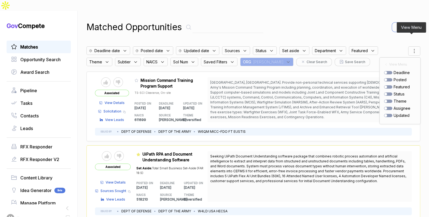
click at [384, 77] on div "posted" at bounding box center [400, 80] width 32 height 6
drag, startPoint x: 384, startPoint y: 69, endPoint x: 344, endPoint y: 45, distance: 46.3
click at [384, 78] on div at bounding box center [388, 79] width 8 height 3
checkbox input "true"
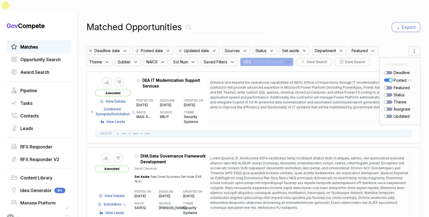
click at [299, 21] on div "Matched Opportunities Export" at bounding box center [252, 27] width 333 height 13
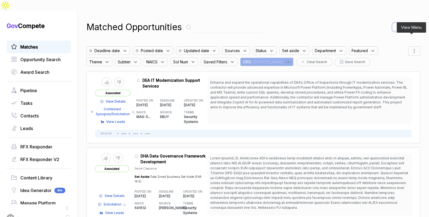
drag, startPoint x: 409, startPoint y: 38, endPoint x: 409, endPoint y: 44, distance: 5.8
click at [410, 48] on icon at bounding box center [413, 51] width 7 height 7
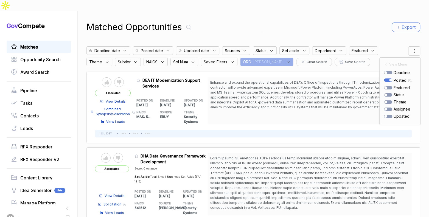
click at [351, 21] on div "Matched Opportunities Export" at bounding box center [252, 27] width 333 height 13
click at [124, 99] on span "View Details" at bounding box center [116, 101] width 20 height 5
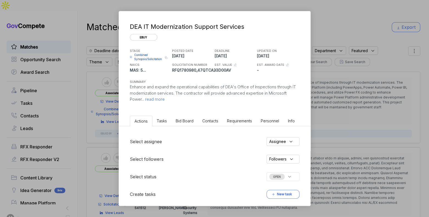
click at [341, 88] on div "DEA IT Modernization Support Services ebuy STAGE Combined Synopsis/Solicitation…" at bounding box center [214, 108] width 429 height 217
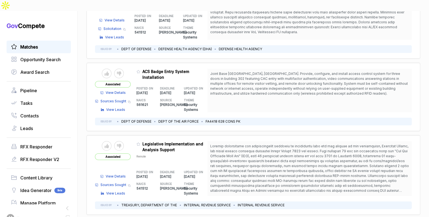
scroll to position [213, 0]
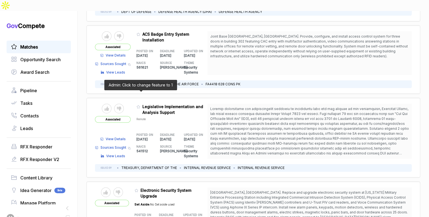
click at [140, 105] on icon at bounding box center [138, 107] width 4 height 4
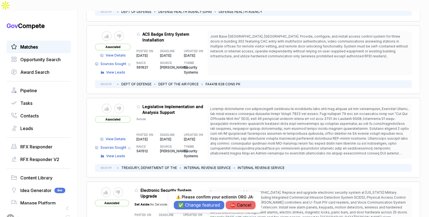
click at [243, 206] on button "⛔️ Cancel" at bounding box center [240, 205] width 30 height 9
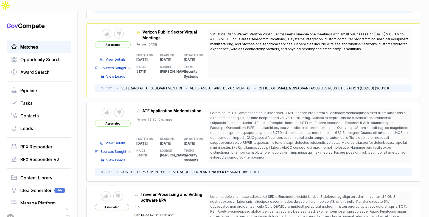
scroll to position [808, 0]
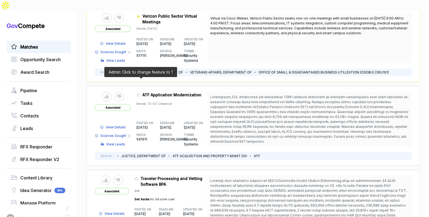
click at [139, 93] on icon at bounding box center [138, 95] width 4 height 4
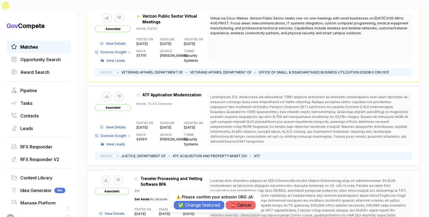
drag, startPoint x: 193, startPoint y: 203, endPoint x: 180, endPoint y: 197, distance: 14.2
click at [193, 203] on button "✅ Change featured" at bounding box center [199, 205] width 50 height 9
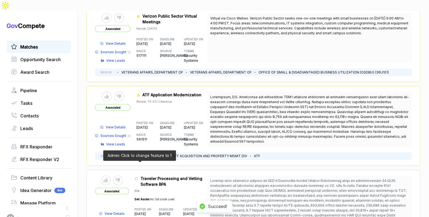
click at [138, 177] on icon at bounding box center [136, 179] width 4 height 4
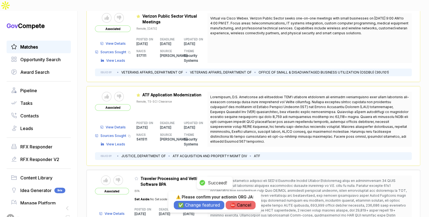
click at [192, 204] on button "✅ Change featured" at bounding box center [199, 205] width 50 height 9
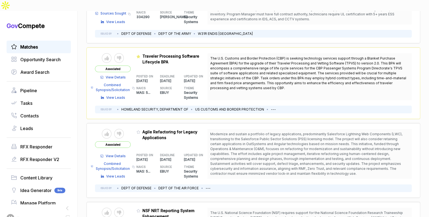
scroll to position [1180, 0]
click at [113, 153] on span "View Details" at bounding box center [116, 155] width 20 height 5
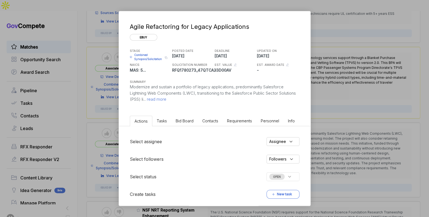
click at [334, 113] on div "Agile Refactoring for Legacy Applications ebuy STAGE Combined Synopsis/Solicita…" at bounding box center [214, 108] width 429 height 217
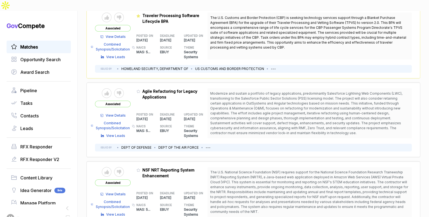
scroll to position [1220, 0]
click at [140, 90] on icon at bounding box center [138, 91] width 3 height 3
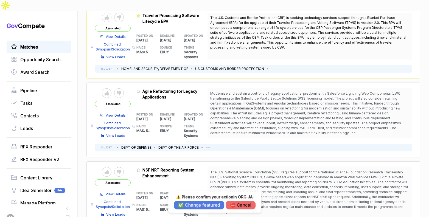
click at [200, 206] on button "✅ Change featured" at bounding box center [199, 205] width 50 height 9
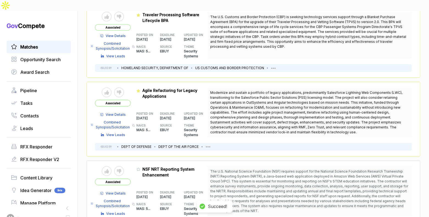
scroll to position [1222, 0]
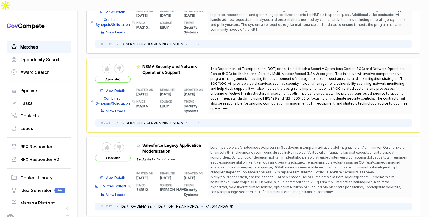
scroll to position [1471, 0]
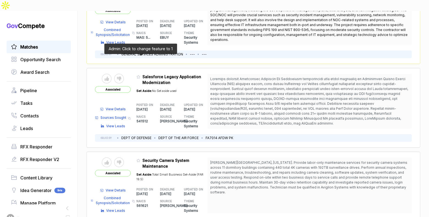
drag, startPoint x: 139, startPoint y: 59, endPoint x: 145, endPoint y: 80, distance: 21.6
click at [139, 75] on icon at bounding box center [138, 76] width 3 height 3
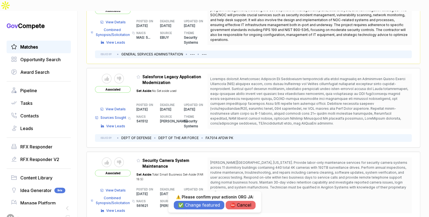
click at [190, 203] on button "✅ Change featured" at bounding box center [199, 205] width 50 height 9
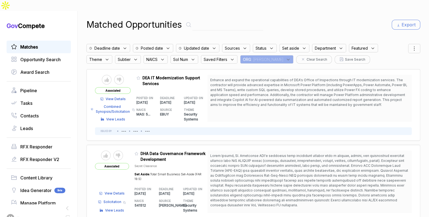
scroll to position [0, 0]
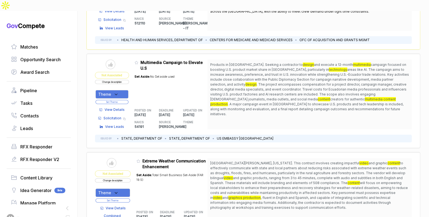
scroll to position [165, 0]
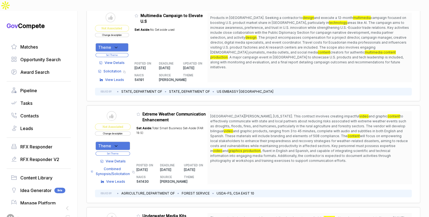
click at [124, 141] on div "Theme" at bounding box center [112, 145] width 35 height 9
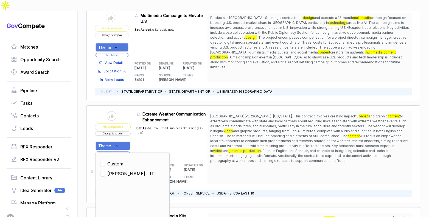
drag, startPoint x: 120, startPoint y: 158, endPoint x: 127, endPoint y: 151, distance: 9.9
click at [121, 170] on span "[PERSON_NAME] - IT" at bounding box center [130, 173] width 47 height 7
checkbox input "true"
drag, startPoint x: 141, startPoint y: 129, endPoint x: 134, endPoint y: 133, distance: 8.4
click at [141, 129] on div "Set Aside: Total Small Business Set-Aside (FAR 19.5)" at bounding box center [171, 140] width 71 height 35
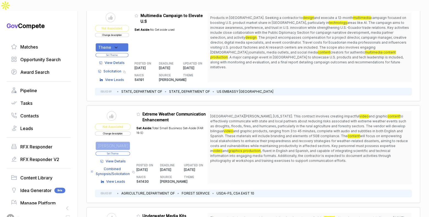
click at [127, 151] on button "Set Theme" at bounding box center [112, 153] width 35 height 4
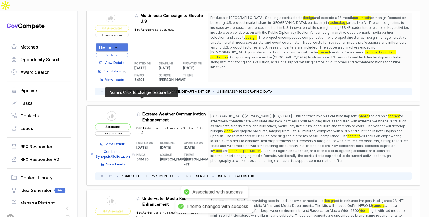
click at [140, 112] on icon at bounding box center [138, 114] width 4 height 4
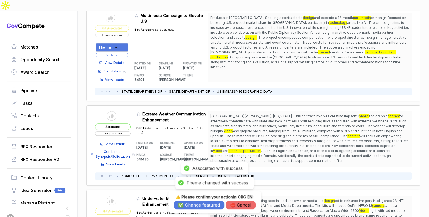
click at [189, 206] on button "✅ Change featured" at bounding box center [199, 205] width 50 height 9
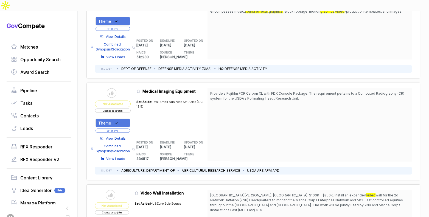
scroll to position [665, 0]
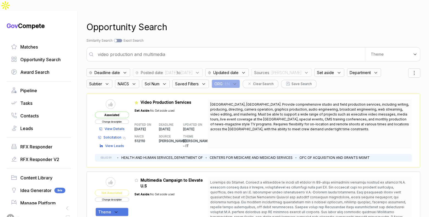
click at [123, 49] on input "video production and multimedia" at bounding box center [229, 54] width 270 height 11
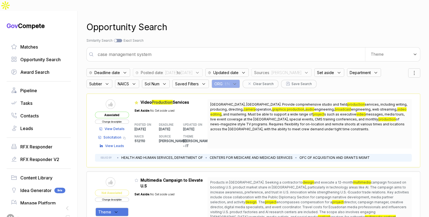
type input "case management system"
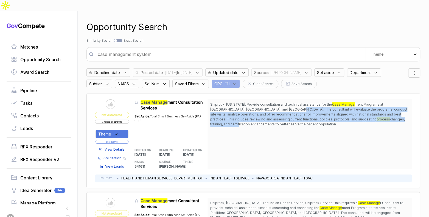
drag, startPoint x: 279, startPoint y: 95, endPoint x: 287, endPoint y: 113, distance: 18.7
click at [287, 113] on span "Shiprock, [US_STATE]. Provide consultation and technical assistance for the Cas…" at bounding box center [309, 114] width 199 height 25
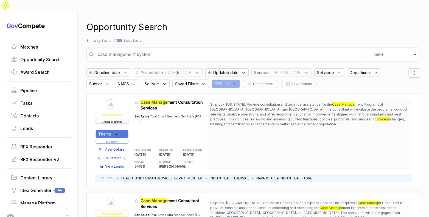
click at [118, 147] on span "View Details" at bounding box center [114, 149] width 20 height 5
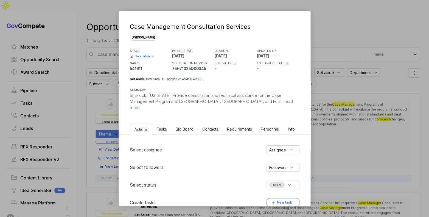
click at [331, 113] on div "Case Management Consultation Services [PERSON_NAME] STAGE Solicitation Copy lin…" at bounding box center [214, 108] width 429 height 217
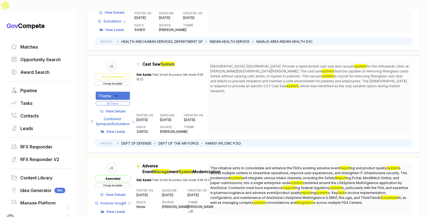
scroll to position [633, 0]
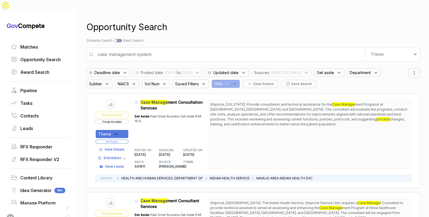
drag, startPoint x: 231, startPoint y: 73, endPoint x: 233, endPoint y: 76, distance: 3.2
click at [230, 81] on span ": EN" at bounding box center [225, 84] width 7 height 6
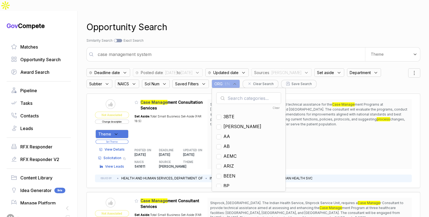
click at [236, 92] on input "text" at bounding box center [248, 98] width 65 height 12
checkbox input "true"
type input "en"
drag, startPoint x: 229, startPoint y: 114, endPoint x: 230, endPoint y: 92, distance: 21.9
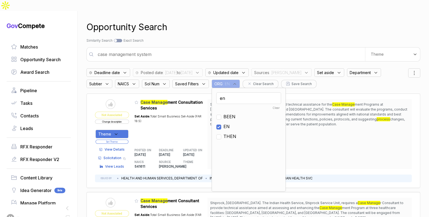
click at [230, 111] on ul "Clear BEEN EN THEN" at bounding box center [248, 145] width 65 height 82
click at [230, 92] on input "en" at bounding box center [248, 98] width 65 height 12
drag, startPoint x: 222, startPoint y: 114, endPoint x: 224, endPoint y: 92, distance: 22.0
click at [221, 124] on input "checkbox" at bounding box center [218, 126] width 5 height 5
checkbox input "false"
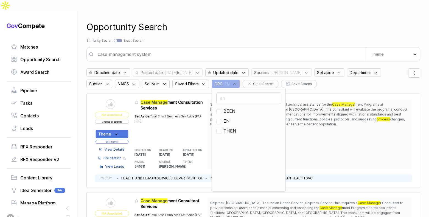
click at [226, 92] on input "en" at bounding box center [248, 98] width 65 height 12
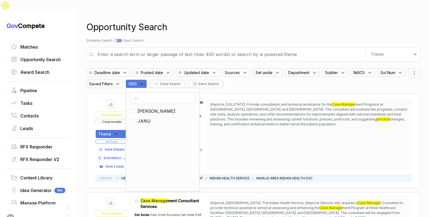
type input "ja"
click at [135, 109] on input "checkbox" at bounding box center [132, 111] width 5 height 5
checkbox input "true"
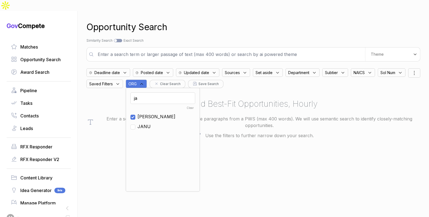
click at [221, 38] on div "Search by Topic Relevance Similarity Search Search by Exact Keyword Match Exact…" at bounding box center [252, 40] width 333 height 5
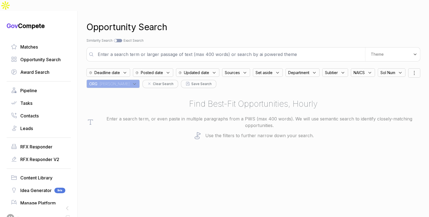
click at [243, 68] on div "Sources" at bounding box center [236, 72] width 28 height 9
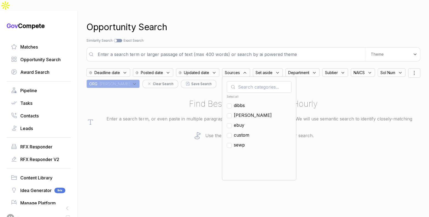
drag, startPoint x: 240, startPoint y: 112, endPoint x: 270, endPoint y: 92, distance: 35.4
click at [240, 122] on span "ebuy" at bounding box center [239, 125] width 10 height 7
checkbox input "true"
drag, startPoint x: 267, startPoint y: 26, endPoint x: 256, endPoint y: 40, distance: 18.4
click at [264, 30] on div "Opportunity Search Search by Topic Relevance Similarity Search Search by Exact …" at bounding box center [252, 119] width 333 height 217
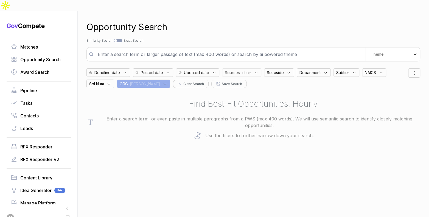
click at [254, 49] on input "text" at bounding box center [229, 54] width 270 height 11
type input "information security"
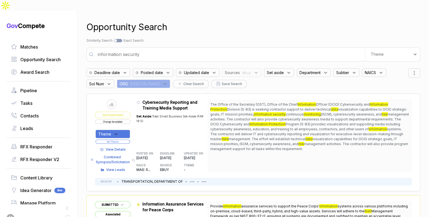
click at [156, 70] on span "Posted date" at bounding box center [152, 73] width 22 height 6
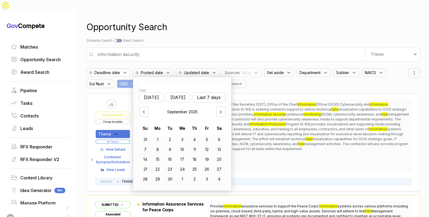
click at [184, 92] on button "[DATE]" at bounding box center [178, 97] width 24 height 10
drag, startPoint x: 200, startPoint y: 128, endPoint x: 189, endPoint y: 134, distance: 12.7
click at [199, 135] on div "4" at bounding box center [194, 139] width 12 height 9
click at [161, 145] on div "8" at bounding box center [157, 149] width 12 height 9
drag, startPoint x: 227, startPoint y: 24, endPoint x: 228, endPoint y: 19, distance: 4.9
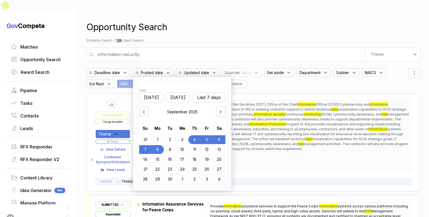
click at [227, 24] on div "Opportunity Search Search by Topic Relevance Similarity Search Search by Exact …" at bounding box center [252, 119] width 333 height 217
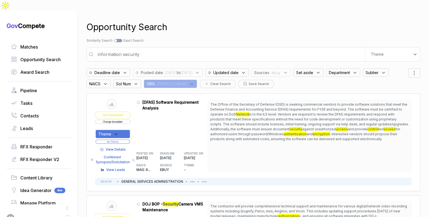
click at [192, 70] on span ": [DATE] to [DATE]" at bounding box center [177, 73] width 29 height 6
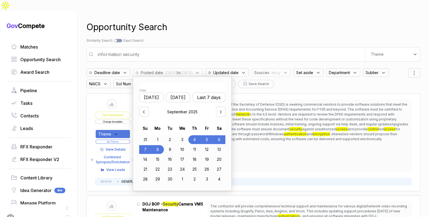
click at [173, 135] on div "2" at bounding box center [170, 139] width 12 height 9
drag, startPoint x: 162, startPoint y: 138, endPoint x: 194, endPoint y: 79, distance: 66.9
click at [162, 145] on div "8" at bounding box center [157, 149] width 12 height 9
drag, startPoint x: 228, startPoint y: 17, endPoint x: 285, endPoint y: 37, distance: 61.1
click at [228, 21] on div "Opportunity Search" at bounding box center [252, 27] width 333 height 13
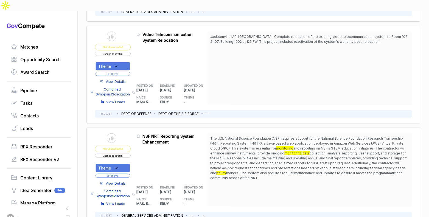
scroll to position [866, 0]
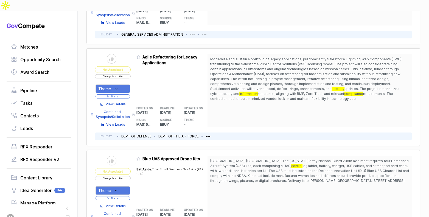
scroll to position [1023, 0]
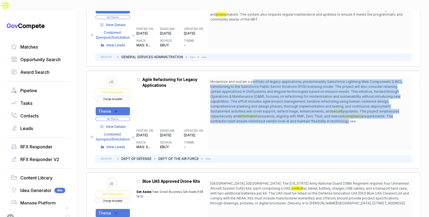
drag, startPoint x: 254, startPoint y: 65, endPoint x: 270, endPoint y: 103, distance: 41.7
click at [268, 103] on span "Modernize and sustain a portfolio of legacy applications, predominantly Salesfo…" at bounding box center [309, 101] width 199 height 44
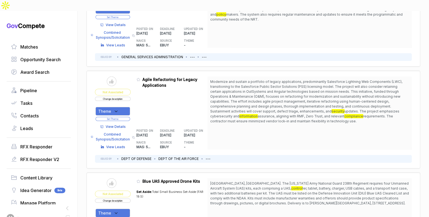
click at [270, 114] on span "requirements. The contractor must ensure minimized vendor lock-in and maintain …" at bounding box center [301, 118] width 183 height 9
click at [116, 109] on icon at bounding box center [116, 111] width 5 height 5
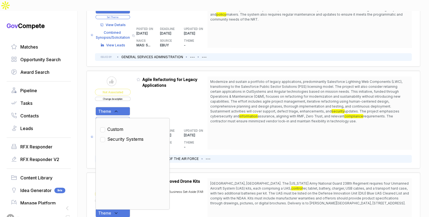
click at [135, 136] on span "Security Systems" at bounding box center [125, 139] width 36 height 7
checkbox input "true"
drag, startPoint x: 147, startPoint y: 88, endPoint x: 142, endPoint y: 93, distance: 6.4
click at [146, 89] on div "Admin: Click to change feature to 1 RFQ1780273_47QTCA23D00AV Agile Refactoring …" at bounding box center [171, 113] width 71 height 73
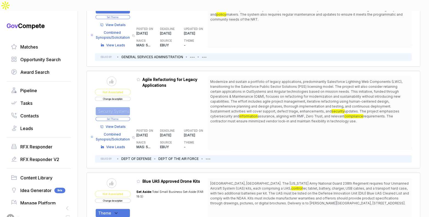
click at [130, 117] on button "Set Theme" at bounding box center [112, 119] width 35 height 4
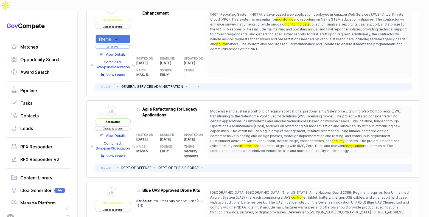
scroll to position [924, 0]
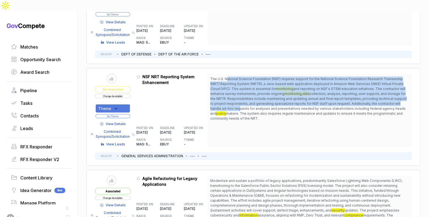
drag, startPoint x: 229, startPoint y: 63, endPoint x: 240, endPoint y: 91, distance: 29.9
click at [240, 91] on span "The U.S. National Science Foundation (NSF) requires support for the National Sc…" at bounding box center [309, 99] width 199 height 44
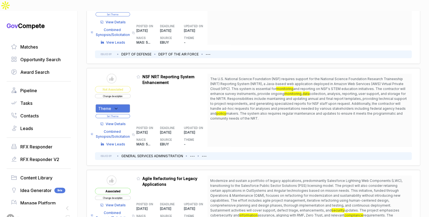
click at [248, 111] on span "makers. The system also requires regular maintenance and updates to ensure it m…" at bounding box center [306, 115] width 192 height 9
click at [121, 104] on div "Theme" at bounding box center [112, 108] width 35 height 9
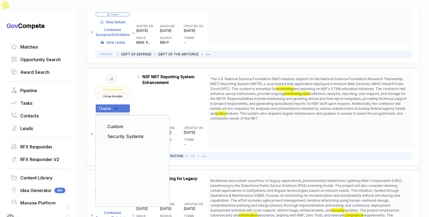
click at [124, 133] on span "Security Systems" at bounding box center [125, 136] width 36 height 7
checkbox input "true"
drag, startPoint x: 140, startPoint y: 93, endPoint x: 138, endPoint y: 95, distance: 2.9
click at [138, 95] on table "Send to Pipeline Not Associated Change description Theme Clear Custom Security …" at bounding box center [151, 110] width 112 height 73
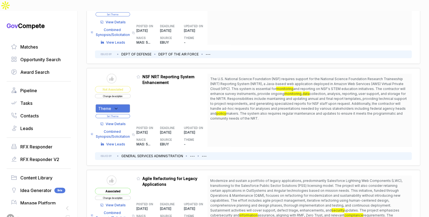
click at [128, 114] on button "Set Theme" at bounding box center [112, 116] width 35 height 4
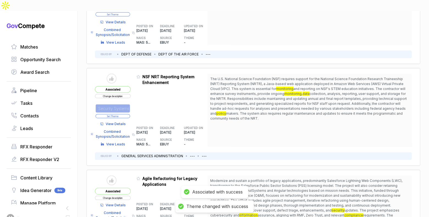
click at [128, 114] on button "Set Theme" at bounding box center [112, 116] width 35 height 4
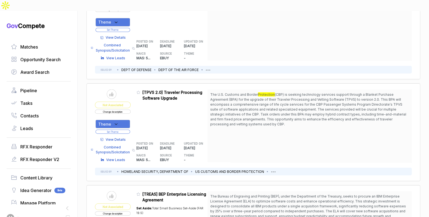
scroll to position [603, 0]
click at [126, 137] on span "View Details" at bounding box center [116, 139] width 20 height 5
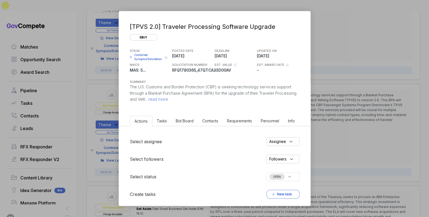
click at [189, 119] on span "Bid Board" at bounding box center [184, 120] width 18 height 5
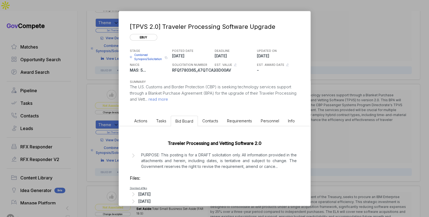
drag, startPoint x: 143, startPoint y: 194, endPoint x: 162, endPoint y: 189, distance: 19.4
click at [143, 193] on div "[DATE]" at bounding box center [144, 194] width 12 height 6
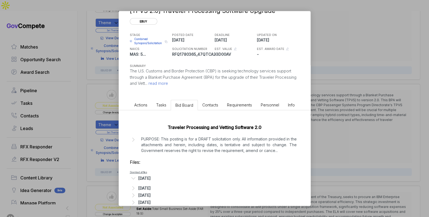
scroll to position [33, 0]
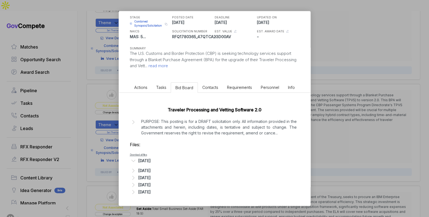
click at [151, 169] on div "[DATE]" at bounding box center [144, 171] width 12 height 6
click at [168, 65] on span "read more" at bounding box center [157, 65] width 21 height 5
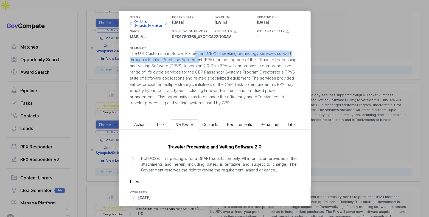
drag, startPoint x: 197, startPoint y: 56, endPoint x: 201, endPoint y: 62, distance: 7.3
click at [201, 62] on div "The U.S. Customs and Border Protection (CBP) is seeking technology services sup…" at bounding box center [214, 78] width 169 height 56
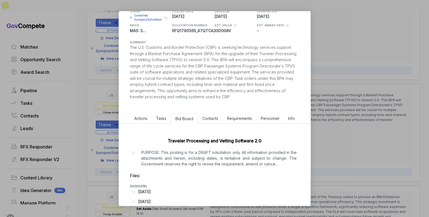
click at [221, 157] on p "PURPOSE: This posting is for a DRAFT solicitation only. All information provide…" at bounding box center [218, 157] width 155 height 17
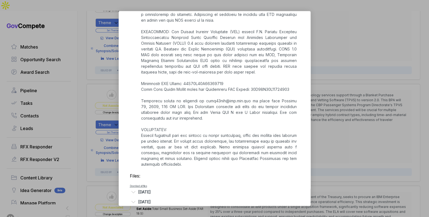
scroll to position [275, 0]
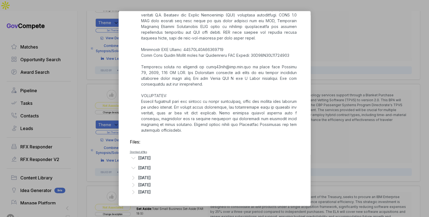
click at [151, 192] on div "[DATE]" at bounding box center [144, 192] width 12 height 6
drag, startPoint x: 160, startPoint y: 184, endPoint x: 158, endPoint y: 181, distance: 3.2
click at [151, 184] on div "[DATE]" at bounding box center [144, 185] width 12 height 6
click at [151, 179] on div "[DATE]" at bounding box center [144, 178] width 12 height 6
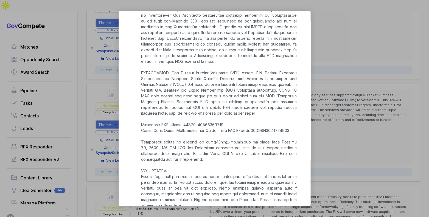
scroll to position [179, 0]
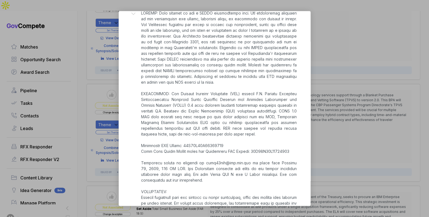
click at [334, 85] on div "[TPVS 2.0] Traveler Processing Software Upgrade ebuy STAGE Combined Synopsis/So…" at bounding box center [214, 108] width 429 height 217
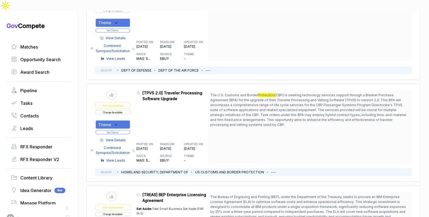
drag, startPoint x: 273, startPoint y: 81, endPoint x: 281, endPoint y: 109, distance: 29.9
click at [281, 109] on span "The U.S. Customs and Border Protection (CBP) is seeking technology services sup…" at bounding box center [309, 109] width 199 height 35
click at [123, 110] on button "Change description" at bounding box center [113, 112] width 36 height 4
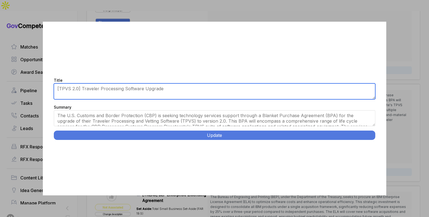
click at [111, 87] on textarea "[TPVS 2.0] Traveler Processing Software Upgrade" at bounding box center [214, 91] width 321 height 16
type textarea "Traveler Processing Software Lifecycle BPA"
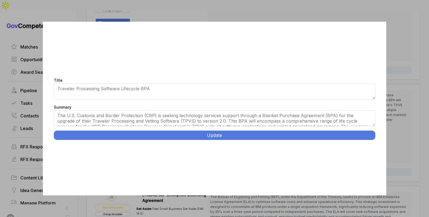
click at [174, 133] on button "Update" at bounding box center [214, 135] width 321 height 9
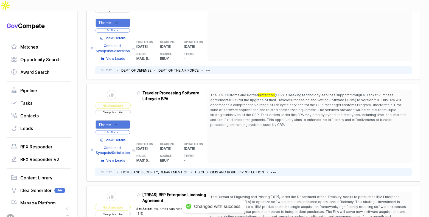
click at [125, 120] on div "Theme" at bounding box center [112, 124] width 35 height 9
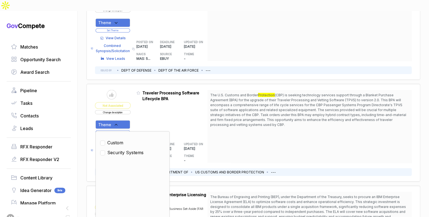
click at [123, 149] on span "Security Systems" at bounding box center [125, 152] width 36 height 7
checkbox input "true"
drag, startPoint x: 141, startPoint y: 109, endPoint x: 132, endPoint y: 115, distance: 10.4
click at [141, 110] on div "Admin: Click to change feature to 1 RFQ1780365_47QTCA23D00AV Traveler Processin…" at bounding box center [171, 126] width 71 height 73
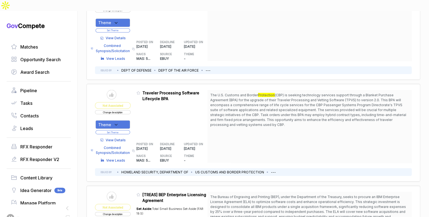
click at [128, 130] on button "Set Theme" at bounding box center [112, 132] width 35 height 4
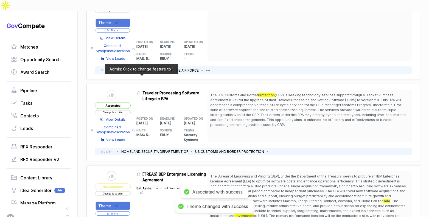
click at [139, 91] on icon at bounding box center [138, 92] width 3 height 3
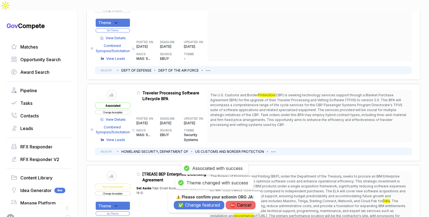
click at [202, 205] on button "✅ Change featured" at bounding box center [199, 205] width 50 height 9
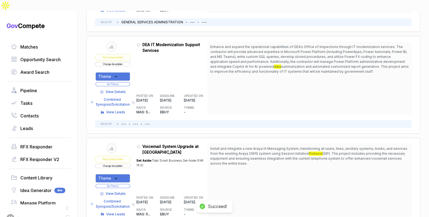
scroll to position [362, 0]
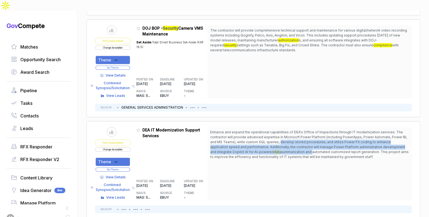
drag, startPoint x: 282, startPoint y: 128, endPoint x: 290, endPoint y: 140, distance: 15.4
click at [290, 140] on span "Enhance and expand the operational capabilities of DEA's Office of Inspections …" at bounding box center [309, 145] width 199 height 30
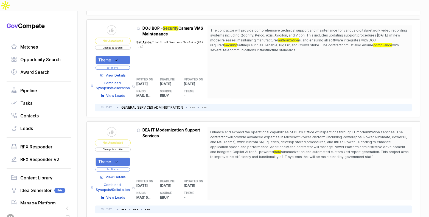
click at [126, 157] on div "Theme" at bounding box center [112, 161] width 35 height 9
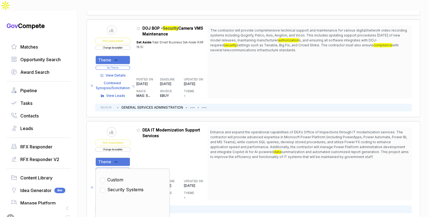
drag, startPoint x: 118, startPoint y: 173, endPoint x: 120, endPoint y: 170, distance: 3.8
click at [118, 186] on span "Security Systems" at bounding box center [125, 189] width 36 height 7
checkbox input "true"
drag, startPoint x: 136, startPoint y: 146, endPoint x: 133, endPoint y: 154, distance: 8.6
click at [135, 147] on table "Send to Pipeline Not Associated Change description Theme Clear Custom Security …" at bounding box center [151, 163] width 112 height 73
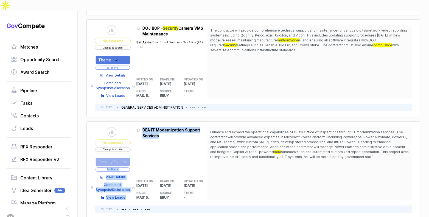
click at [130, 167] on button "Set Theme" at bounding box center [112, 169] width 35 height 4
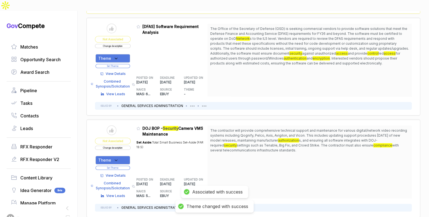
scroll to position [243, 0]
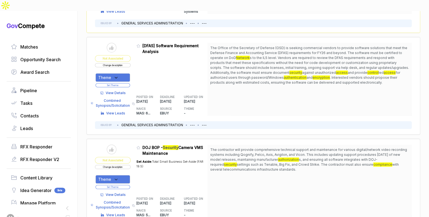
drag, startPoint x: 275, startPoint y: 138, endPoint x: 282, endPoint y: 146, distance: 11.3
click at [282, 148] on span "The contractor will provide comprehensive technical support and maintenance for…" at bounding box center [308, 155] width 197 height 14
click at [118, 192] on span "View Details" at bounding box center [116, 194] width 20 height 5
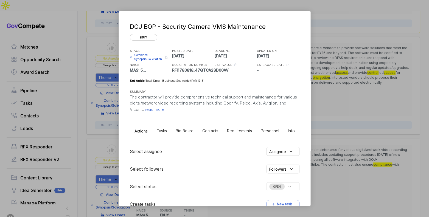
click at [181, 128] on span "Bid Board" at bounding box center [184, 130] width 18 height 5
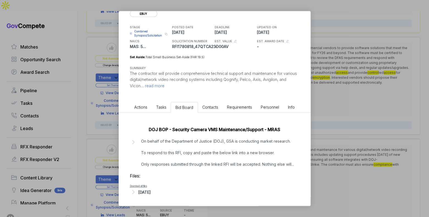
click at [150, 191] on div "[DATE]" at bounding box center [144, 192] width 12 height 6
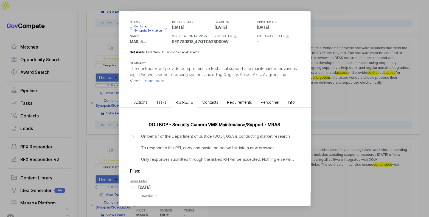
scroll to position [31, 0]
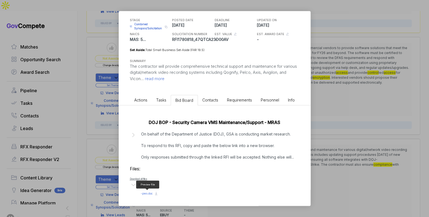
click at [143, 192] on span "- pws.doc" at bounding box center [147, 193] width 12 height 3
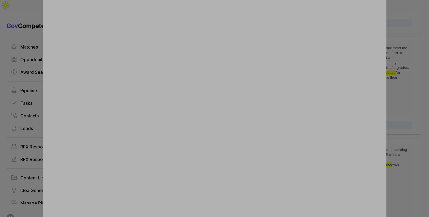
click at [397, 91] on div at bounding box center [214, 108] width 429 height 217
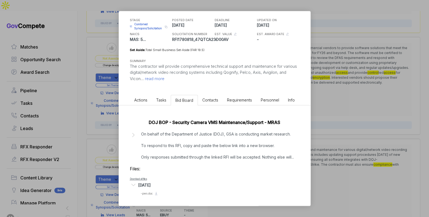
click at [389, 94] on div "DOJ BOP - Security Camera VMS Maintenance ebuy STAGE Combined Synopsis/Solicita…" at bounding box center [214, 108] width 429 height 217
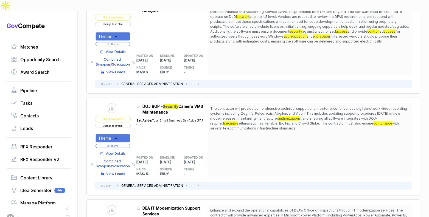
scroll to position [300, 0]
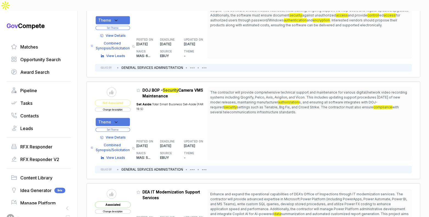
click at [131, 107] on button "Change description" at bounding box center [113, 109] width 36 height 4
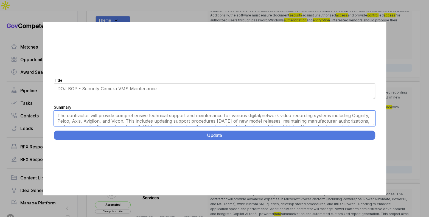
click at [182, 120] on textarea "The contractor will provide comprehensive technical support and maintenance for…" at bounding box center [214, 118] width 321 height 16
paste textarea "National Security Camera Maintenance Services. Federal Bureau of Prisons facili…"
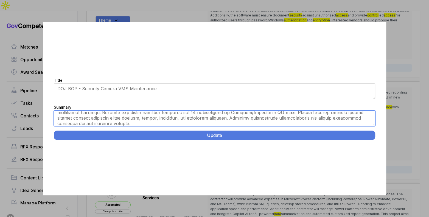
scroll to position [0, 0]
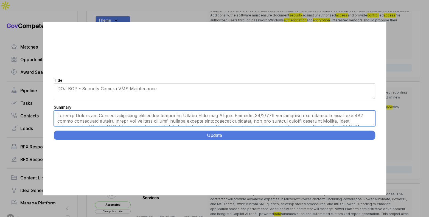
type textarea "Federal Bureau of Prisons facilities nationwide including [US_STATE] and [US_ST…"
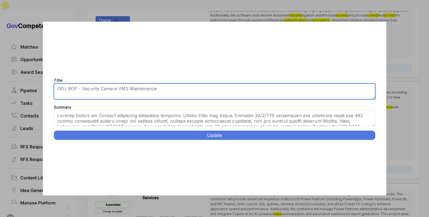
click at [181, 94] on textarea "DOJ BOP - Security Camera VMS Maintenance" at bounding box center [214, 91] width 321 height 16
paste textarea "National Security Camera Maintenance Services."
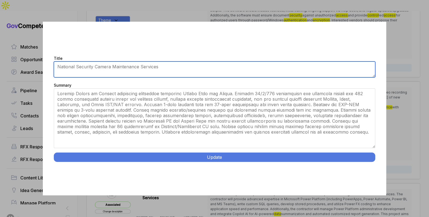
drag, startPoint x: 373, startPoint y: 124, endPoint x: 327, endPoint y: 141, distance: 49.2
click at [374, 168] on div "Title DOJ BOP - Security Camera VMS Maintenance Summary The contractor will pro…" at bounding box center [214, 109] width 343 height 174
type textarea "National Security Camera Maintenance Services"
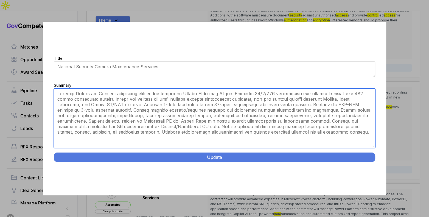
click at [218, 92] on textarea "The contractor will provide comprehensive technical support and maintenance for…" at bounding box center [214, 118] width 321 height 60
click at [232, 94] on textarea "The contractor will provide comprehensive technical support and maintenance for…" at bounding box center [214, 118] width 321 height 60
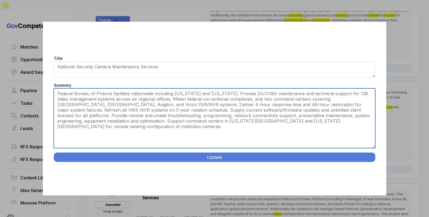
type textarea "Federal Bureau of Prisons facilities nationwide including [US_STATE] and [US_ST…"
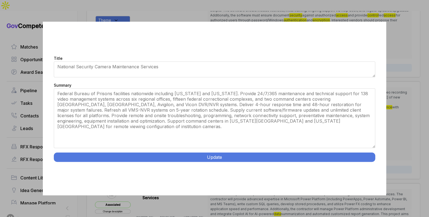
click at [189, 154] on button "Update" at bounding box center [214, 156] width 321 height 9
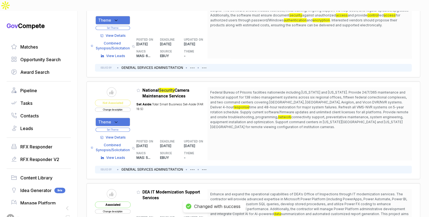
click at [117, 121] on icon at bounding box center [116, 121] width 2 height 1
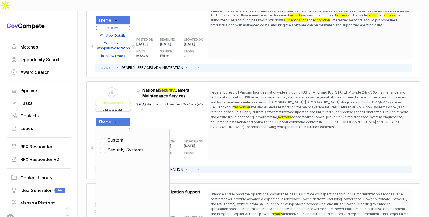
drag, startPoint x: 122, startPoint y: 138, endPoint x: 129, endPoint y: 127, distance: 13.3
click at [122, 146] on span "Security Systems" at bounding box center [125, 149] width 36 height 7
checkbox input "true"
click at [142, 110] on div "Set Aside: Total Small Business Set-Aside (FAR 19.5)" at bounding box center [171, 116] width 71 height 35
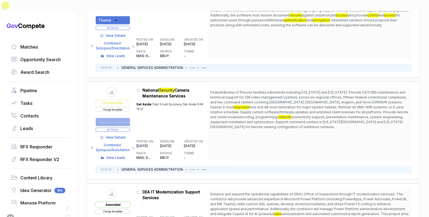
click at [125, 128] on button "Set Theme" at bounding box center [112, 130] width 35 height 4
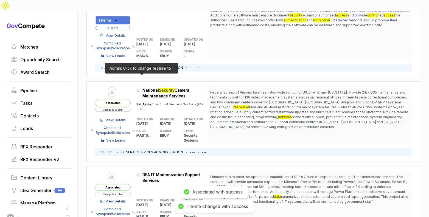
click at [140, 88] on icon at bounding box center [138, 90] width 4 height 4
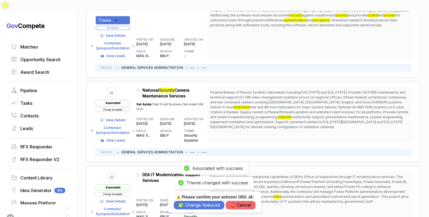
click at [192, 202] on button "✅ Change featured" at bounding box center [199, 205] width 50 height 9
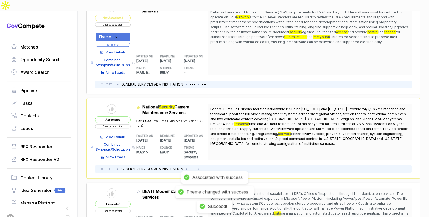
scroll to position [186, 0]
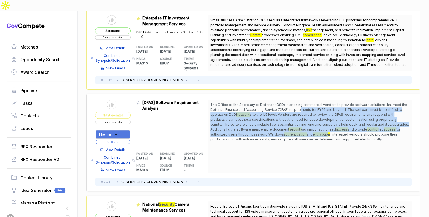
drag, startPoint x: 301, startPoint y: 97, endPoint x: 309, endPoint y: 121, distance: 25.2
click at [309, 121] on span "The Office of the Secretary of Defense (OSD) is seeking commercial vendors to p…" at bounding box center [309, 121] width 199 height 39
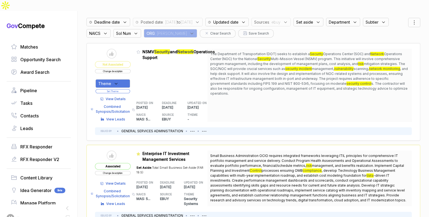
scroll to position [34, 0]
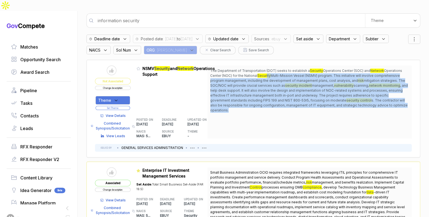
drag, startPoint x: 267, startPoint y: 65, endPoint x: 282, endPoint y: 99, distance: 37.7
click at [282, 99] on span "The Department of Transportation (DOT) seeks to establish a Security Operations…" at bounding box center [309, 90] width 199 height 44
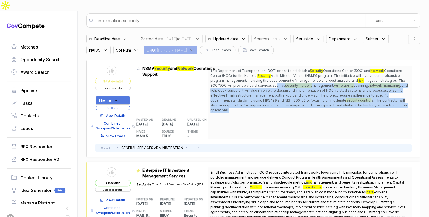
drag, startPoint x: 282, startPoint y: 99, endPoint x: 275, endPoint y: 73, distance: 26.6
click at [275, 73] on span "The Department of Transportation (DOT) seeks to establish a Security Operations…" at bounding box center [309, 90] width 199 height 44
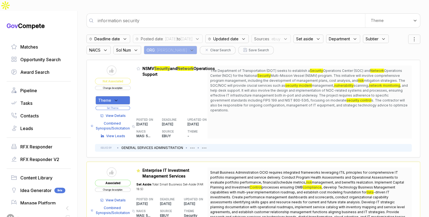
click at [121, 96] on div "Theme" at bounding box center [112, 100] width 35 height 9
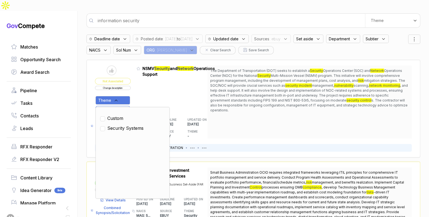
click at [126, 125] on span "Security Systems" at bounding box center [125, 128] width 36 height 7
checkbox input "true"
drag, startPoint x: 141, startPoint y: 89, endPoint x: 132, endPoint y: 93, distance: 10.4
click at [141, 89] on div "Admin: Click to change feature to 1 RFI1780397_47QTCA23D00AV NSMV Security and …" at bounding box center [174, 102] width 77 height 73
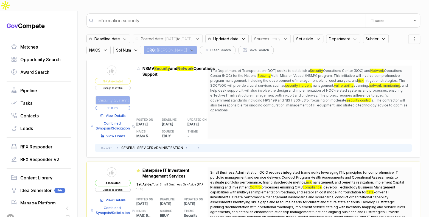
click at [128, 106] on button "Set Theme" at bounding box center [112, 108] width 35 height 4
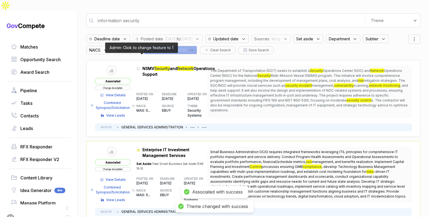
drag, startPoint x: 140, startPoint y: 58, endPoint x: 143, endPoint y: 66, distance: 8.4
click at [140, 67] on icon at bounding box center [138, 69] width 4 height 4
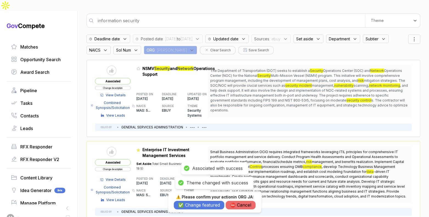
click at [192, 204] on button "✅ Change featured" at bounding box center [199, 205] width 50 height 9
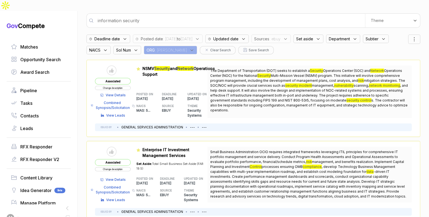
click at [121, 93] on span "View Details" at bounding box center [116, 95] width 20 height 5
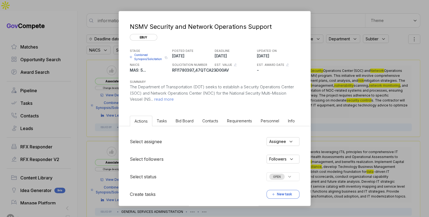
drag, startPoint x: 182, startPoint y: 120, endPoint x: 185, endPoint y: 125, distance: 5.3
click at [182, 120] on span "Bid Board" at bounding box center [184, 120] width 18 height 5
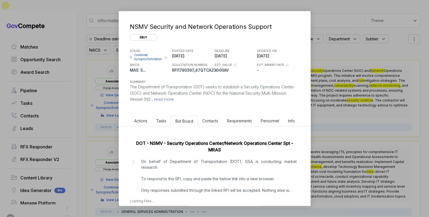
click at [211, 180] on p "On behalf of Department of Transportation (DOT), GSA is conducting market resea…" at bounding box center [218, 175] width 155 height 35
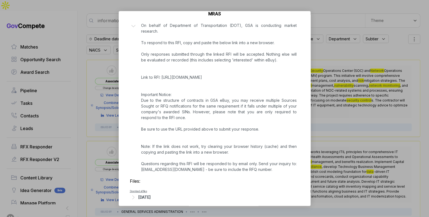
scroll to position [141, 0]
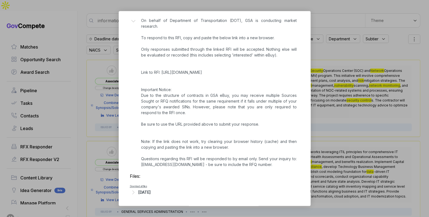
click at [151, 191] on div "[DATE]" at bounding box center [144, 192] width 12 height 6
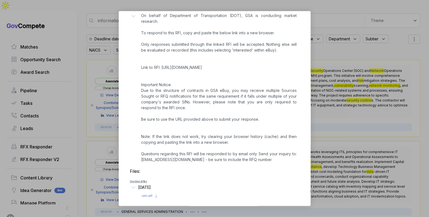
scroll to position [148, 0]
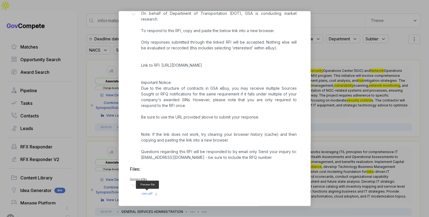
click at [147, 192] on span "- pws.pdf" at bounding box center [147, 193] width 12 height 3
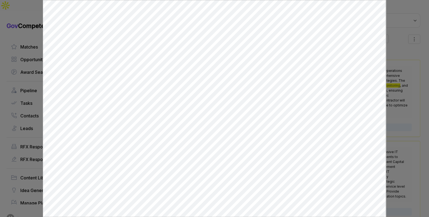
scroll to position [0, 0]
click at [389, 126] on div at bounding box center [214, 108] width 429 height 217
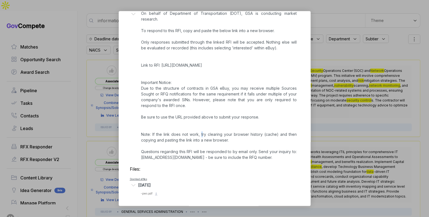
click at [389, 126] on div "NSMV Security and Network Operations Support ebuy STAGE Combined Synopsis/Solic…" at bounding box center [214, 108] width 429 height 217
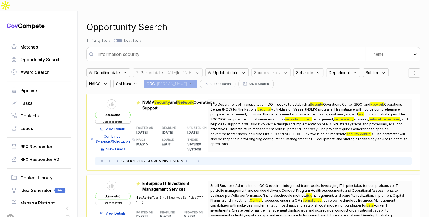
click at [121, 126] on span "View Details" at bounding box center [116, 128] width 20 height 5
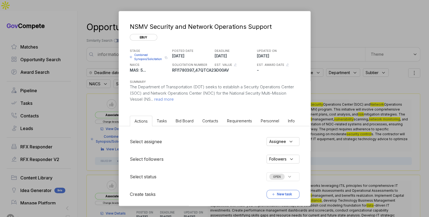
click at [332, 38] on div "NSMV Security and Network Operations Support ebuy STAGE Combined Synopsis/Solic…" at bounding box center [214, 108] width 429 height 217
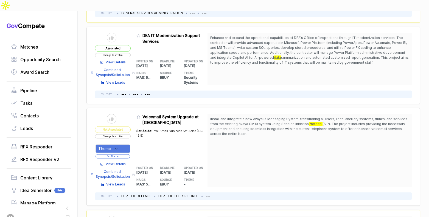
scroll to position [398, 0]
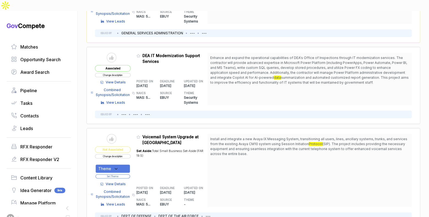
click at [126, 80] on span "View Details" at bounding box center [116, 82] width 20 height 5
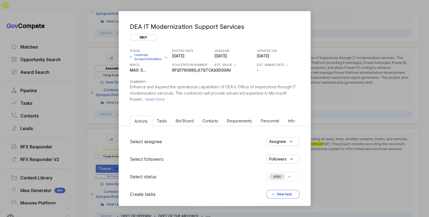
click at [306, 73] on div "DEA IT Modernization Support Services ebuy STAGE Combined Synopsis/Solicitation…" at bounding box center [214, 56] width 191 height 91
click at [322, 75] on div "DEA IT Modernization Support Services ebuy STAGE Combined Synopsis/Solicitation…" at bounding box center [214, 108] width 429 height 217
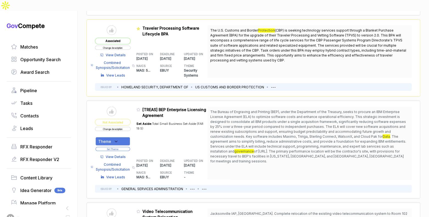
scroll to position [609, 0]
click at [123, 52] on span "View Details" at bounding box center [116, 54] width 20 height 5
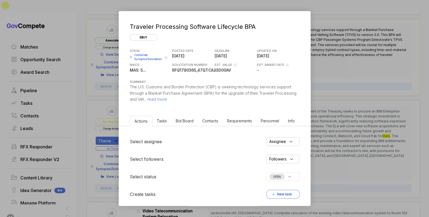
click at [328, 75] on div "Traveler Processing Software Lifecycle BPA ebuy STAGE Combined Synopsis/Solicit…" at bounding box center [214, 108] width 429 height 217
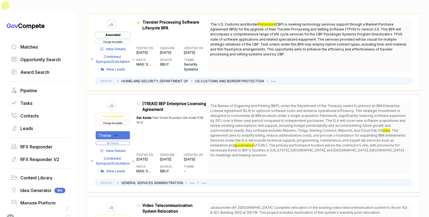
scroll to position [614, 0]
click at [123, 47] on span "View Details" at bounding box center [116, 49] width 20 height 5
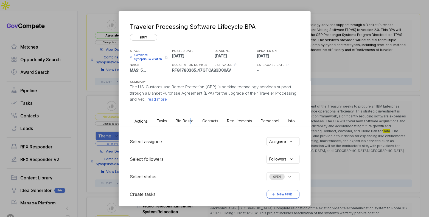
click at [189, 119] on span "Bid Board" at bounding box center [184, 120] width 18 height 5
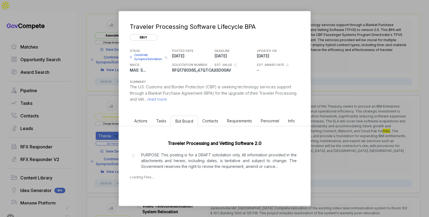
drag, startPoint x: 202, startPoint y: 160, endPoint x: 212, endPoint y: 160, distance: 9.9
click at [205, 160] on p "PURPOSE: This posting is for a DRAFT solicitation only. All information provide…" at bounding box center [218, 160] width 155 height 17
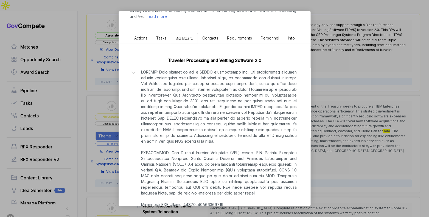
scroll to position [232, 0]
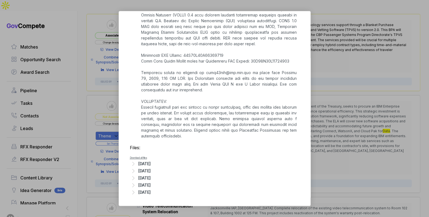
click at [323, 129] on div "Traveler Processing Software Lifecycle BPA ebuy STAGE Combined Synopsis/Solicit…" at bounding box center [214, 108] width 429 height 217
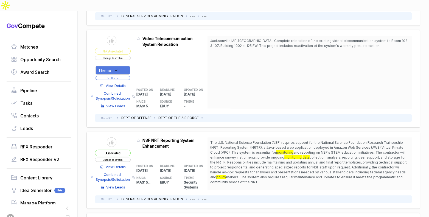
scroll to position [873, 0]
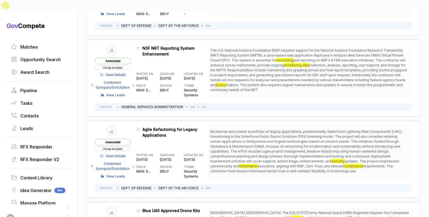
click at [117, 72] on span "View Details" at bounding box center [116, 74] width 20 height 5
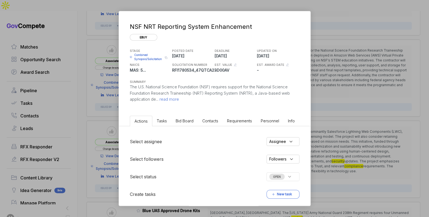
click at [342, 96] on div "NSF NRT Reporting System Enhancement ebuy STAGE Combined Synopsis/Solicitation …" at bounding box center [214, 108] width 429 height 217
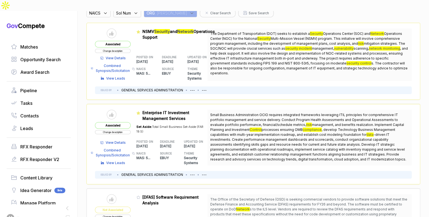
scroll to position [0, 0]
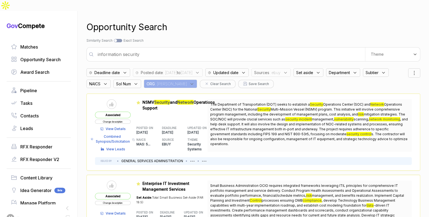
click at [280, 70] on span ": ebuy" at bounding box center [274, 73] width 11 height 6
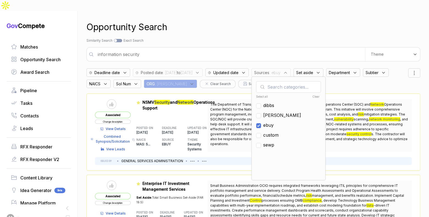
drag, startPoint x: 287, startPoint y: 112, endPoint x: 287, endPoint y: 109, distance: 3.0
click at [273, 122] on span "ebuy" at bounding box center [268, 125] width 10 height 7
checkbox input "false"
click at [287, 112] on span "[PERSON_NAME]" at bounding box center [282, 115] width 38 height 7
checkbox input "true"
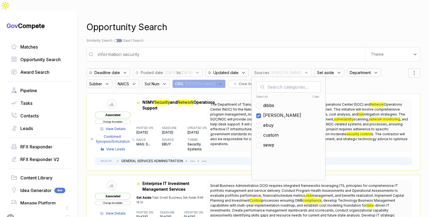
click at [289, 38] on div "Search by Topic Relevance Similarity Search Search by Exact Keyword Match Exact…" at bounding box center [252, 40] width 333 height 5
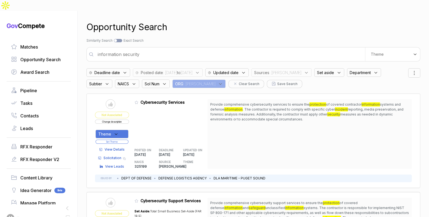
click at [364, 70] on span "Department" at bounding box center [359, 73] width 21 height 6
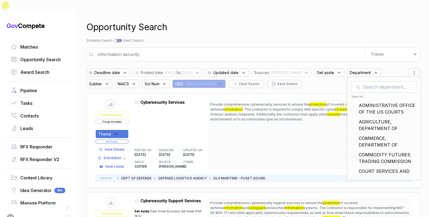
click at [351, 95] on div "Select all" at bounding box center [383, 97] width 65 height 4
checkbox input "true"
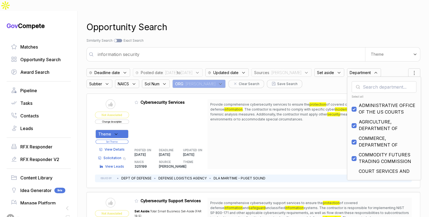
checkbox input "true"
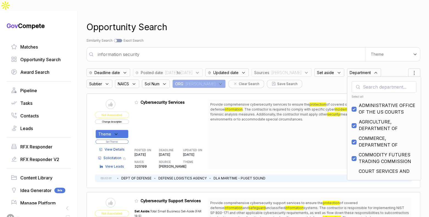
checkbox input "true"
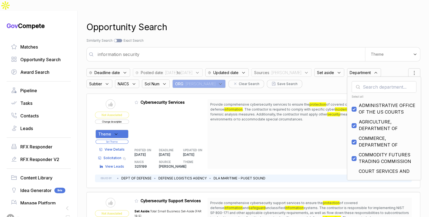
checkbox input "true"
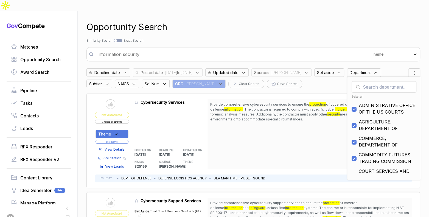
checkbox input "true"
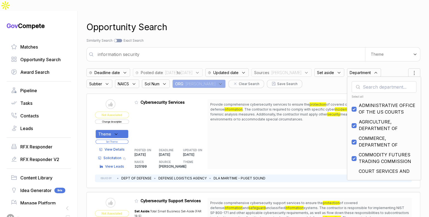
checkbox input "true"
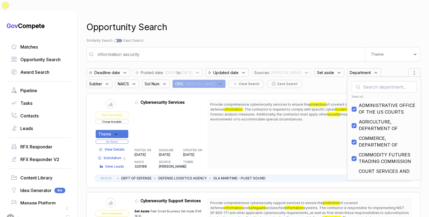
checkbox input "true"
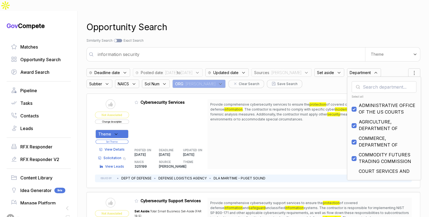
checkbox input "true"
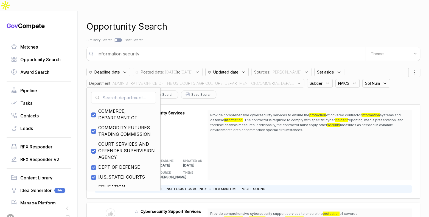
scroll to position [41, 0]
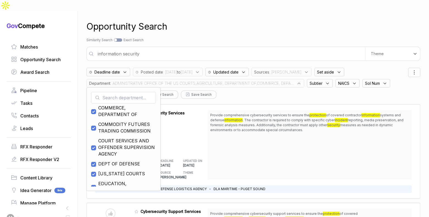
drag, startPoint x: 96, startPoint y: 151, endPoint x: 102, endPoint y: 148, distance: 6.7
click at [96, 162] on input "checkbox" at bounding box center [93, 164] width 5 height 5
checkbox input "false"
click at [249, 24] on div "Opportunity Search Search by Topic Relevance Similarity Search Search by Exact …" at bounding box center [252, 118] width 333 height 217
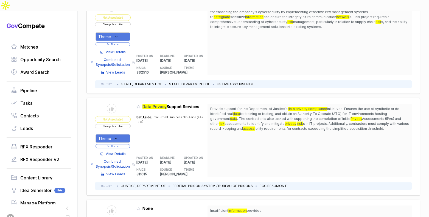
scroll to position [109, 0]
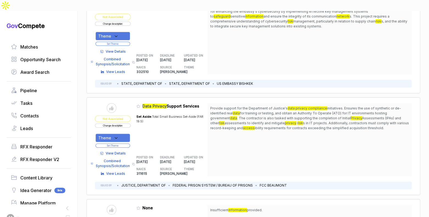
click at [119, 151] on span "View Details" at bounding box center [116, 153] width 20 height 5
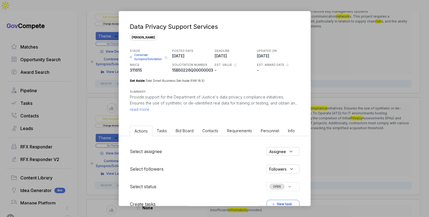
click at [183, 133] on li "Bid Board" at bounding box center [184, 131] width 27 height 10
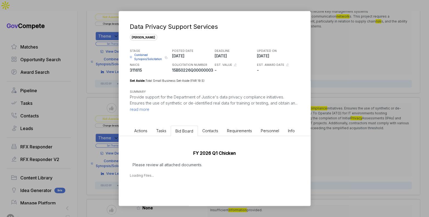
click at [335, 126] on div "Data Privacy Support Services [PERSON_NAME] STAGE Combined Synopsis/Solicitatio…" at bounding box center [214, 108] width 429 height 217
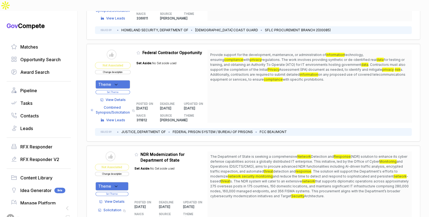
scroll to position [368, 0]
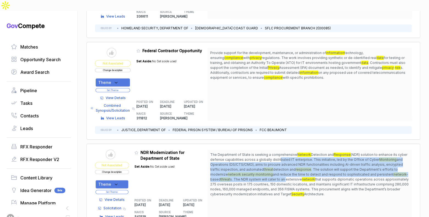
drag, startPoint x: 279, startPoint y: 143, endPoint x: 287, endPoint y: 160, distance: 18.9
click at [287, 162] on span "The Department of State is seeking a comprehensive Network Detection and Respon…" at bounding box center [309, 174] width 199 height 44
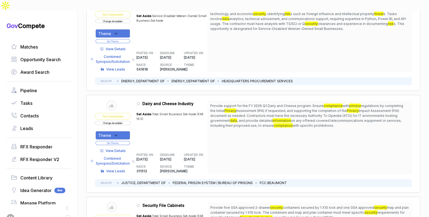
scroll to position [737, 0]
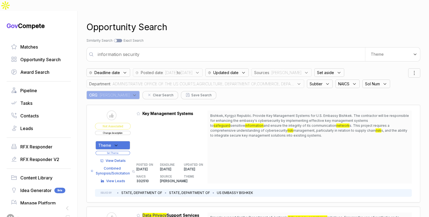
click at [293, 81] on span ": ADMINISTRATIVE OFFICE OF THE US COURTS,AGRICULTURE, DEPARTMENT OF,COMMERCE, D…" at bounding box center [201, 84] width 183 height 6
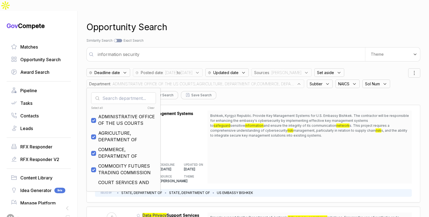
click at [150, 106] on div "Clear" at bounding box center [139, 108] width 32 height 4
checkbox input "false"
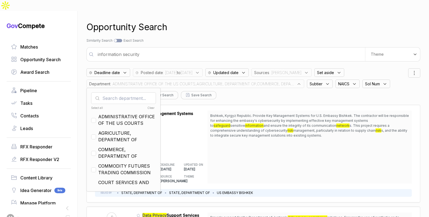
checkbox input "false"
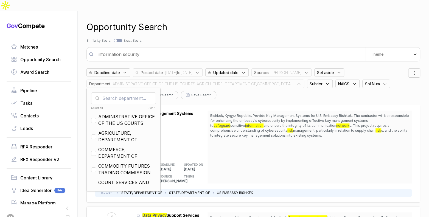
checkbox input "false"
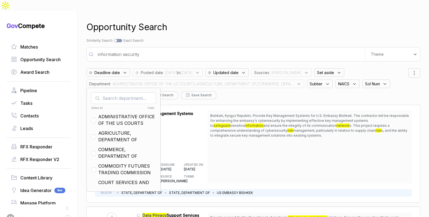
checkbox input "false"
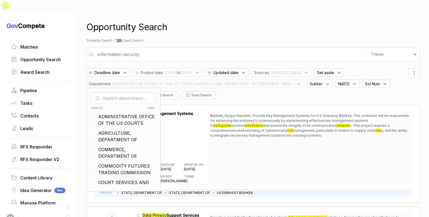
checkbox input "false"
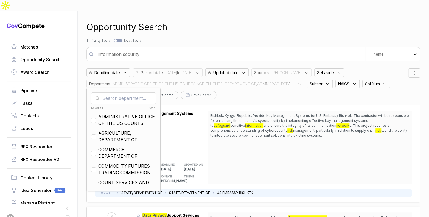
checkbox input "false"
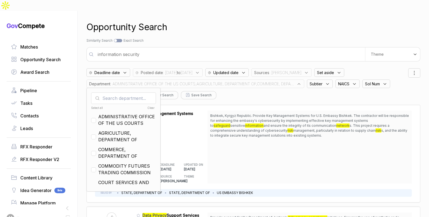
checkbox input "false"
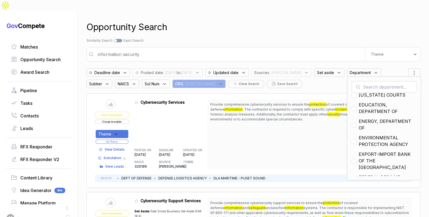
scroll to position [142, 0]
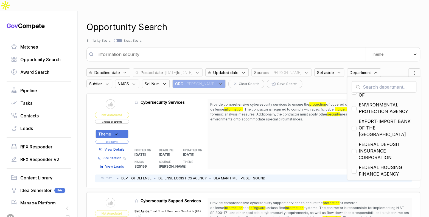
click at [361, 81] on input "text" at bounding box center [383, 87] width 65 height 12
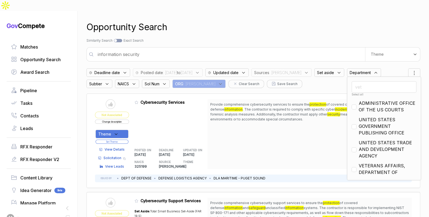
scroll to position [0, 0]
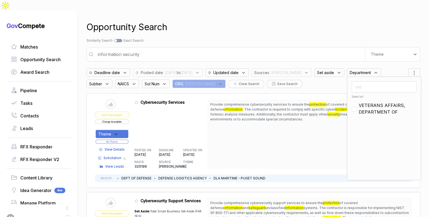
type input "vet"
click at [359, 102] on span "VETERANS AFFAIRS, DEPARTMENT OF" at bounding box center [387, 108] width 58 height 13
click at [365, 81] on input "vet" at bounding box center [383, 87] width 65 height 12
checkbox input "false"
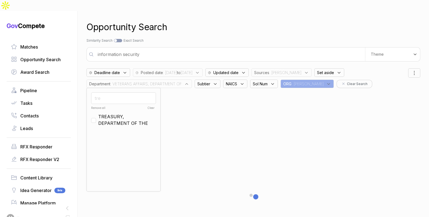
type input "tre"
click at [114, 113] on span "TREASURY, DEPARTMENT OF THE" at bounding box center [127, 119] width 58 height 13
checkbox input "true"
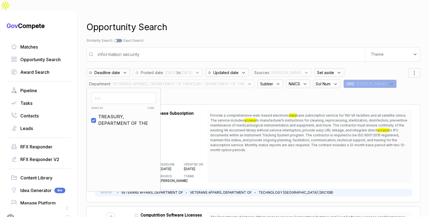
click at [115, 92] on input "tre" at bounding box center [123, 98] width 65 height 12
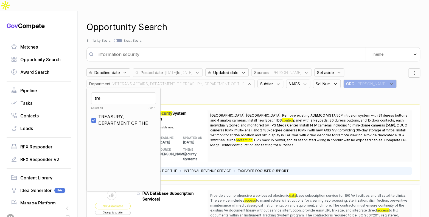
click at [209, 38] on div "Search by Topic Relevance Similarity Search Search by Exact Keyword Match Exact…" at bounding box center [252, 40] width 333 height 5
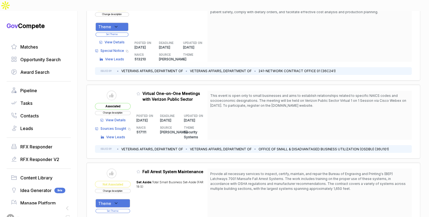
scroll to position [548, 0]
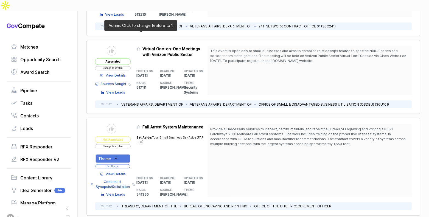
click at [139, 47] on icon at bounding box center [138, 49] width 4 height 4
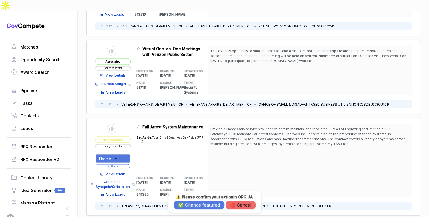
click at [195, 200] on div "⚠️ Please confirm your action in ORG JA : ✅ Change featured ⛔️ Cancel" at bounding box center [215, 201] width 82 height 15
click at [195, 203] on button "✅ Change featured" at bounding box center [199, 205] width 50 height 9
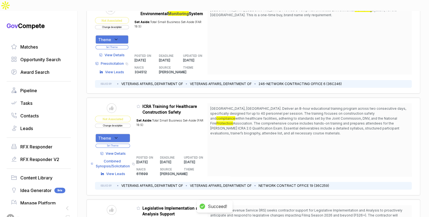
scroll to position [769, 0]
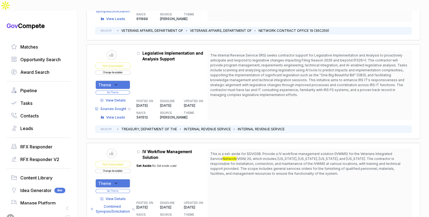
scroll to position [929, 0]
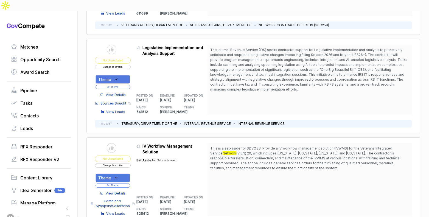
click at [125, 75] on div "Theme" at bounding box center [112, 79] width 35 height 9
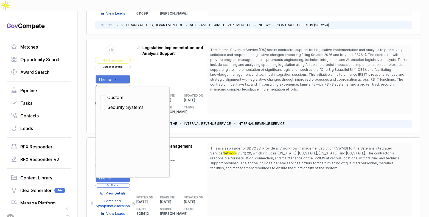
drag, startPoint x: 123, startPoint y: 90, endPoint x: 128, endPoint y: 87, distance: 5.5
click at [125, 104] on span "Security Systems" at bounding box center [125, 107] width 36 height 7
checkbox input "true"
drag, startPoint x: 146, startPoint y: 65, endPoint x: 130, endPoint y: 71, distance: 16.9
click at [145, 66] on div "Admin: Click to change feature to 1 5000217549 Legislative Implementation and A…" at bounding box center [171, 80] width 71 height 70
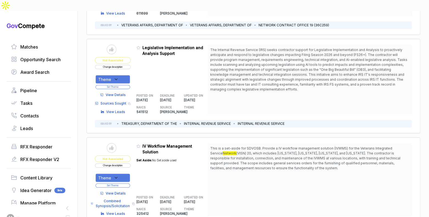
click at [128, 85] on button "Set Theme" at bounding box center [112, 87] width 35 height 4
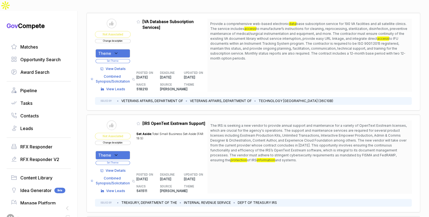
scroll to position [0, 0]
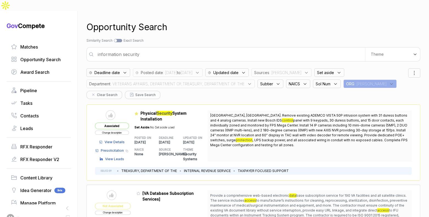
click at [214, 49] on input "information security" at bounding box center [229, 54] width 270 height 11
type input "security system and cctv"
